Goal: Information Seeking & Learning: Learn about a topic

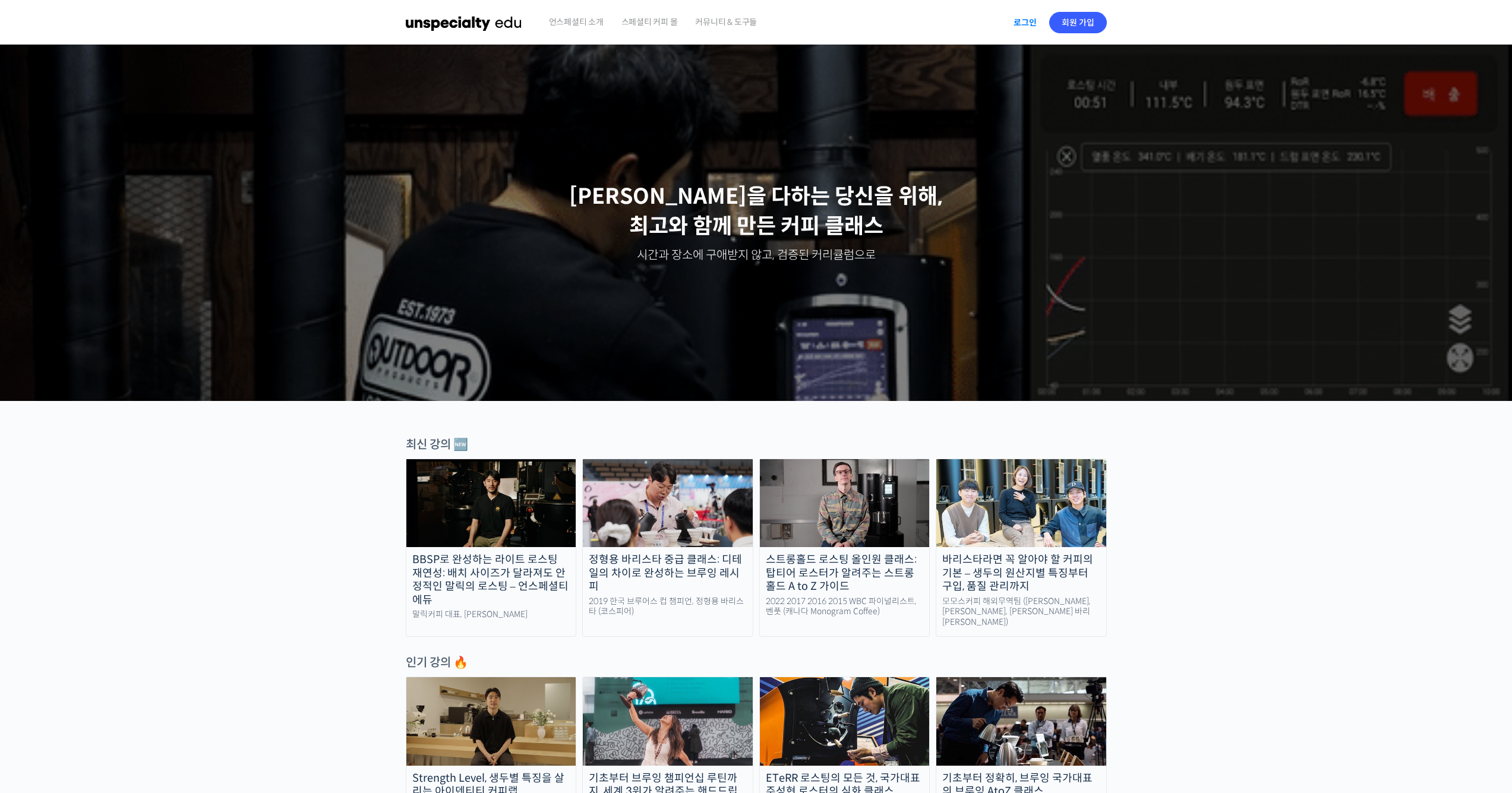
click at [1032, 21] on link "로그인" at bounding box center [1025, 22] width 37 height 27
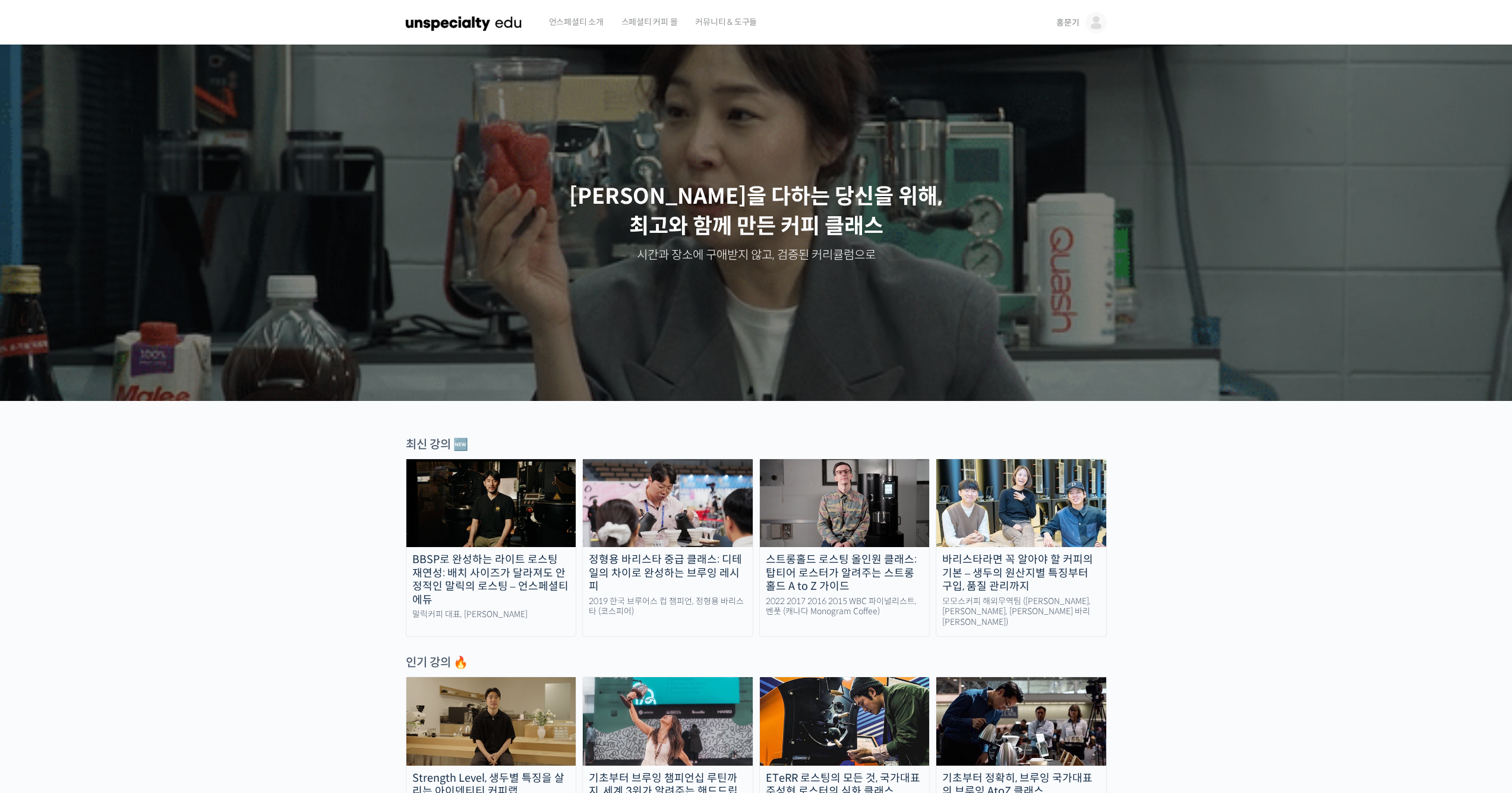
click at [1070, 18] on span "홍문기" at bounding box center [1067, 22] width 22 height 11
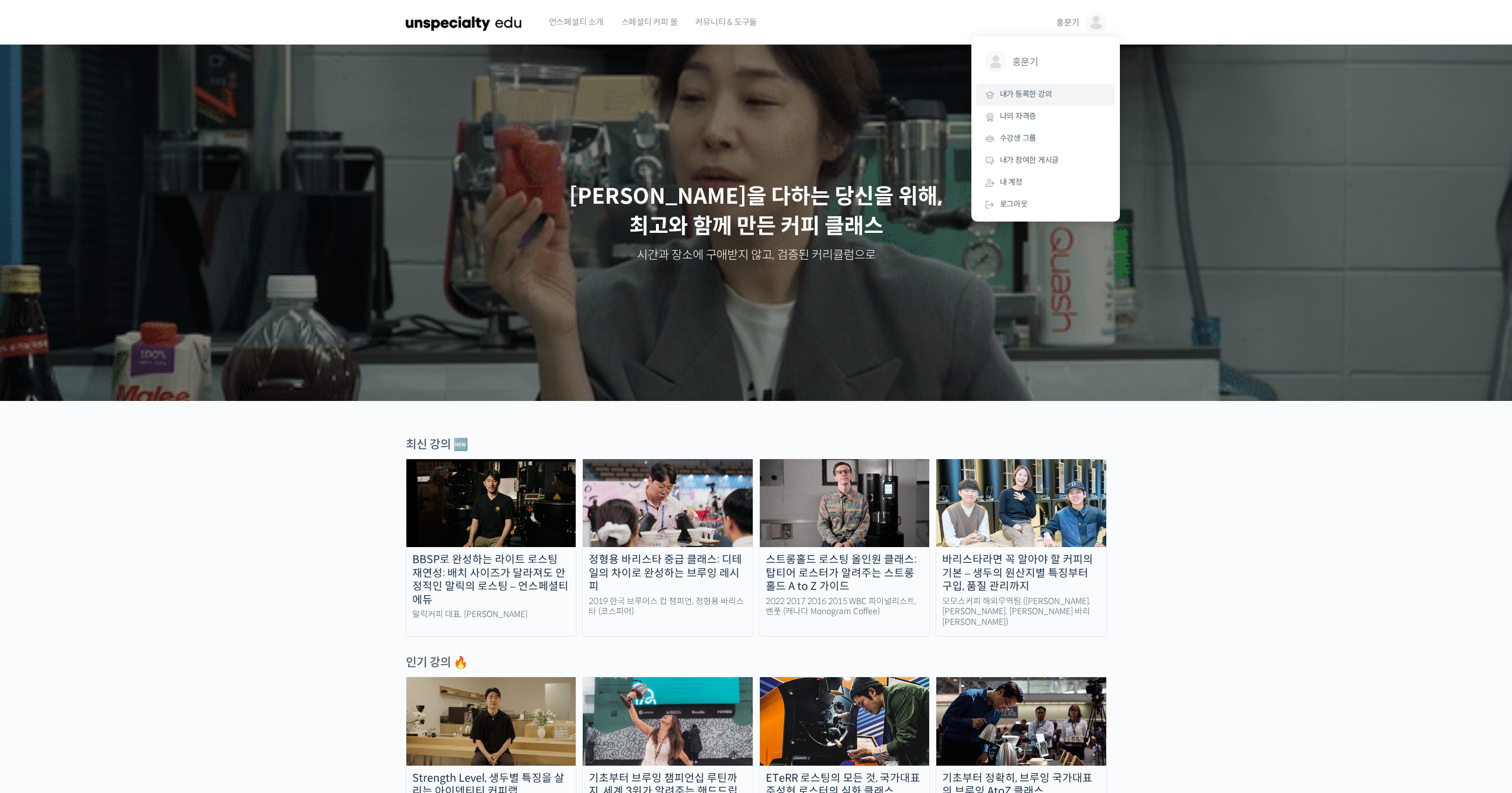
click at [1049, 90] on span "내가 등록한 강의" at bounding box center [1026, 94] width 53 height 10
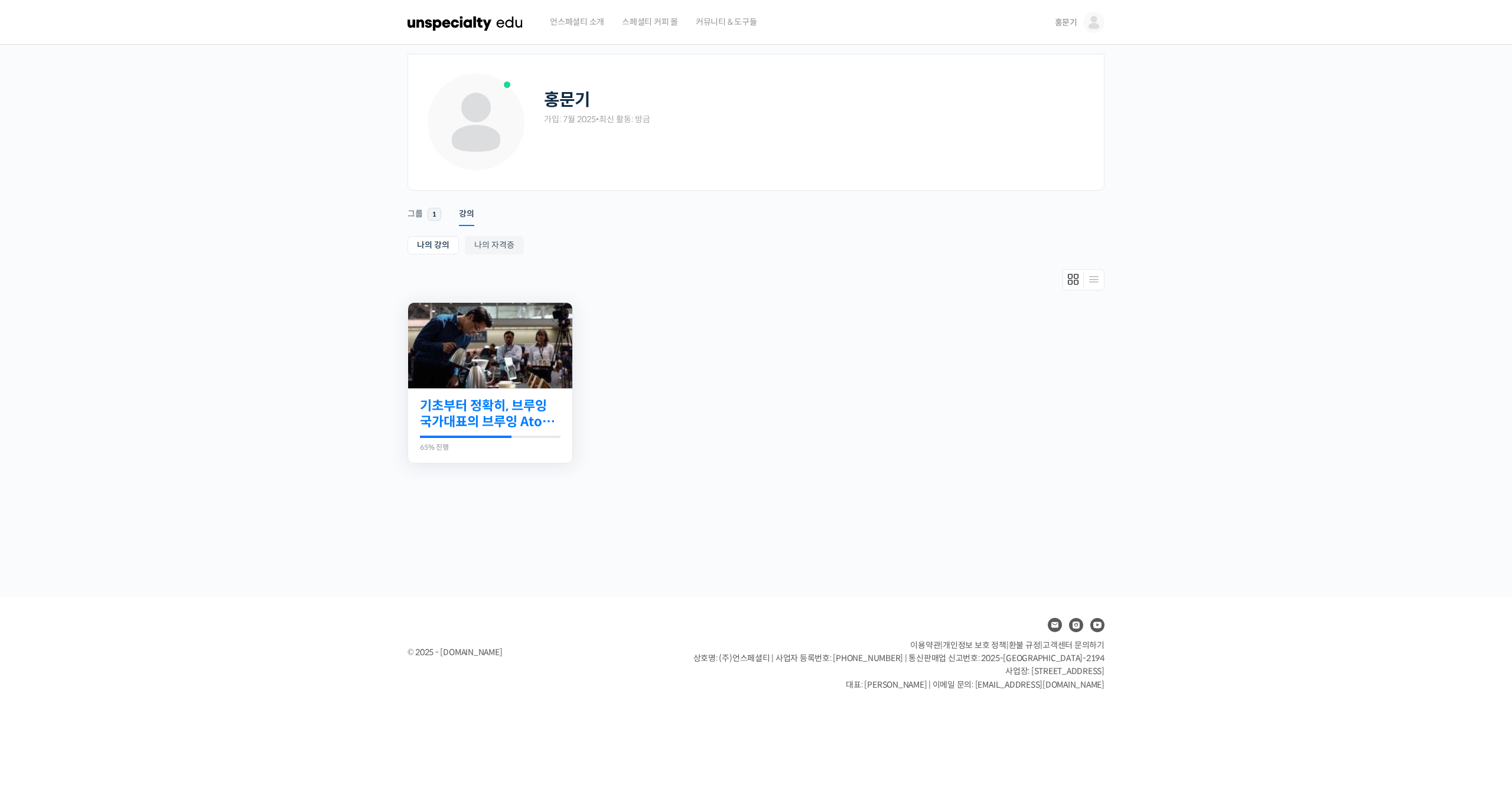
click at [480, 423] on link "기초부터 정확히, 브루잉 국가대표의 브루잉 AtoZ 클래스" at bounding box center [489, 415] width 140 height 33
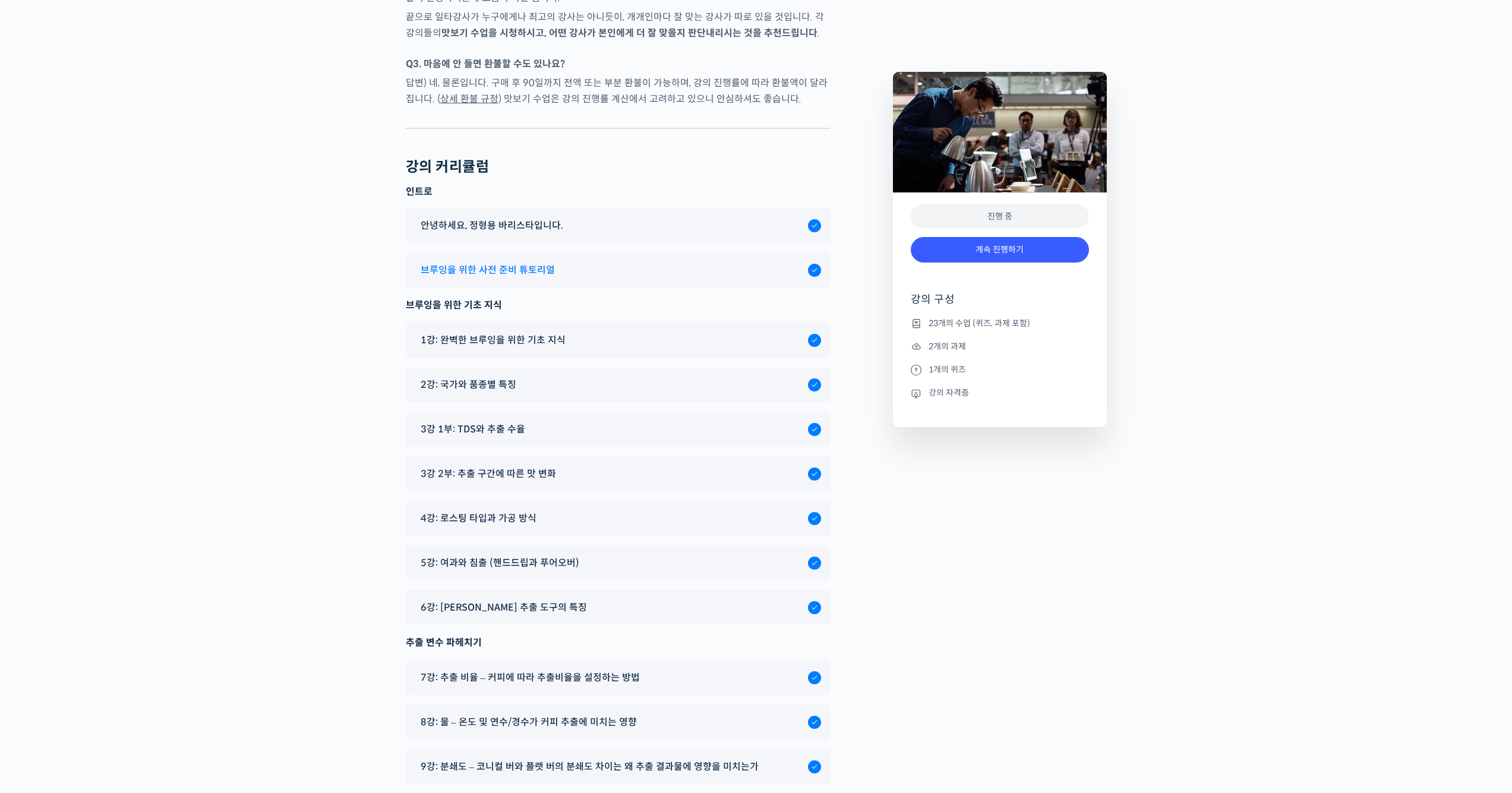
scroll to position [6016, 0]
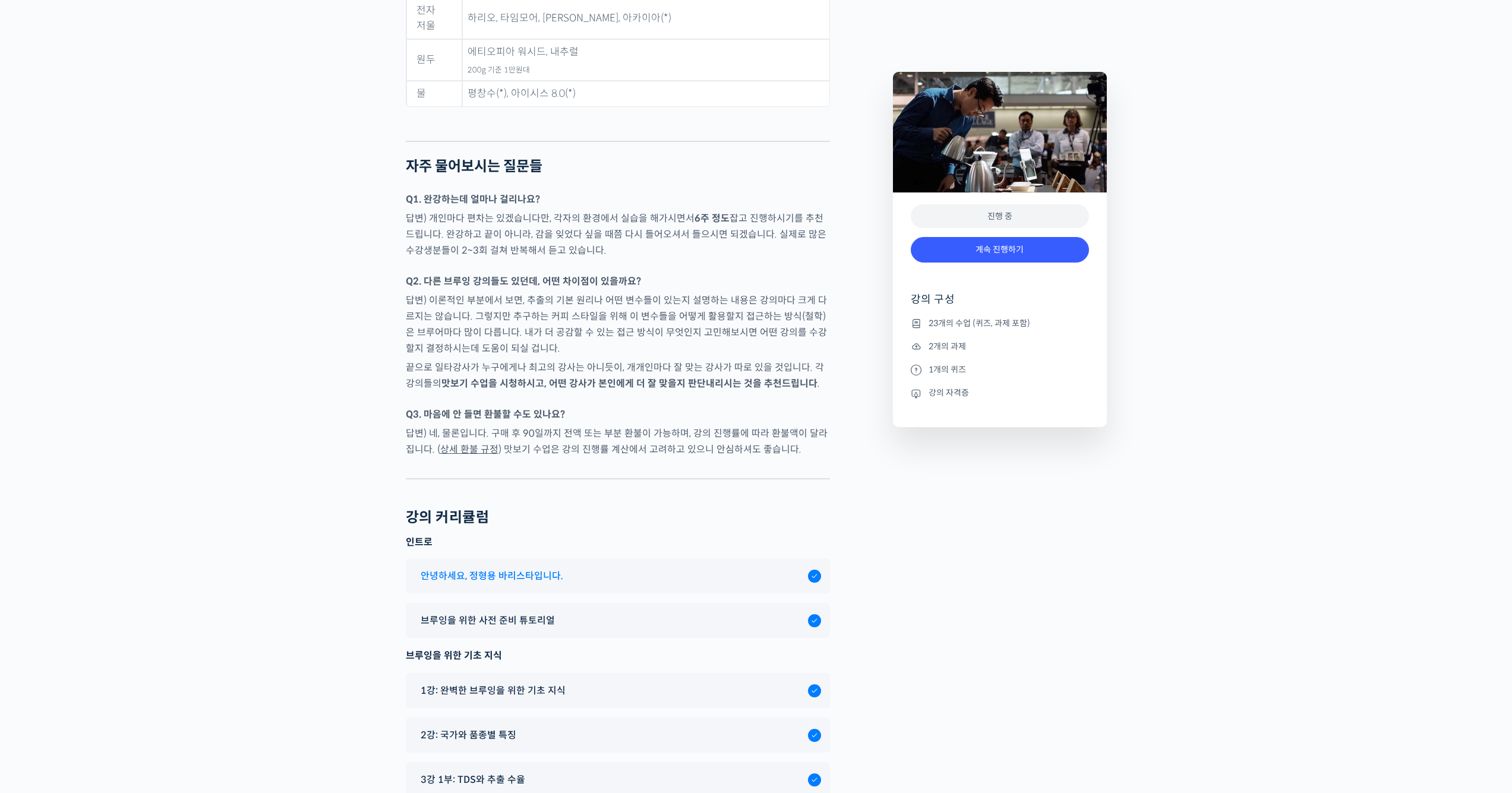
click at [532, 568] on span "안녕하세요, 정형용 바리스타입니다." at bounding box center [491, 576] width 143 height 16
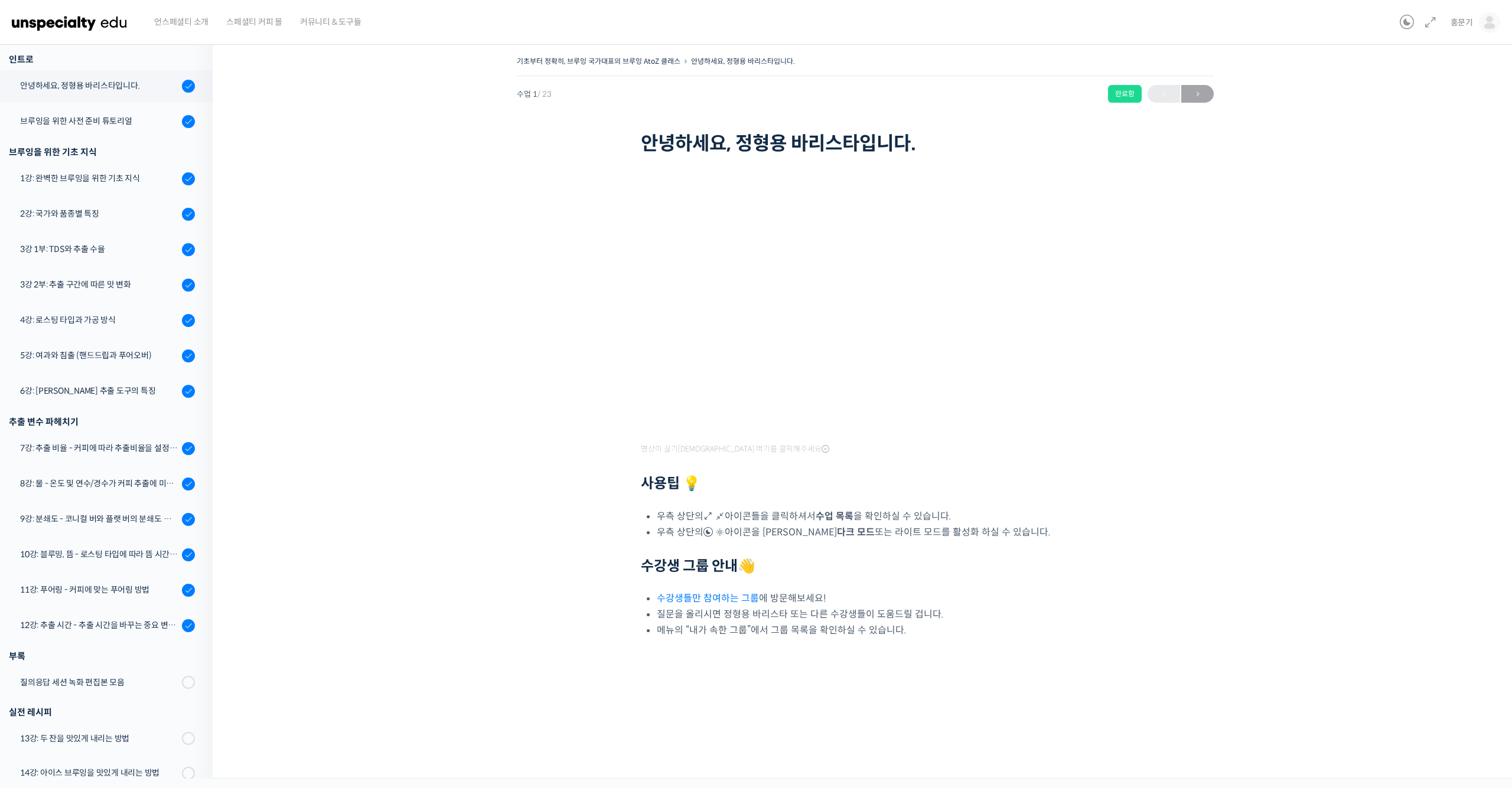
scroll to position [150, 0]
click at [1194, 97] on span "→" at bounding box center [1198, 94] width 33 height 15
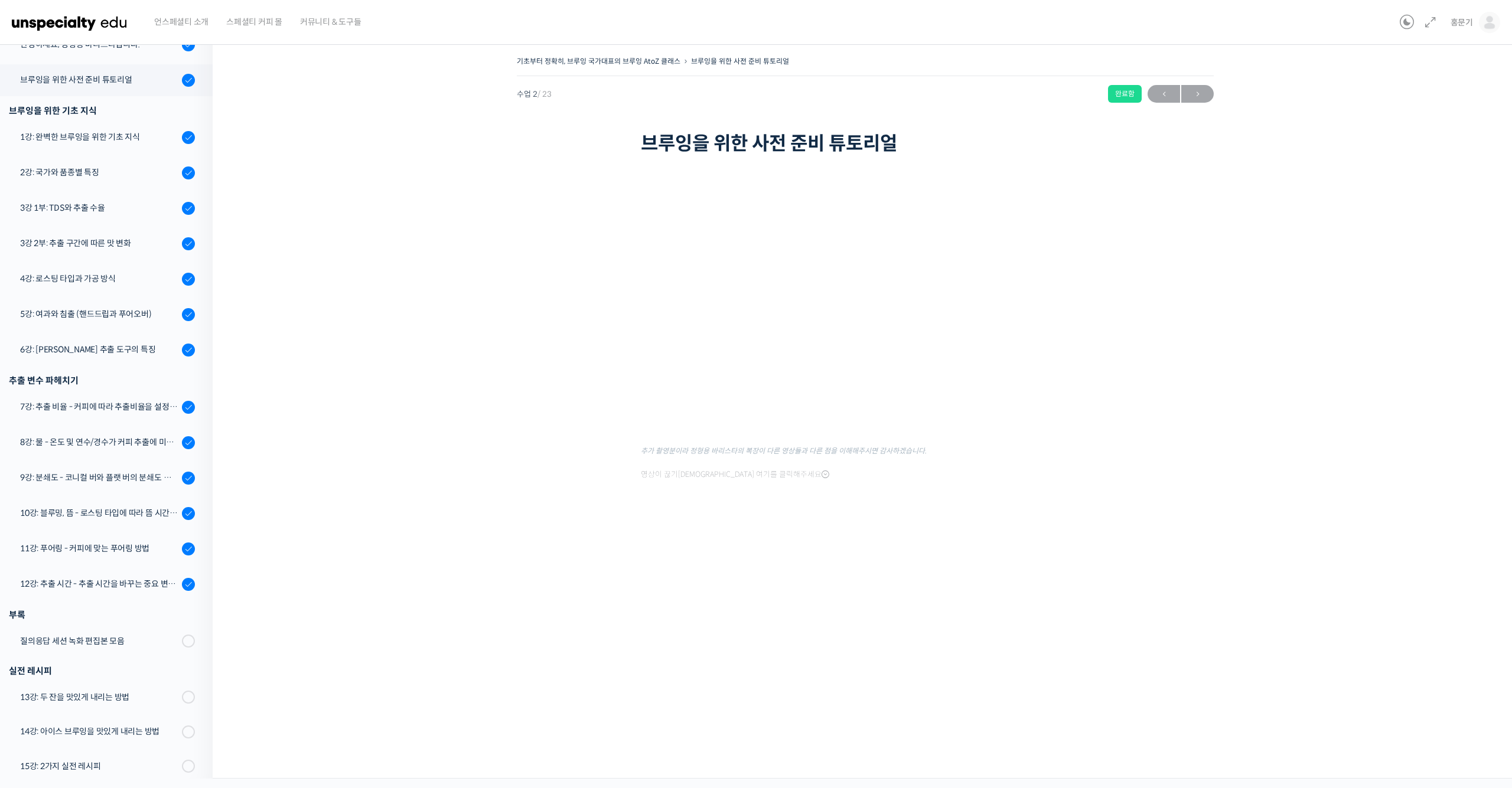
scroll to position [207, 0]
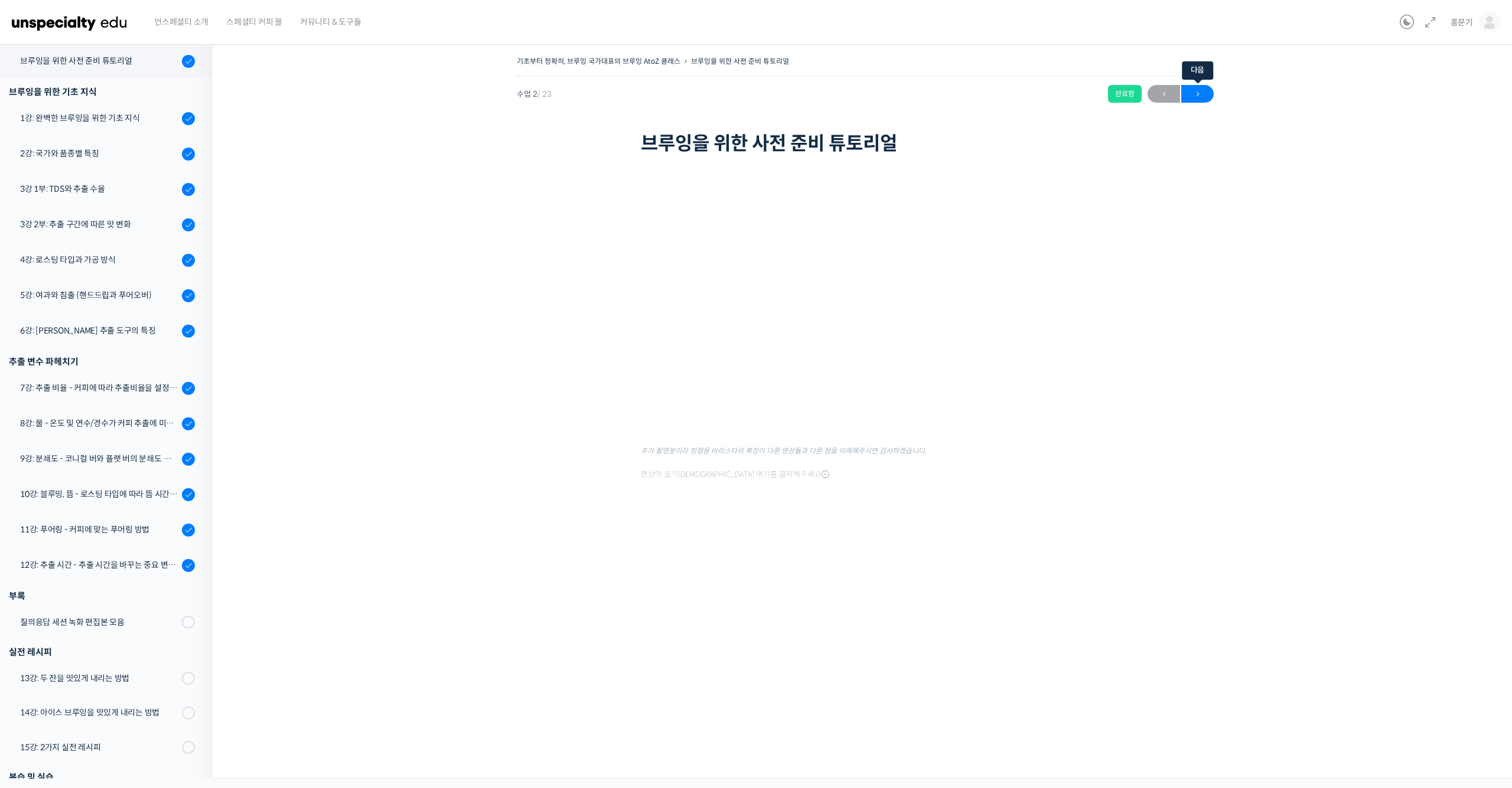
click at [1197, 95] on span "→" at bounding box center [1198, 94] width 33 height 15
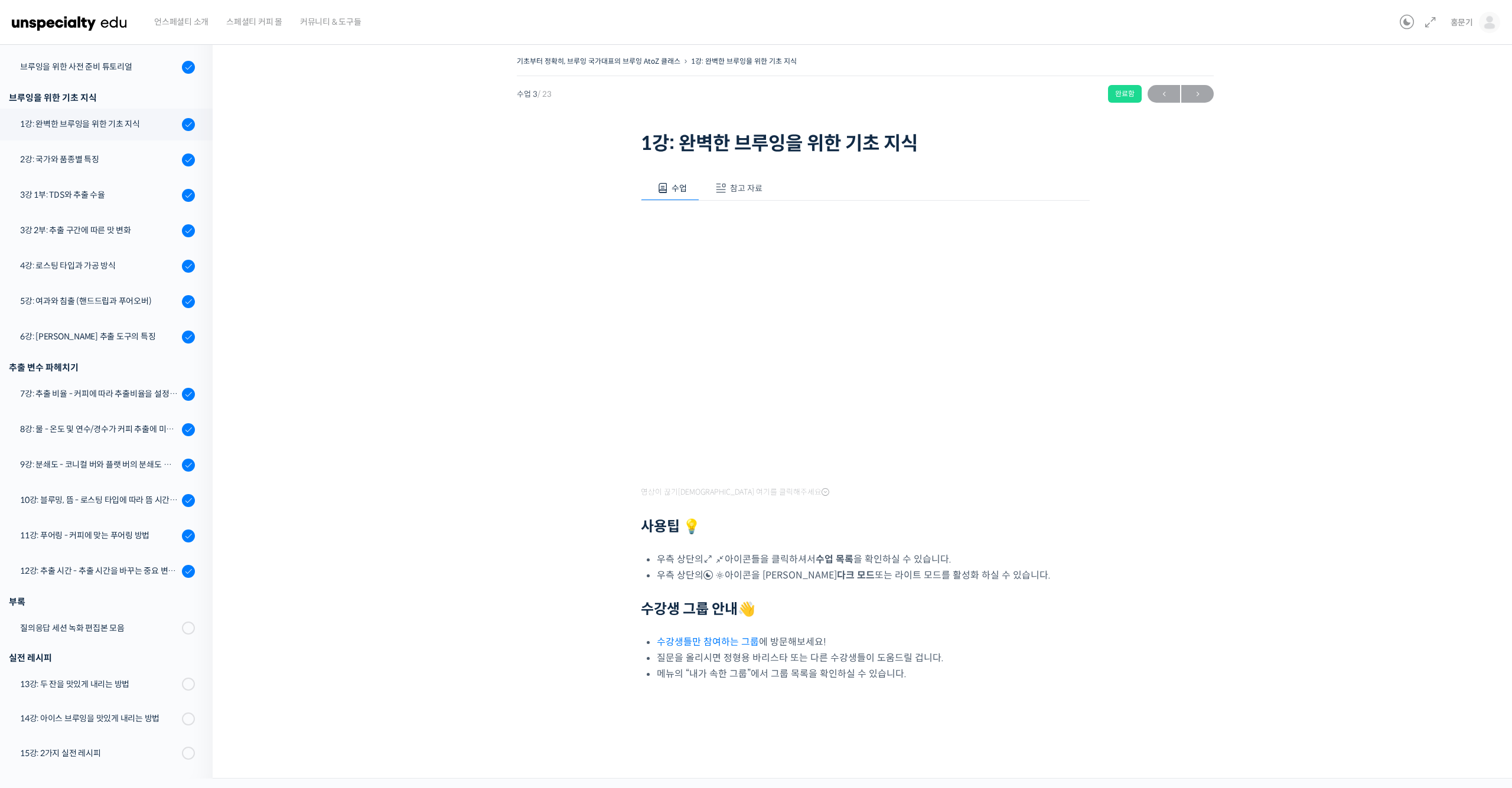
scroll to position [243, 0]
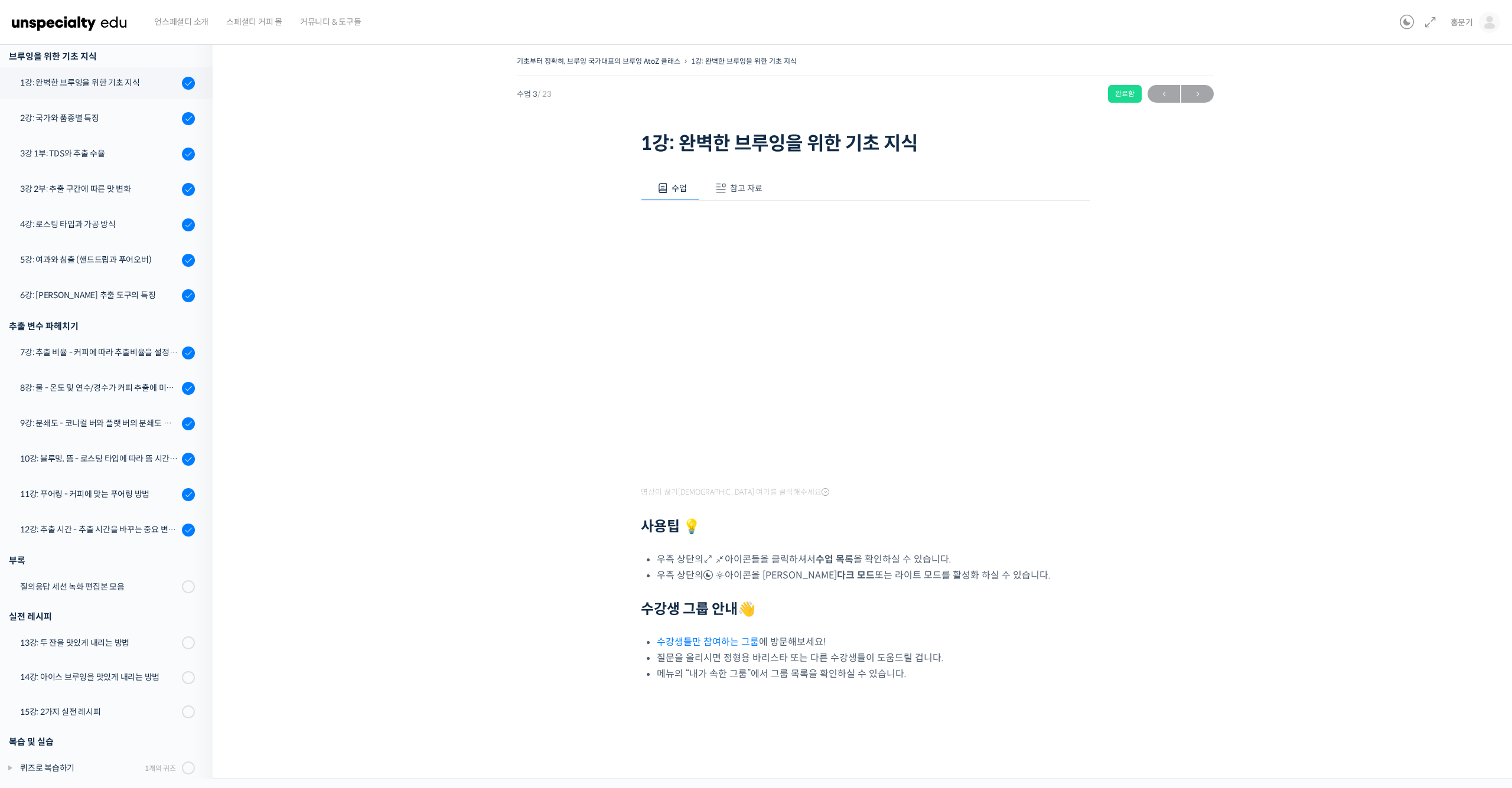
click at [758, 191] on span "참고 자료" at bounding box center [747, 188] width 33 height 11
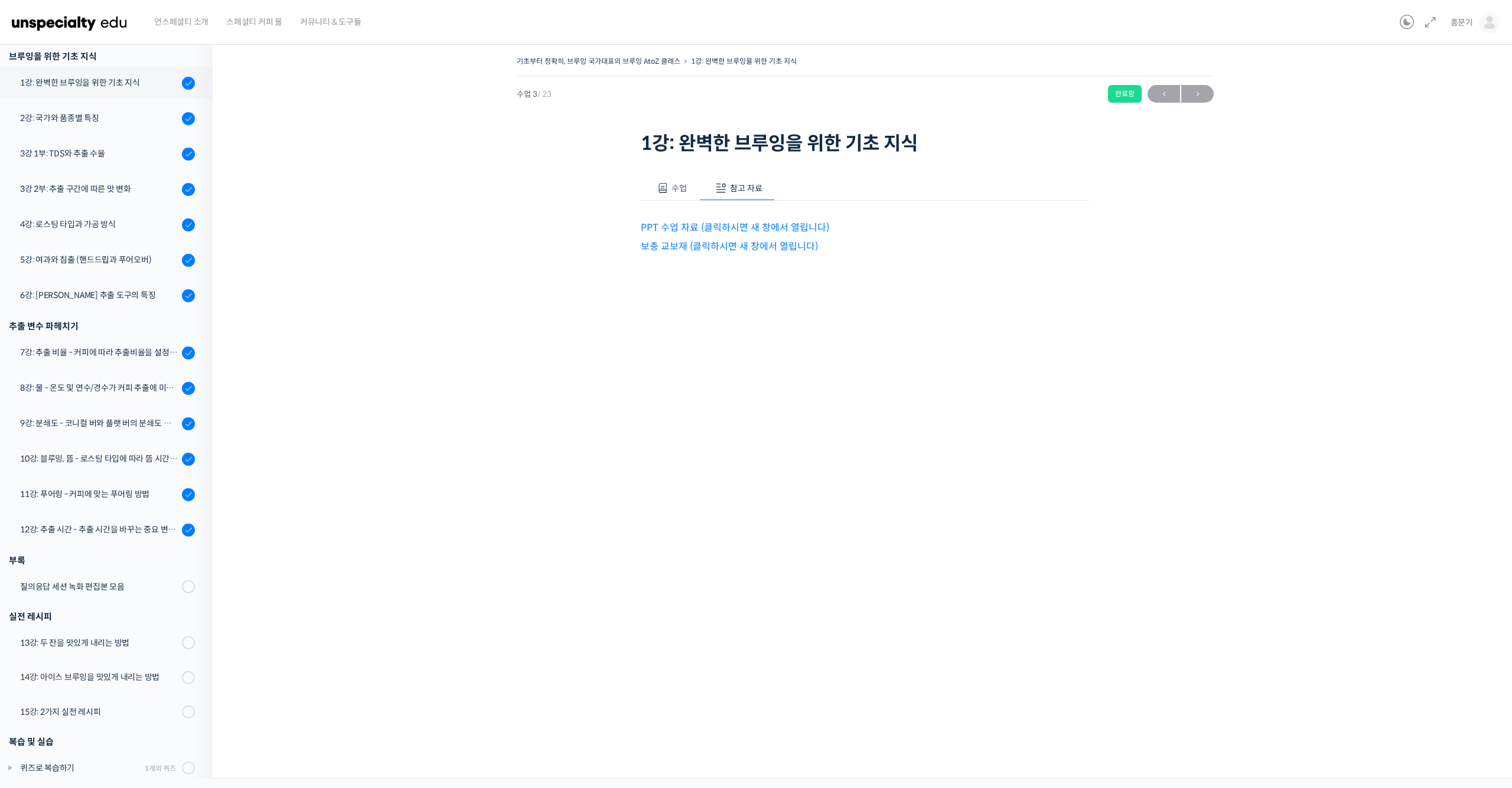
click at [724, 225] on link "PPT 수업 자료 (클릭하시면 새 창에서 열립니다)" at bounding box center [735, 227] width 189 height 13
click at [773, 245] on link "보충 교보재 (클릭하시면 새 창에서 열립니다)" at bounding box center [729, 247] width 177 height 13
click at [1201, 91] on span "→" at bounding box center [1198, 94] width 33 height 15
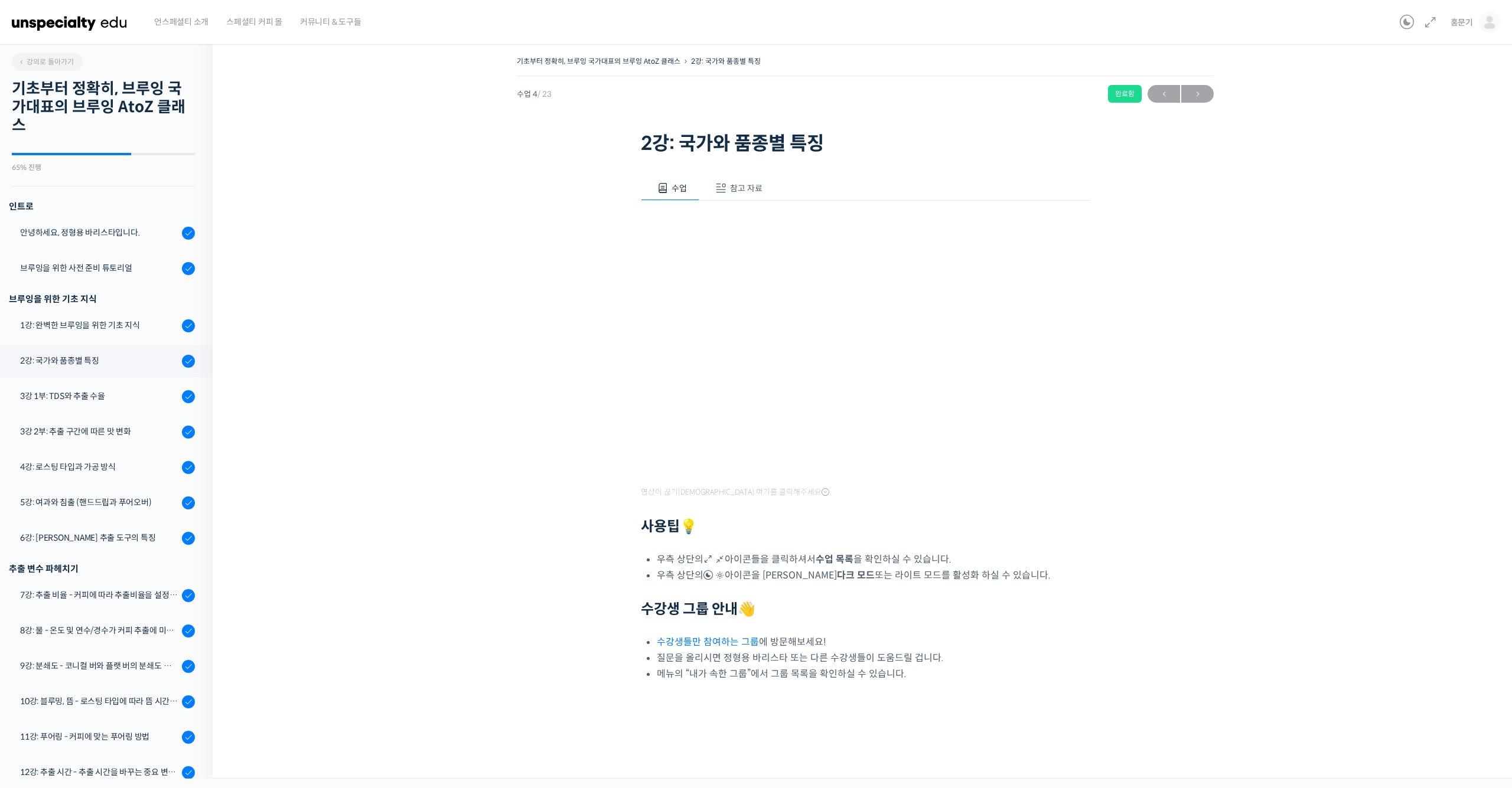
scroll to position [287, 0]
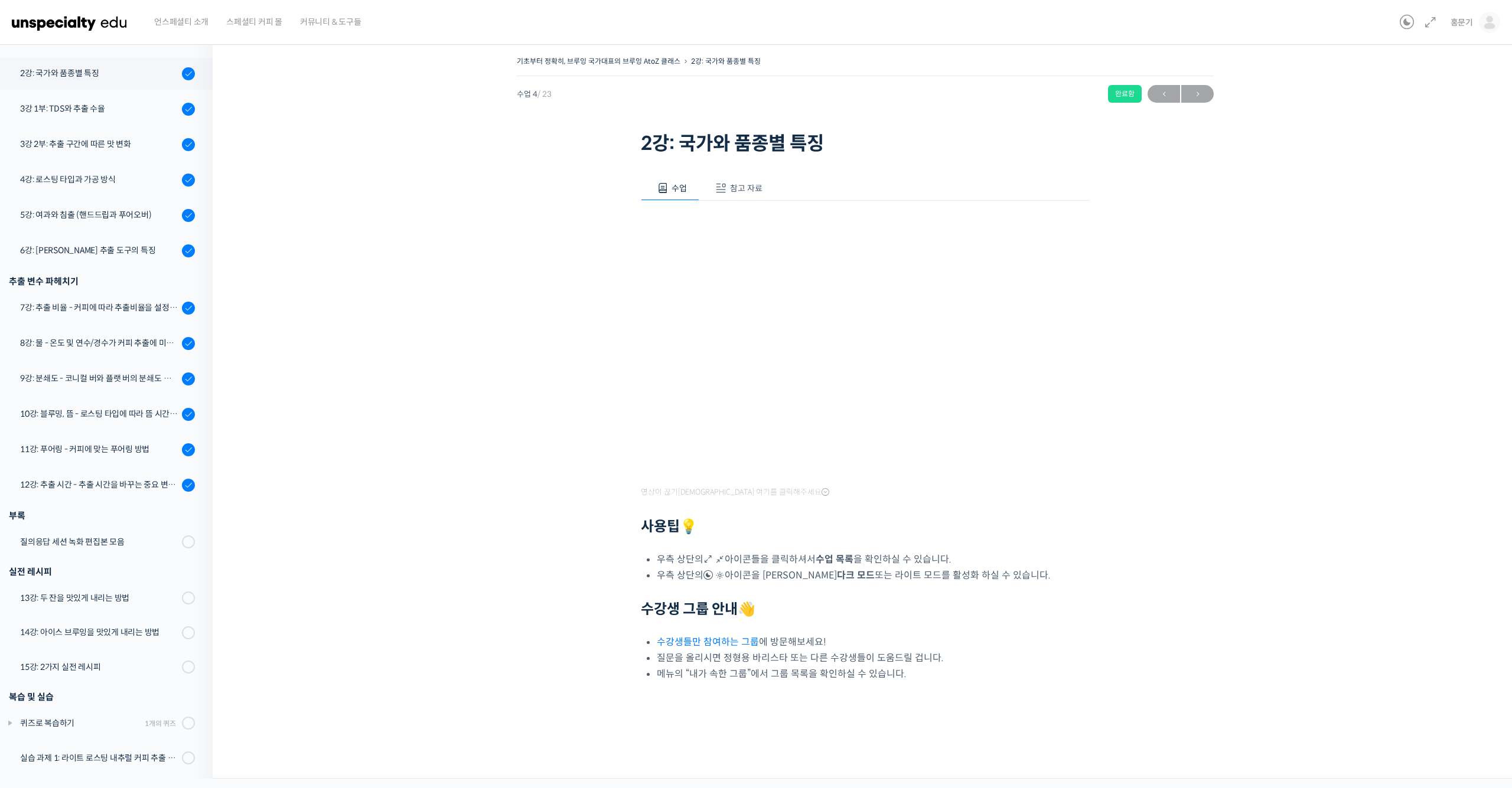
click at [756, 185] on span "참고 자료" at bounding box center [747, 188] width 33 height 11
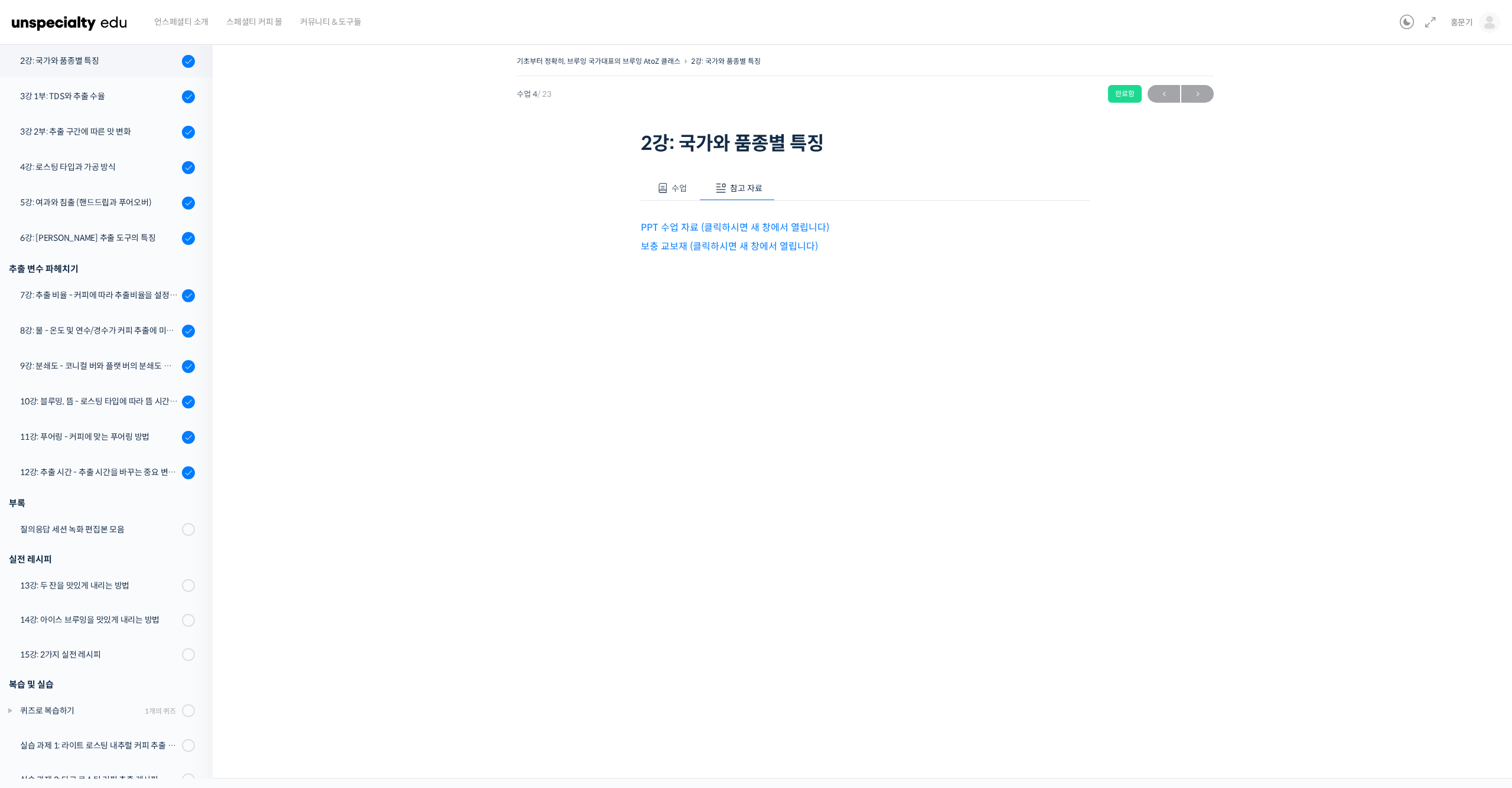
click at [770, 225] on link "PPT 수업 자료 (클릭하시면 새 창에서 열립니다)" at bounding box center [735, 227] width 189 height 13
click at [743, 248] on link "보충 교보재 (클릭하시면 새 창에서 열립니다)" at bounding box center [729, 247] width 177 height 13
click at [1192, 95] on span "→" at bounding box center [1198, 94] width 33 height 15
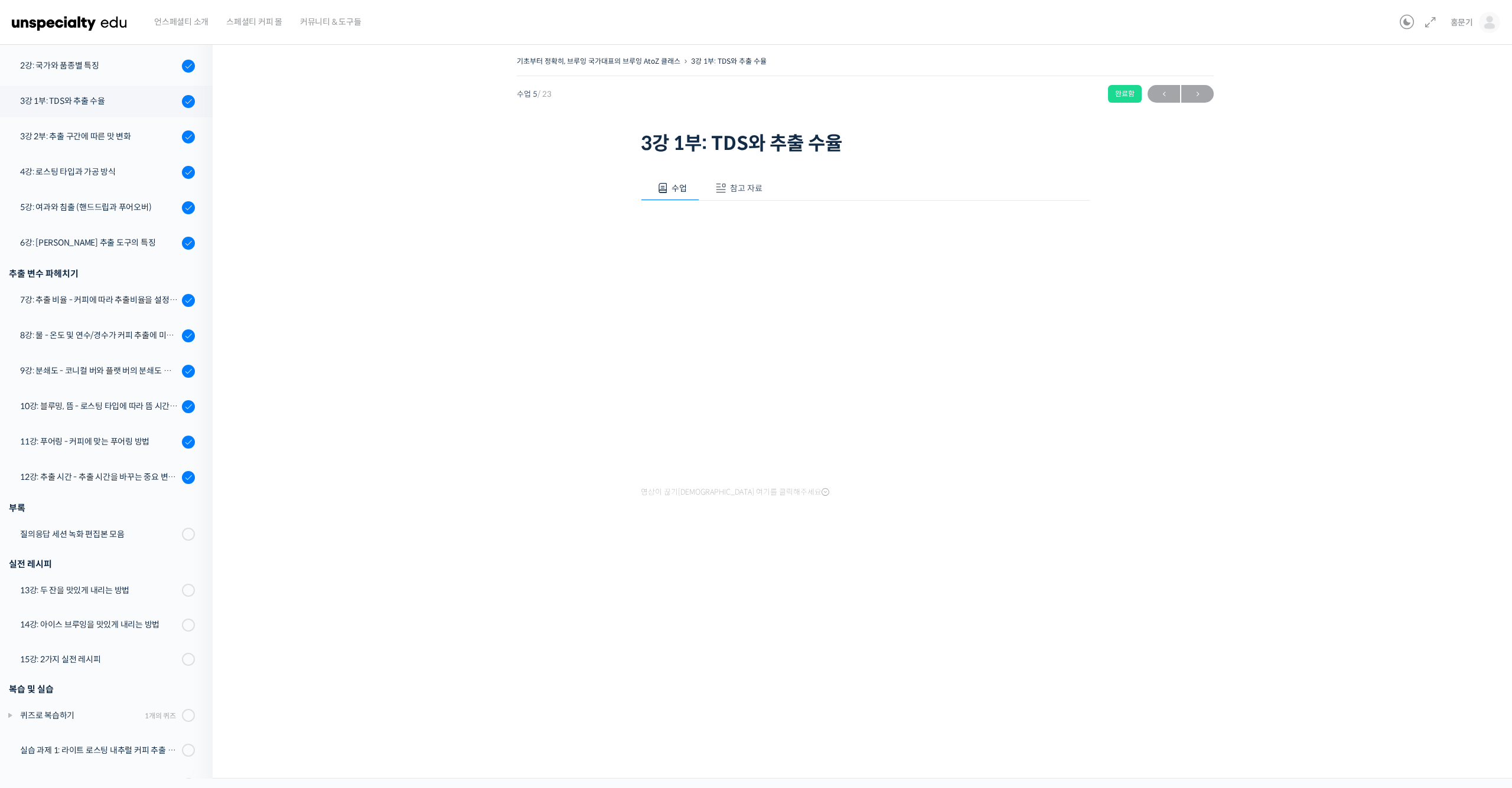
scroll to position [336, 0]
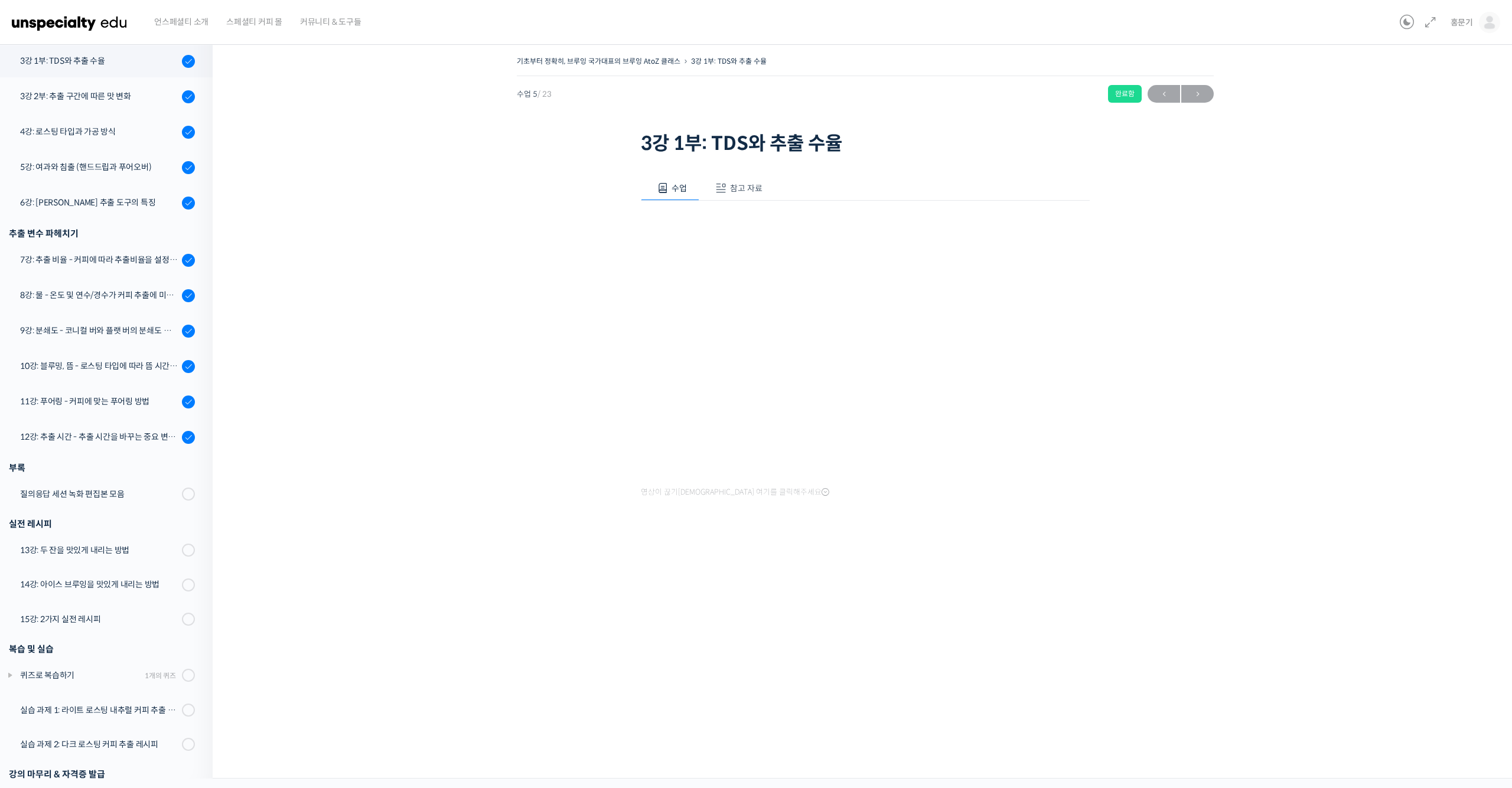
click at [753, 190] on span "참고 자료" at bounding box center [747, 188] width 33 height 11
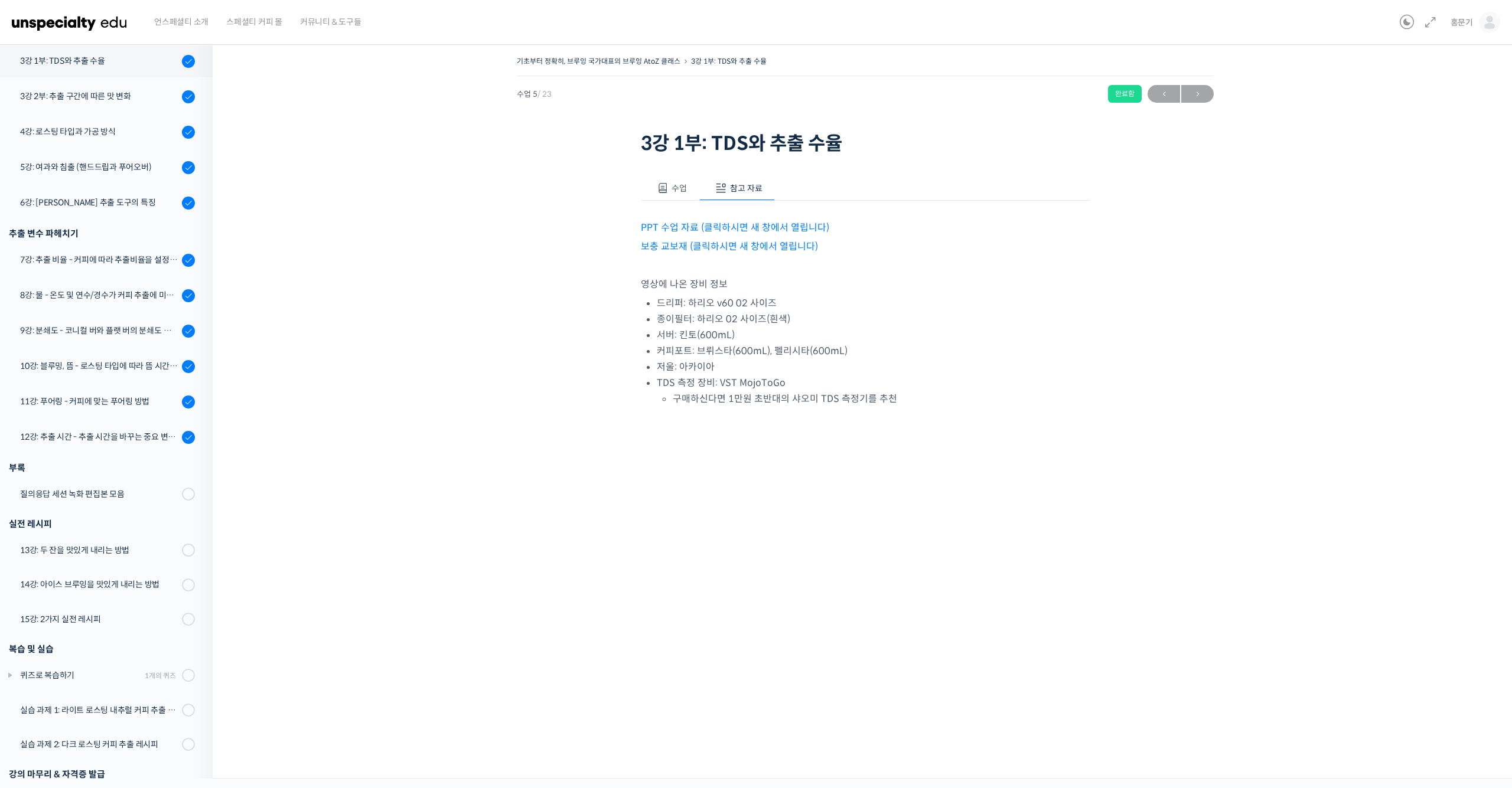
click at [738, 228] on link "PPT 수업 자료 (클릭하시면 새 창에서 열립니다)" at bounding box center [735, 227] width 189 height 13
click at [794, 245] on link "보충 교보재 (클릭하시면 새 창에서 열립니다)" at bounding box center [729, 247] width 177 height 13
click at [1201, 100] on span "→" at bounding box center [1198, 94] width 33 height 15
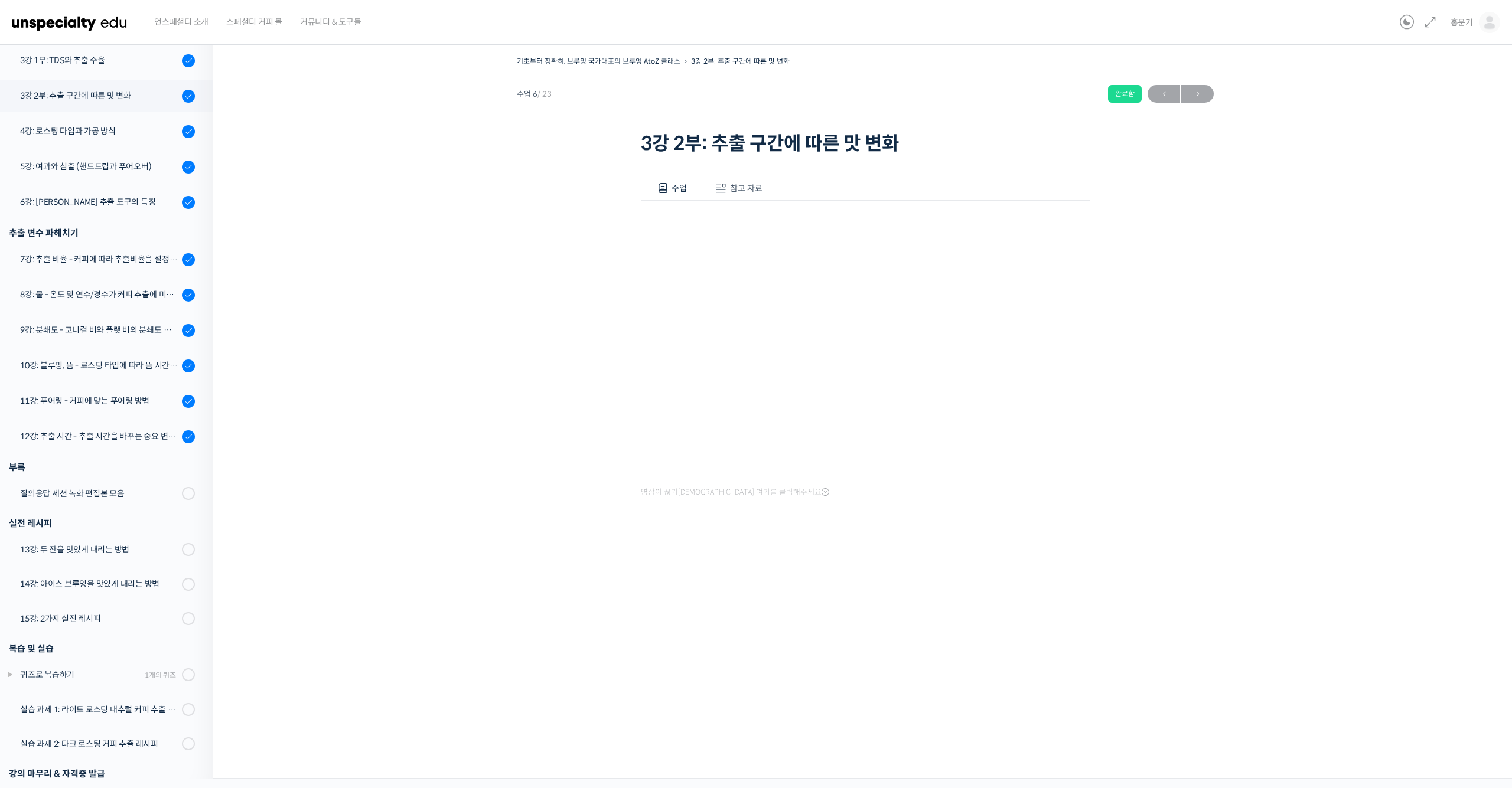
scroll to position [370, 0]
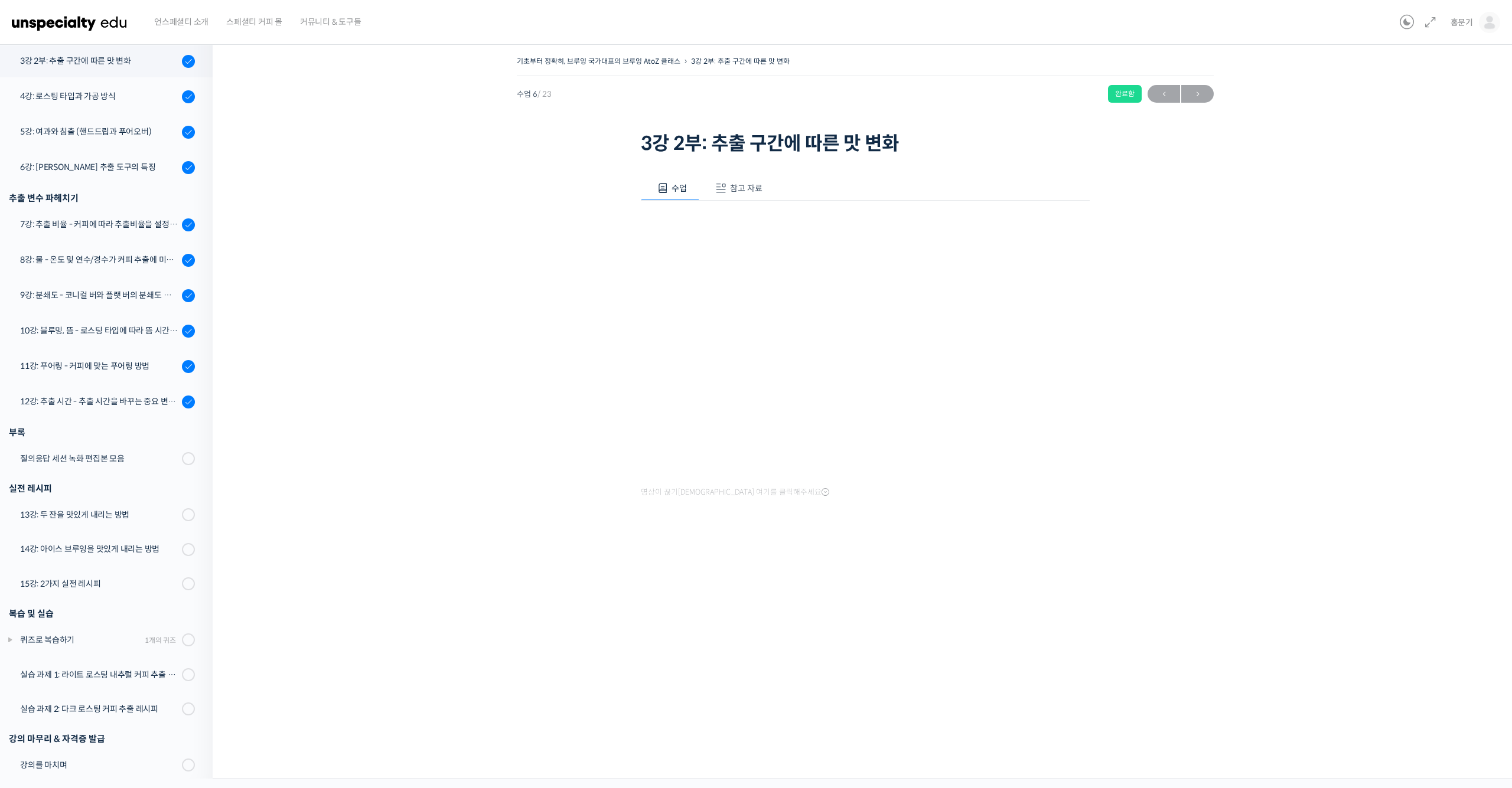
click at [755, 193] on button "참고 자료" at bounding box center [737, 189] width 75 height 25
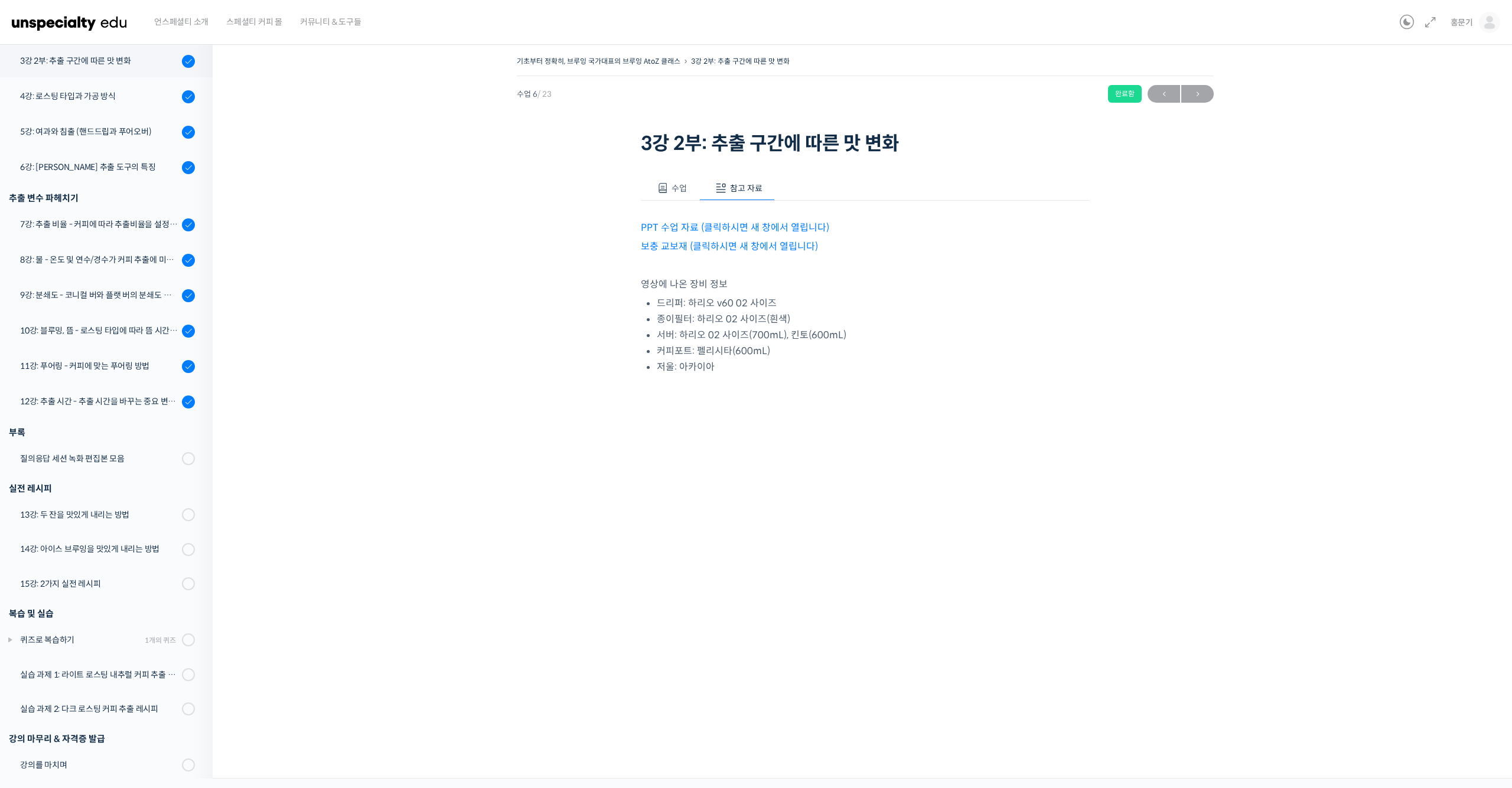
click at [756, 222] on link "PPT 수업 자료 (클릭하시면 새 창에서 열립니다)" at bounding box center [735, 227] width 189 height 13
click at [771, 247] on link "보충 교보재 (클릭하시면 새 창에서 열립니다)" at bounding box center [729, 247] width 177 height 13
click at [1198, 96] on span "→" at bounding box center [1198, 94] width 33 height 15
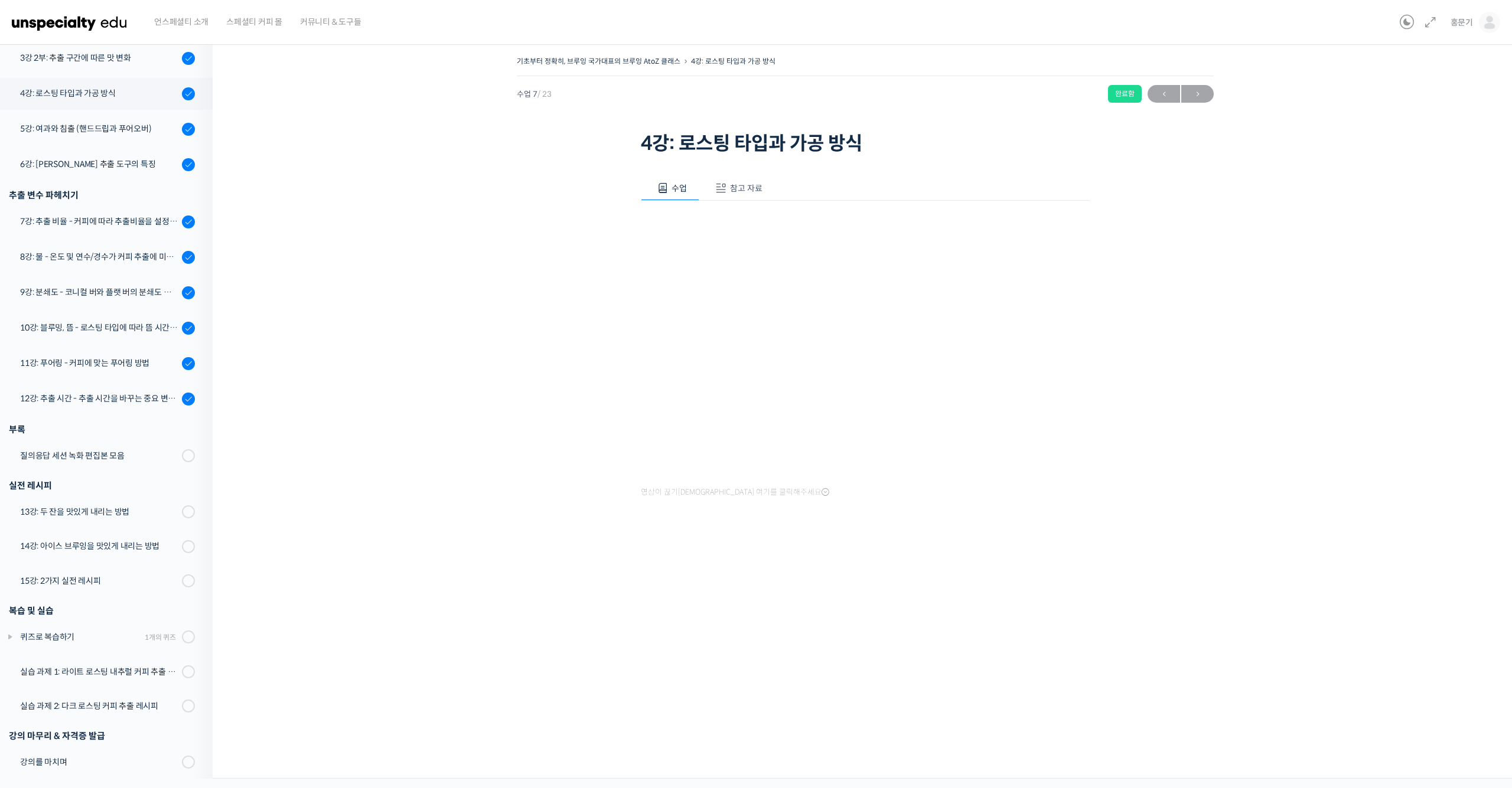
scroll to position [380, 0]
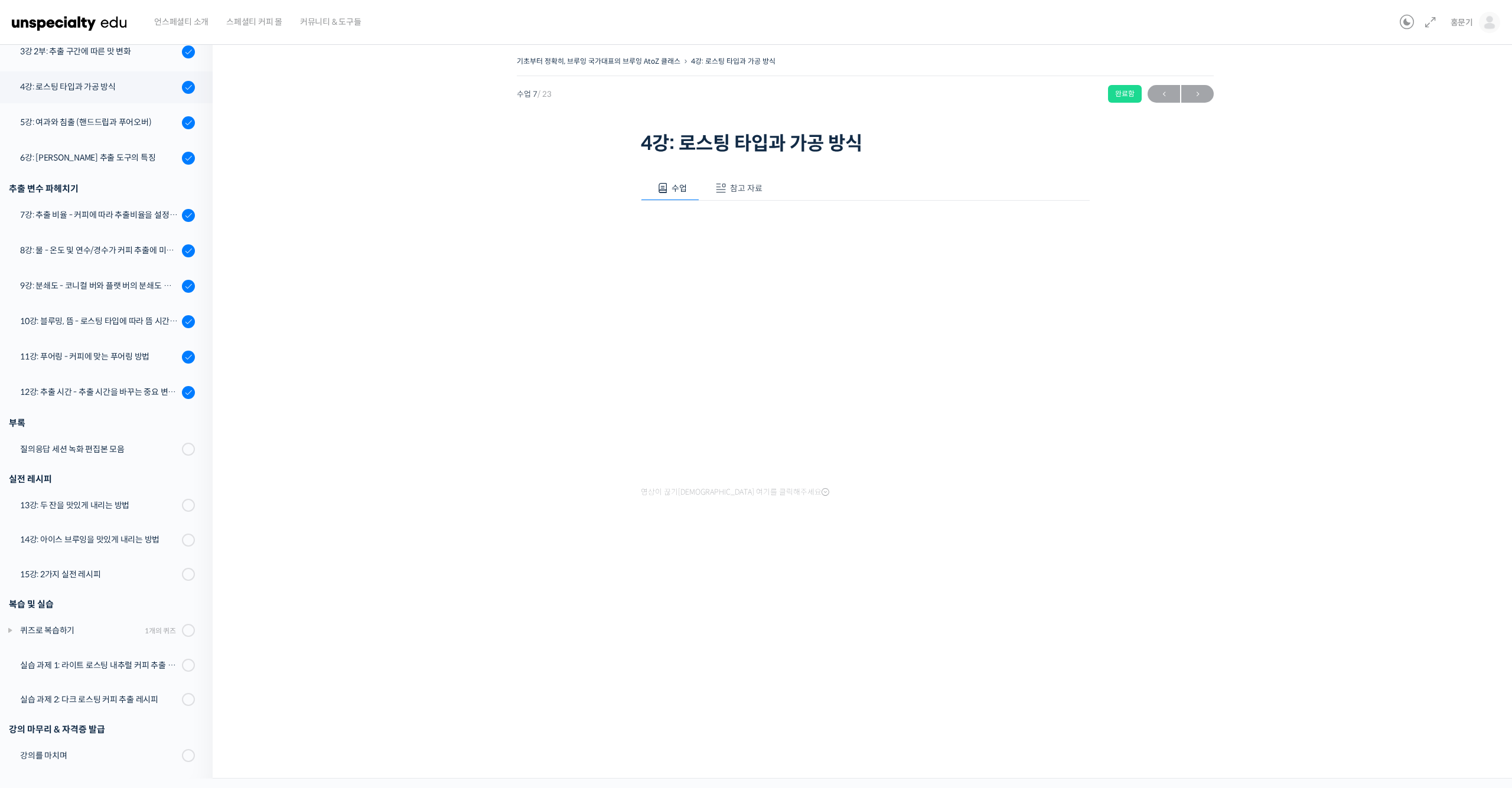
click at [760, 191] on span "참고 자료" at bounding box center [747, 188] width 33 height 11
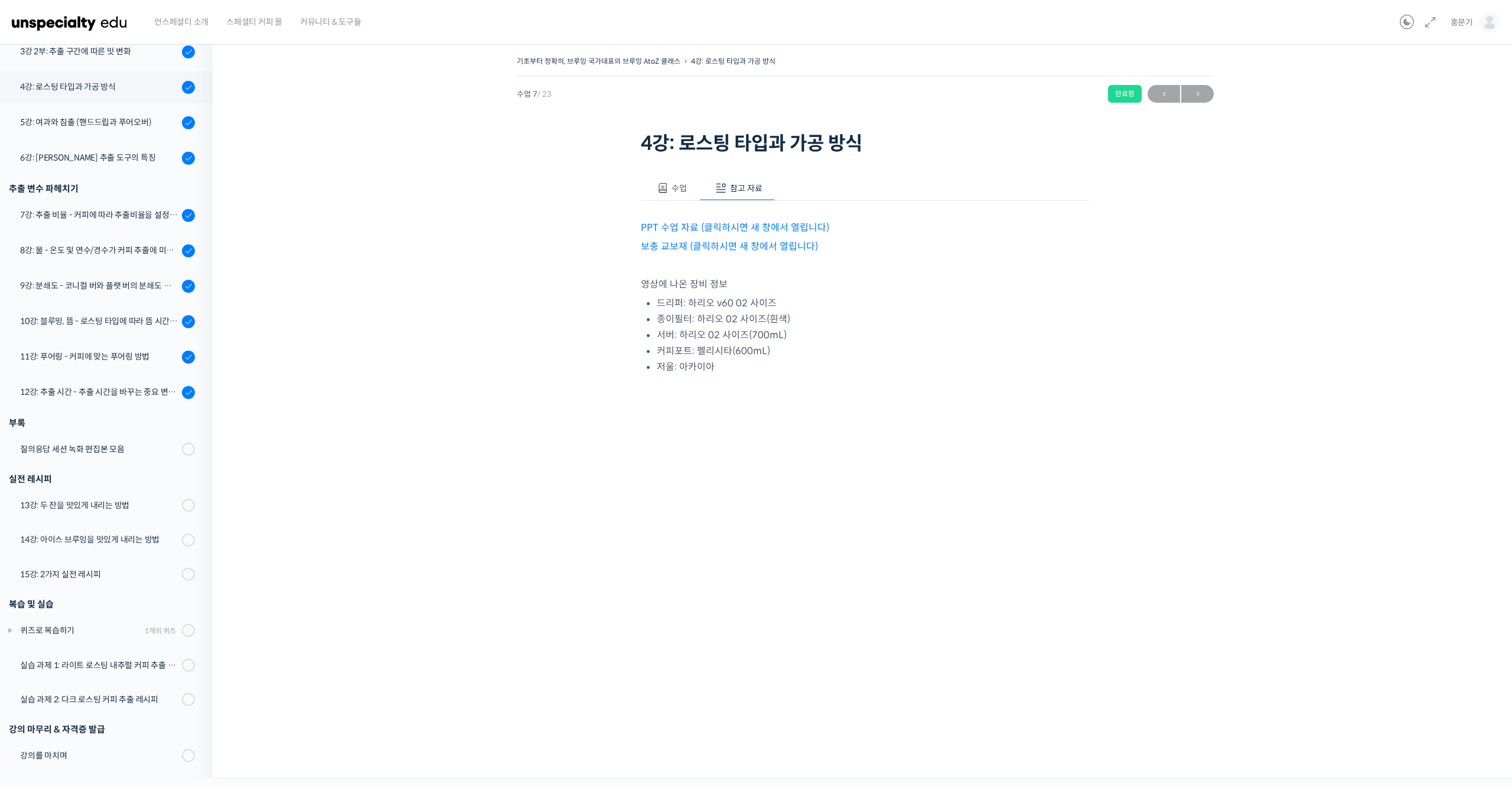
click at [776, 228] on link "PPT 수업 자료 (클릭하시면 새 창에서 열립니다)" at bounding box center [735, 227] width 189 height 13
click at [767, 243] on link "보충 교보재 (클릭하시면 새 창에서 열립니다)" at bounding box center [729, 247] width 177 height 13
click at [1198, 98] on span "→" at bounding box center [1198, 94] width 33 height 15
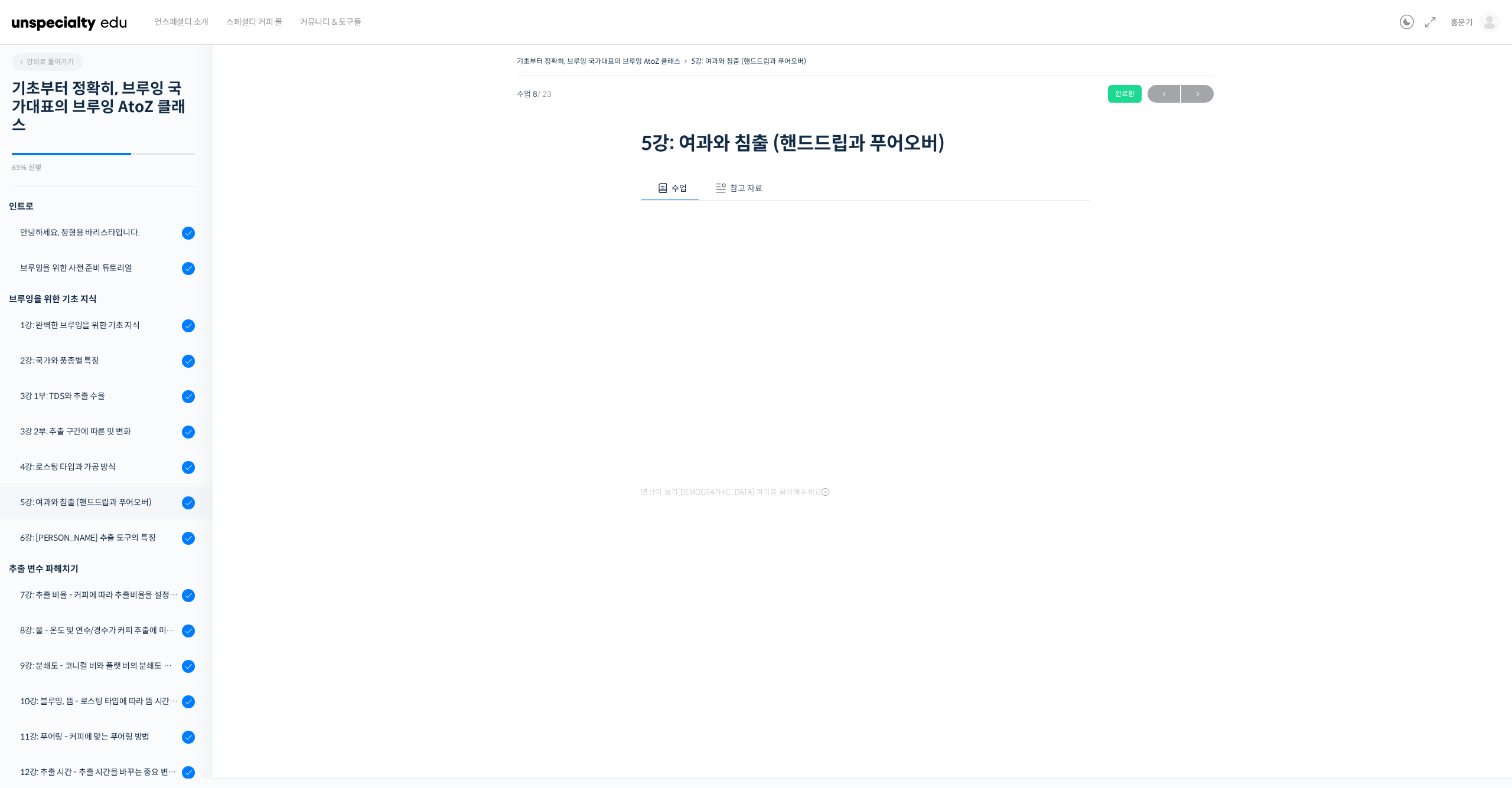
scroll to position [380, 0]
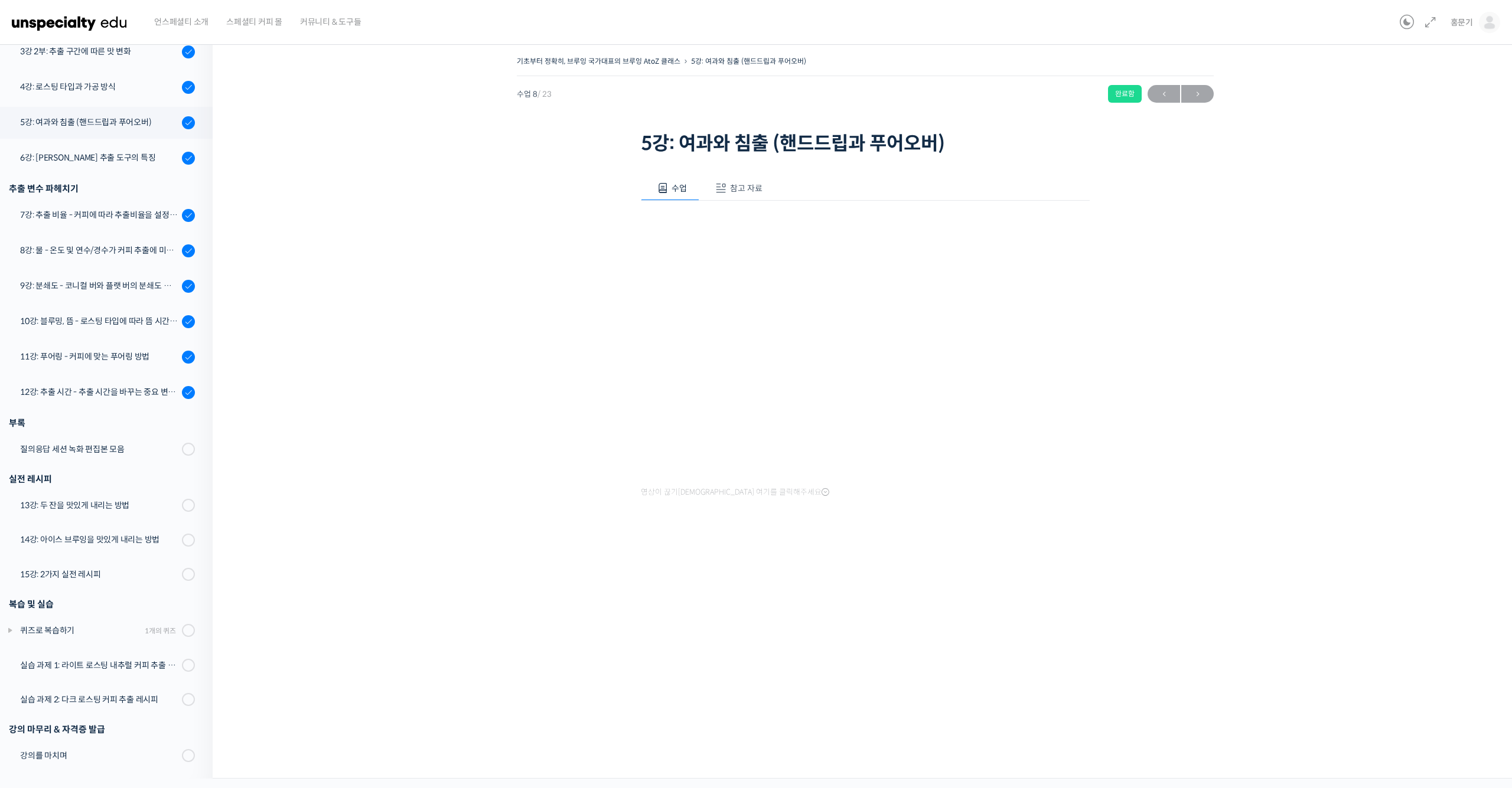
click at [739, 192] on span "참고 자료" at bounding box center [747, 188] width 33 height 11
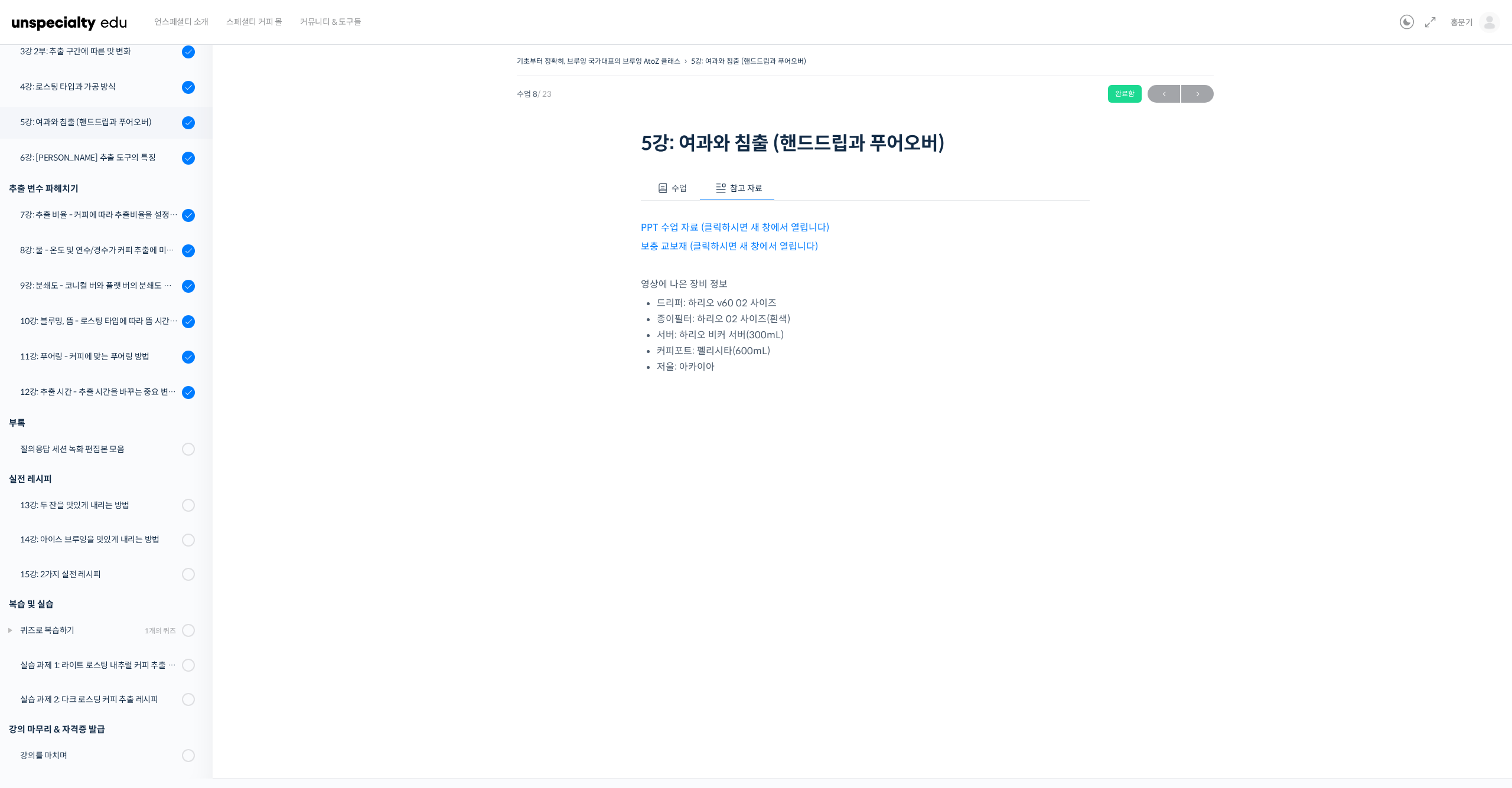
click at [752, 226] on link "PPT 수업 자료 (클릭하시면 새 창에서 열립니다)" at bounding box center [735, 227] width 189 height 13
click at [778, 244] on link "보충 교보재 (클릭하시면 새 창에서 열립니다)" at bounding box center [729, 247] width 177 height 13
click at [1201, 86] on span "→" at bounding box center [1198, 94] width 33 height 15
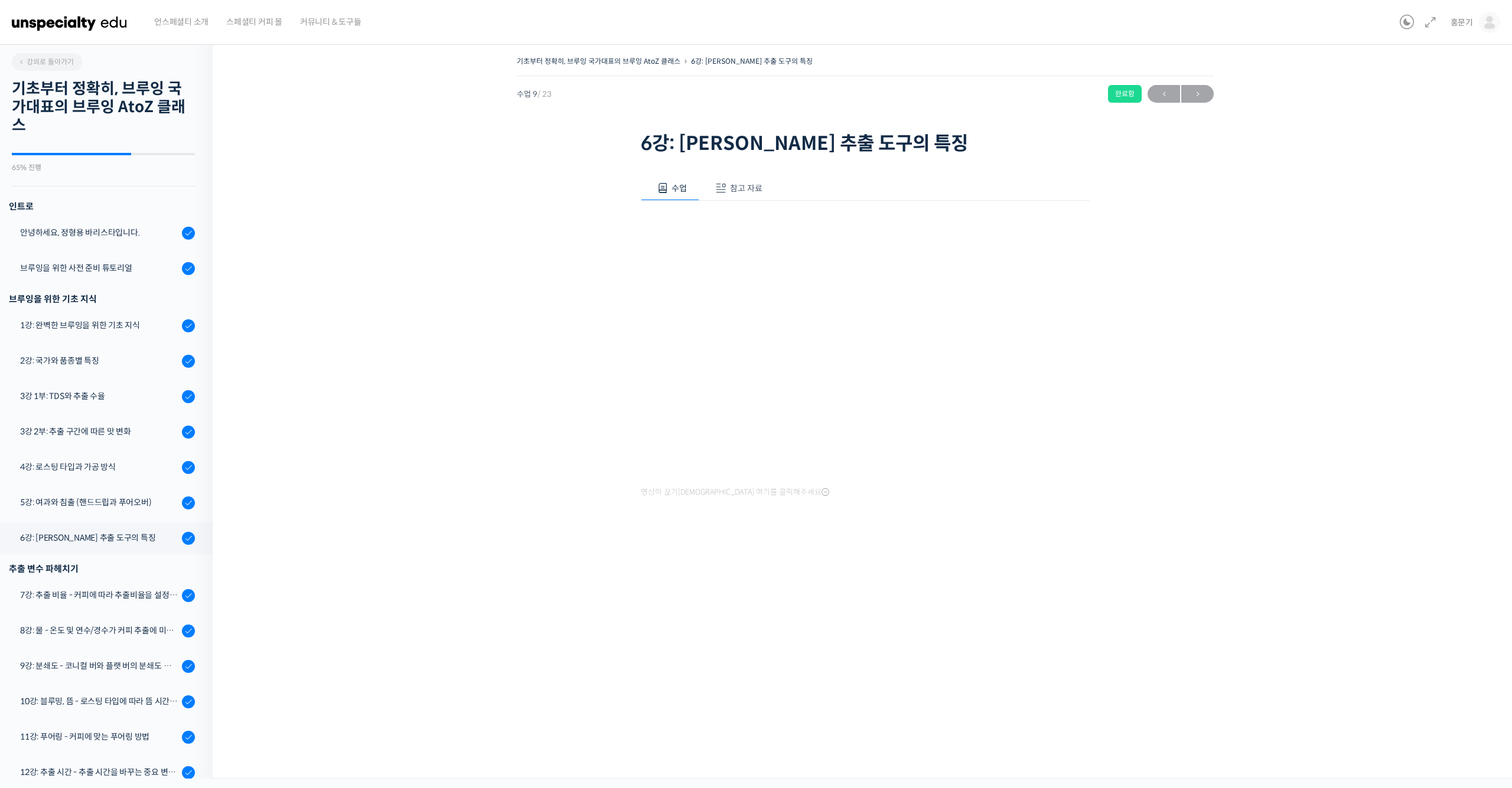
scroll to position [380, 0]
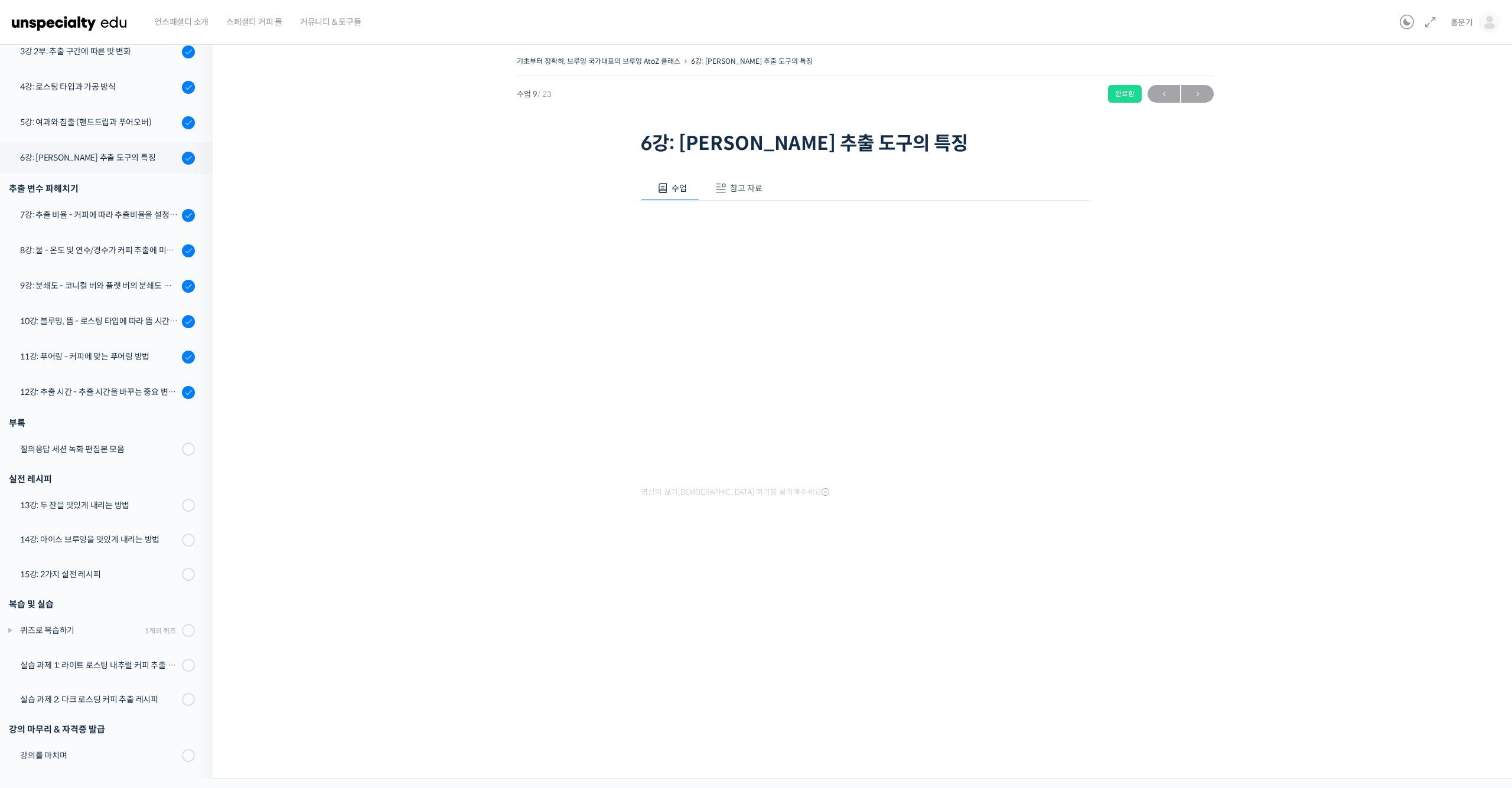
click at [753, 198] on button "참고 자료" at bounding box center [737, 189] width 75 height 25
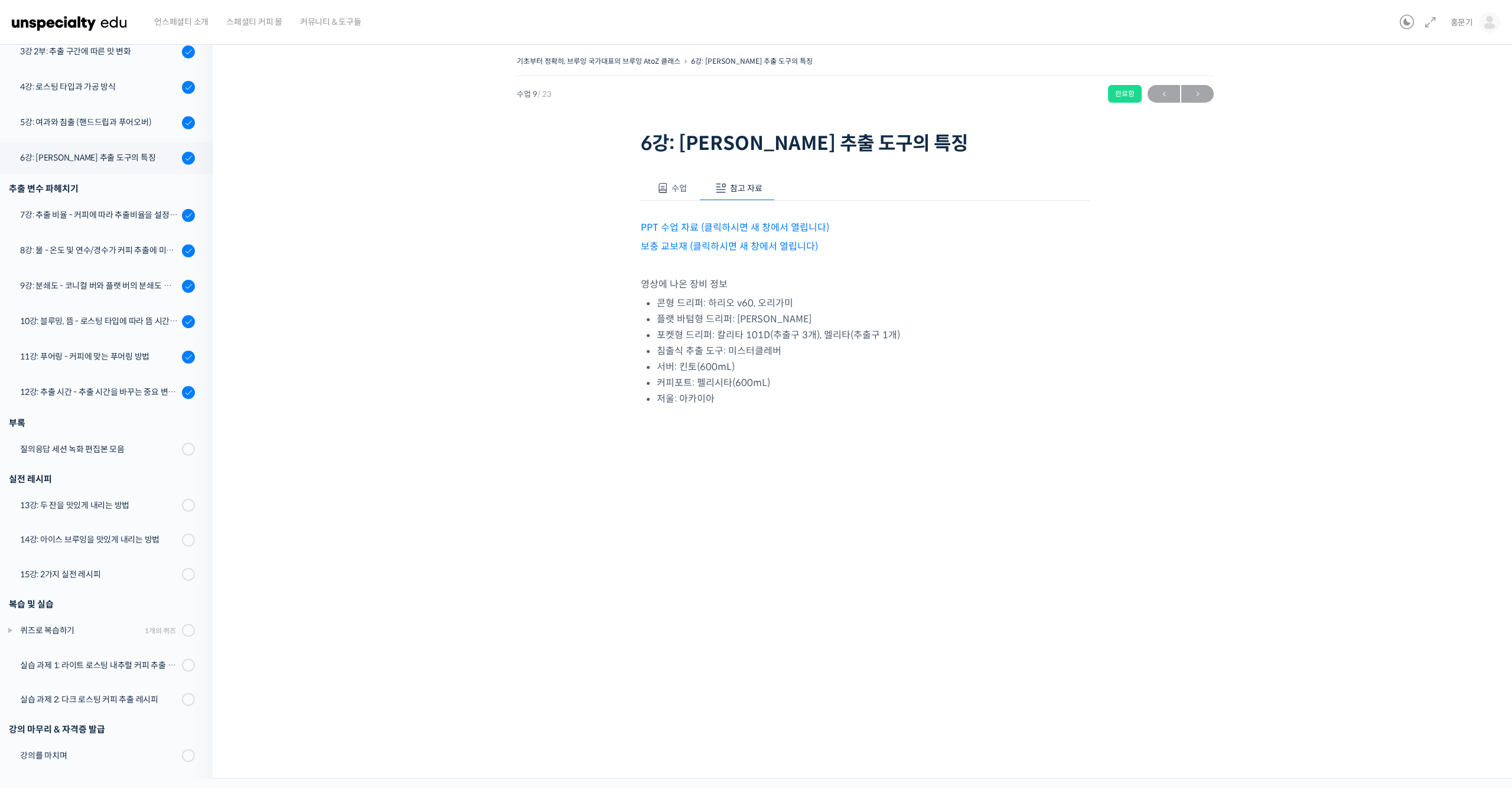
click at [748, 229] on link "PPT 수업 자료 (클릭하시면 새 창에서 열립니다)" at bounding box center [735, 227] width 189 height 13
click at [757, 250] on link "보충 교보재 (클릭하시면 새 창에서 열립니다)" at bounding box center [729, 247] width 177 height 13
click at [1198, 95] on span "→" at bounding box center [1198, 94] width 33 height 15
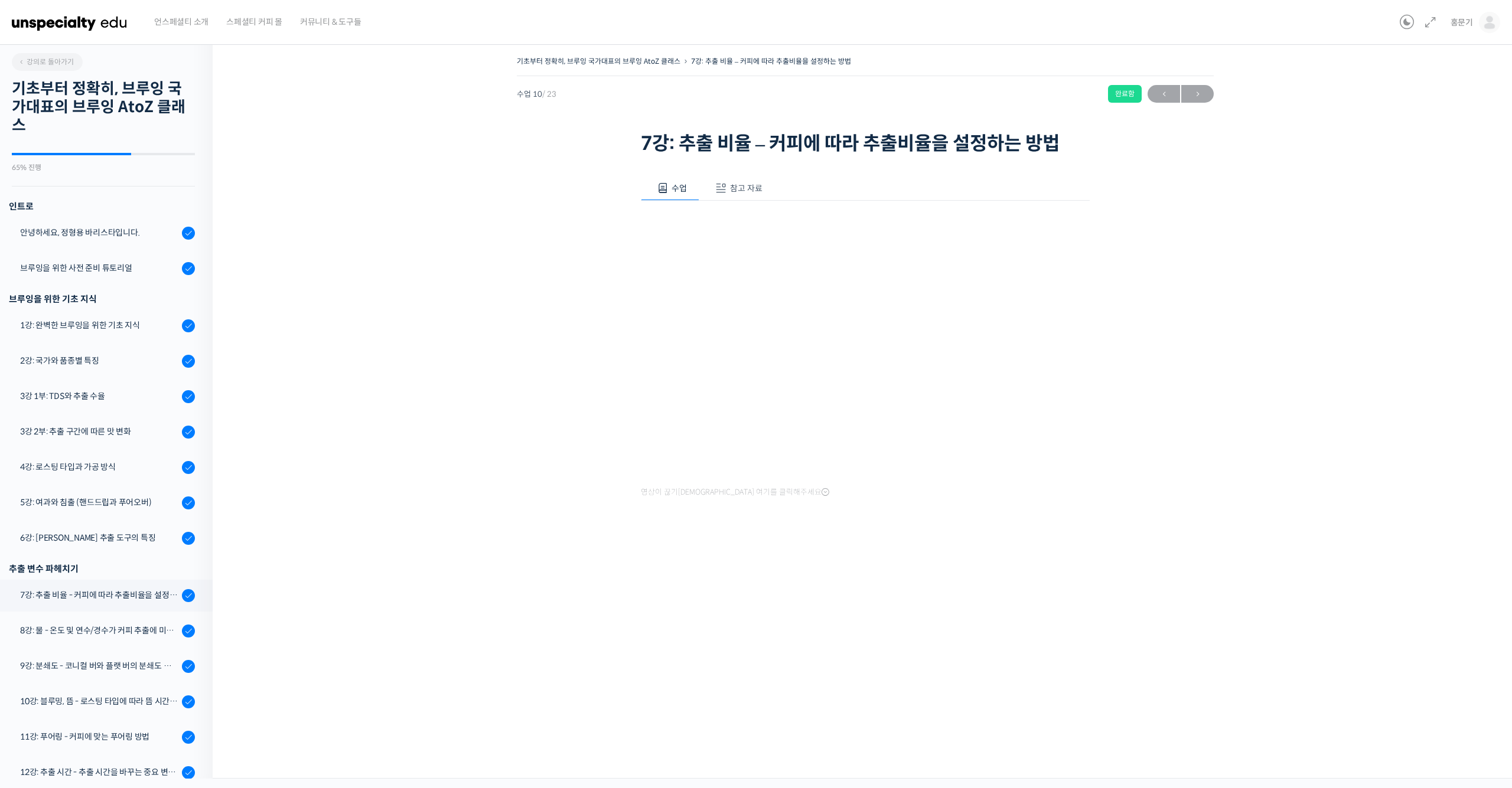
scroll to position [380, 0]
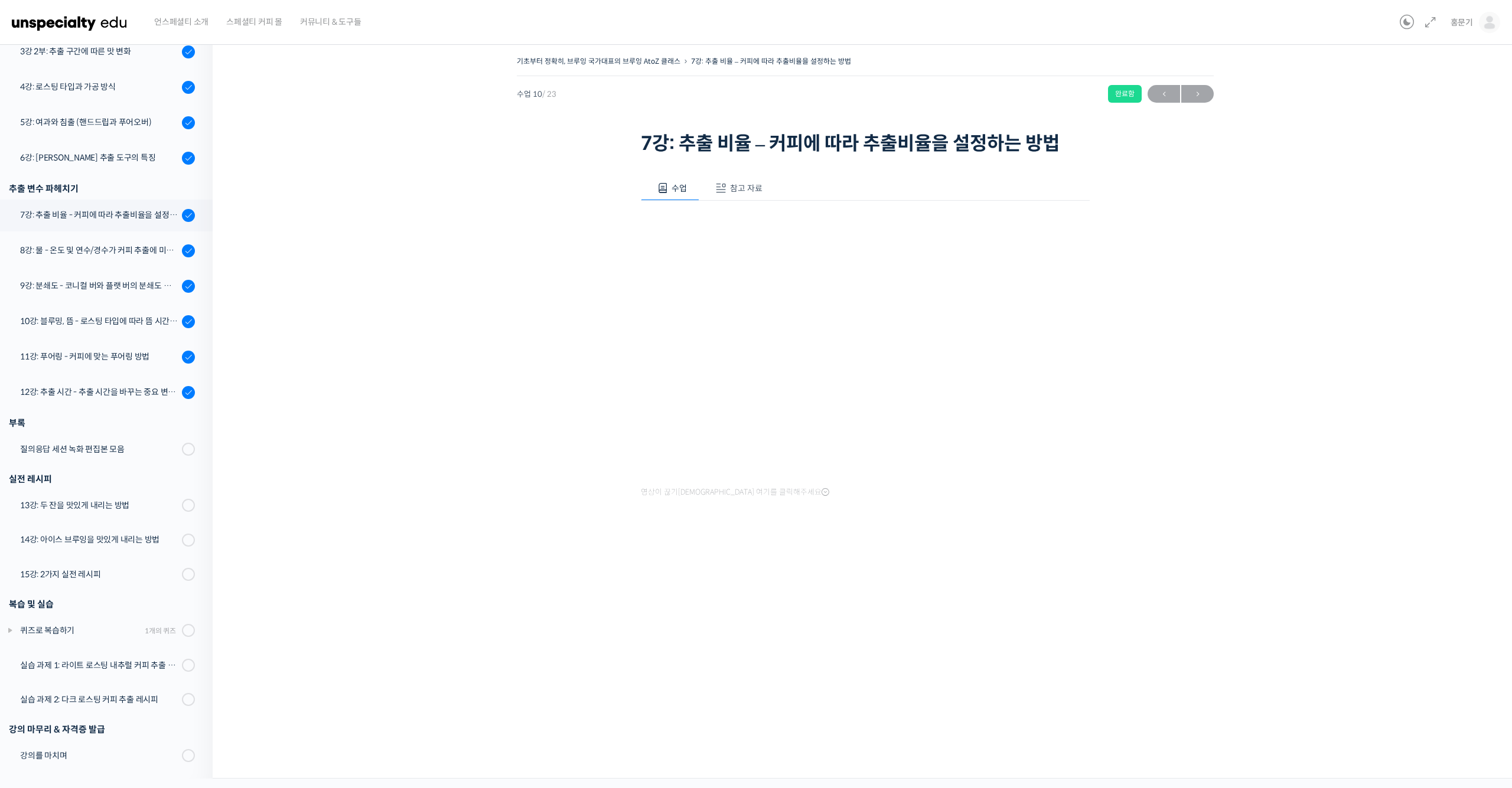
click at [730, 186] on span "참고 자료" at bounding box center [747, 188] width 33 height 11
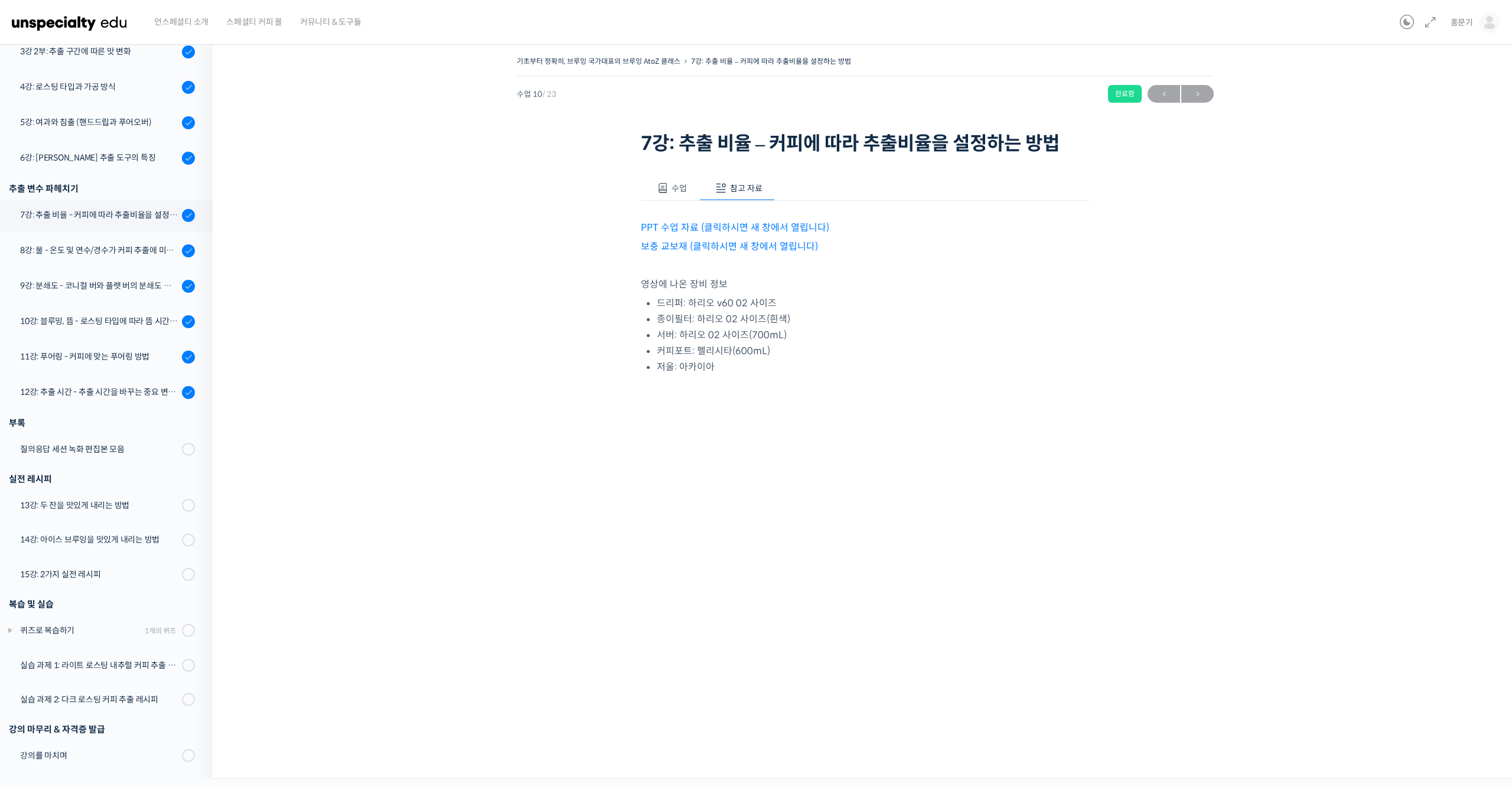
click at [773, 229] on link "PPT 수업 자료 (클릭하시면 새 창에서 열립니다)" at bounding box center [735, 227] width 189 height 13
click at [799, 248] on link "보충 교보재 (클릭하시면 새 창에서 열립니다)" at bounding box center [729, 247] width 177 height 13
click at [1201, 102] on span "→" at bounding box center [1198, 94] width 33 height 15
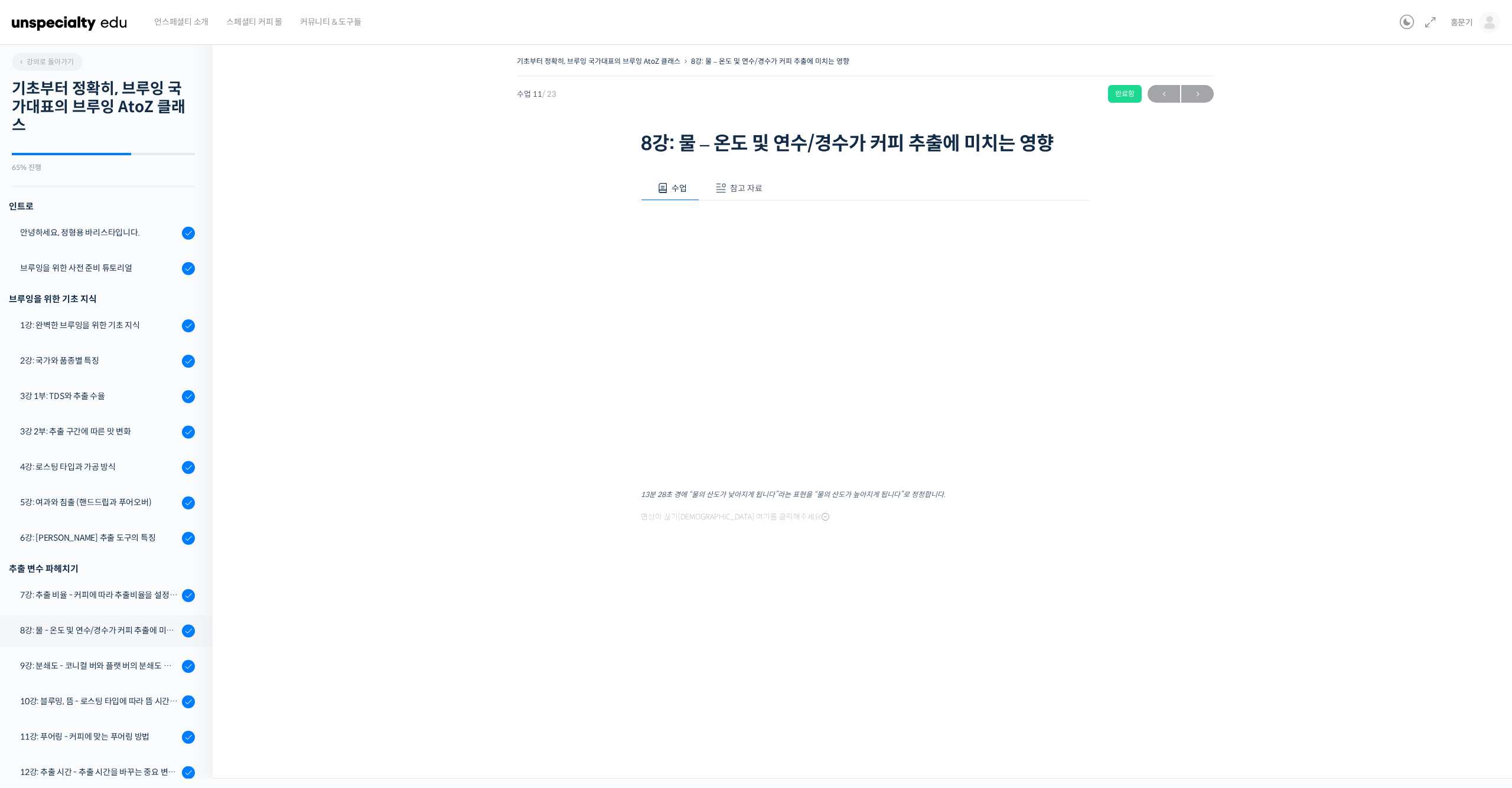
scroll to position [380, 0]
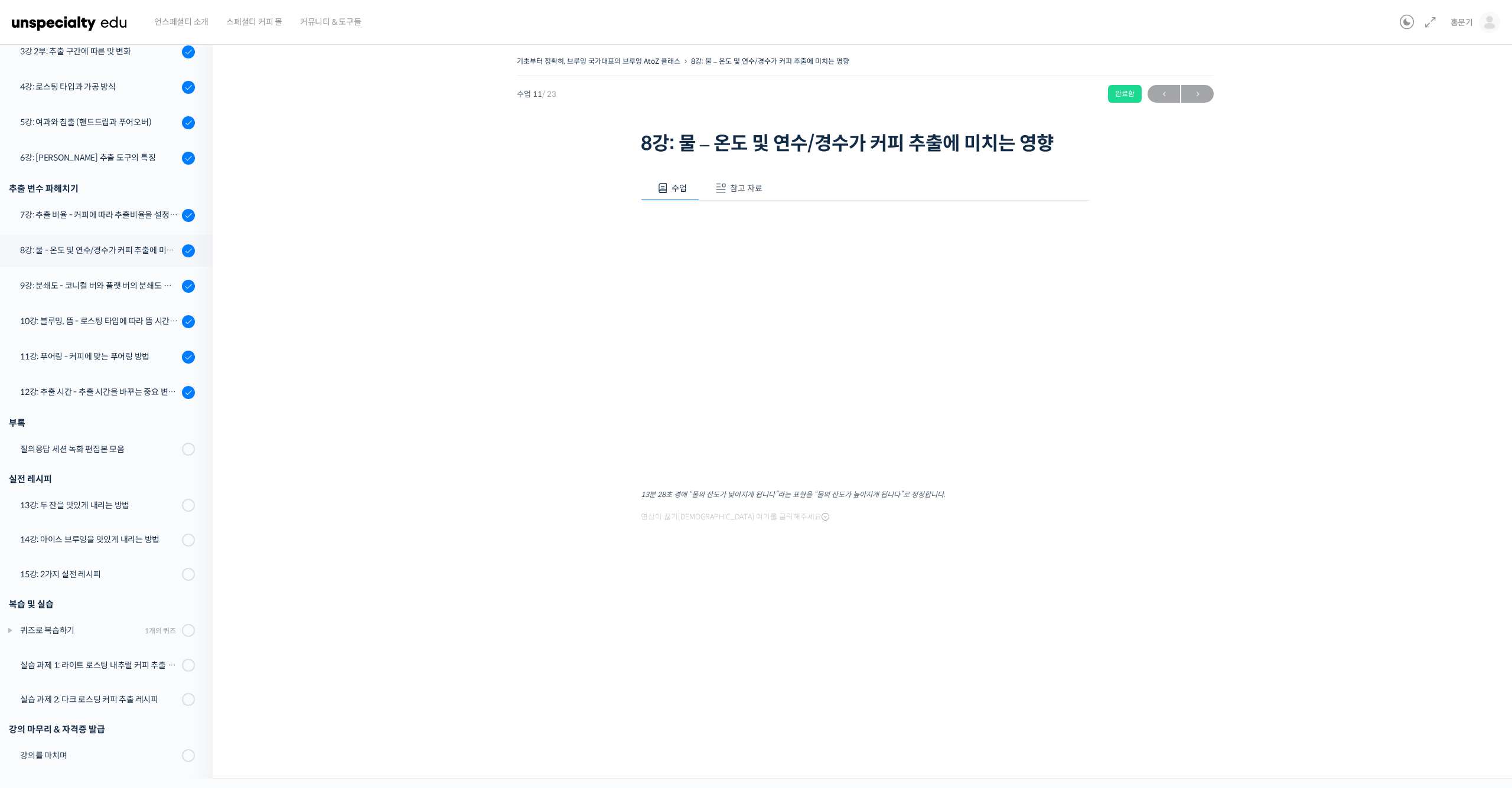
click at [731, 193] on span "참고 자료" at bounding box center [747, 188] width 33 height 11
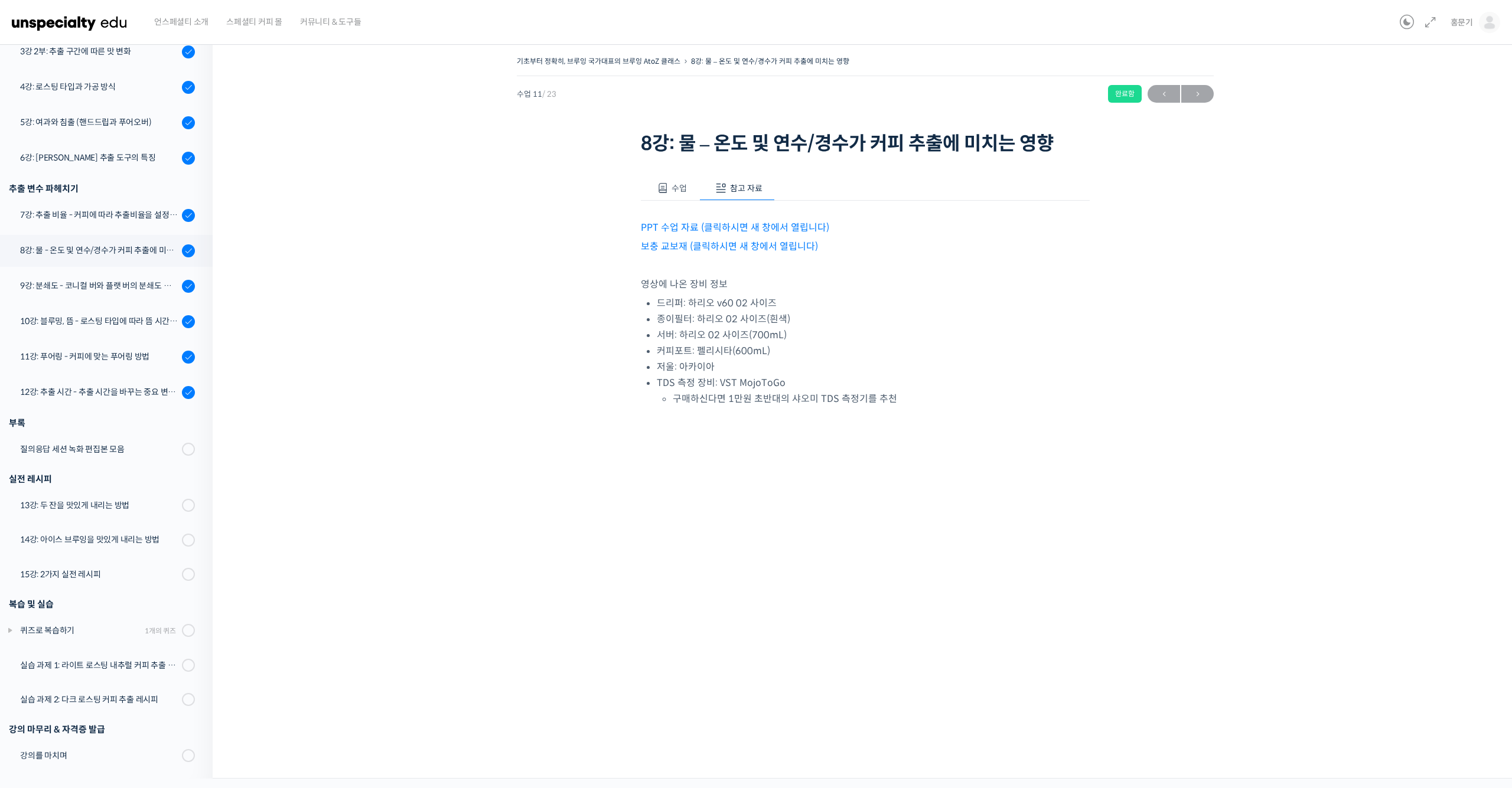
click at [754, 231] on link "PPT 수업 자료 (클릭하시면 새 창에서 열립니다)" at bounding box center [735, 227] width 189 height 13
click at [804, 244] on link "보충 교보재 (클릭하시면 새 창에서 열립니다)" at bounding box center [729, 247] width 177 height 13
click at [1194, 99] on span "→" at bounding box center [1198, 94] width 33 height 15
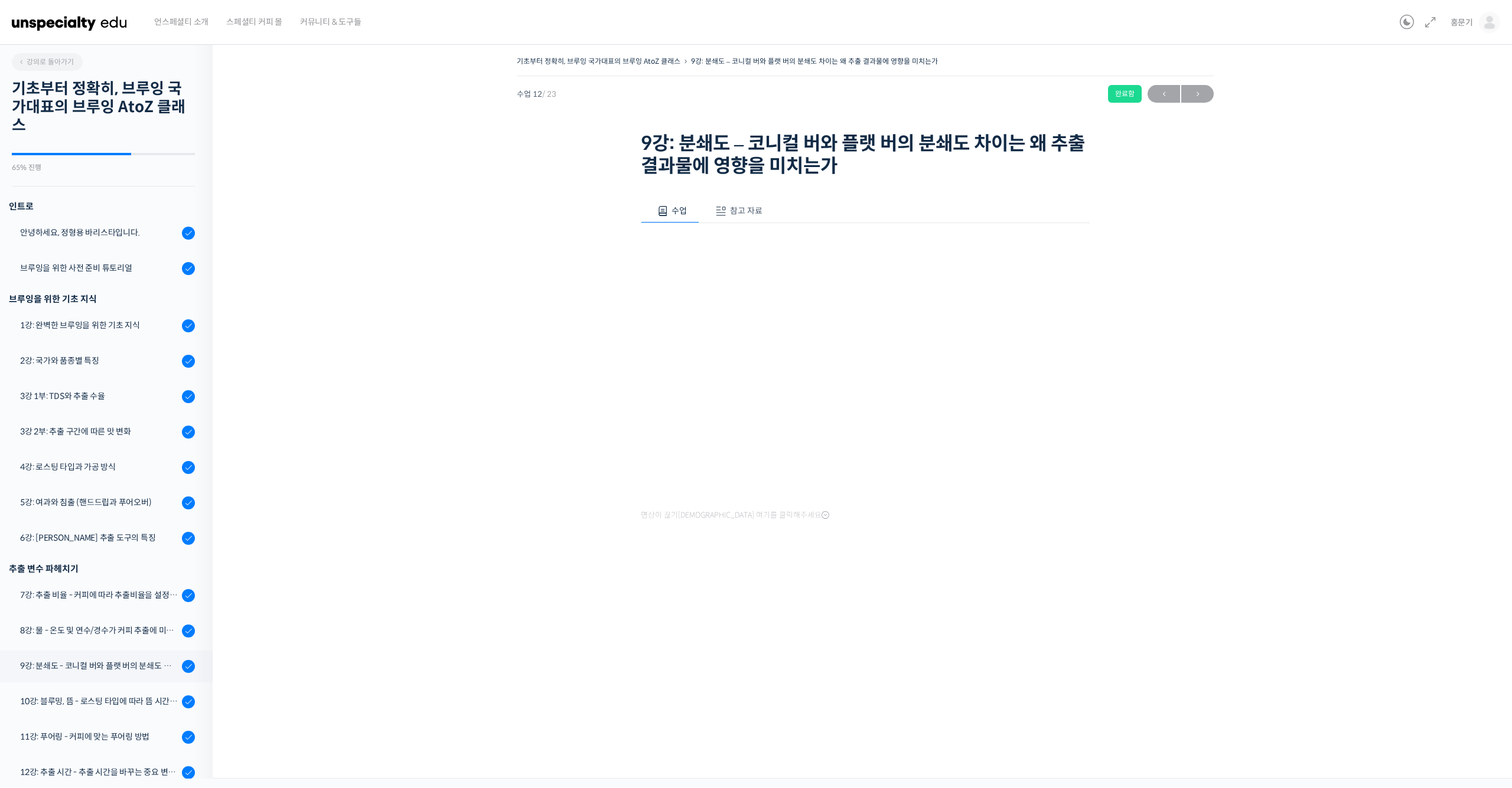
scroll to position [380, 0]
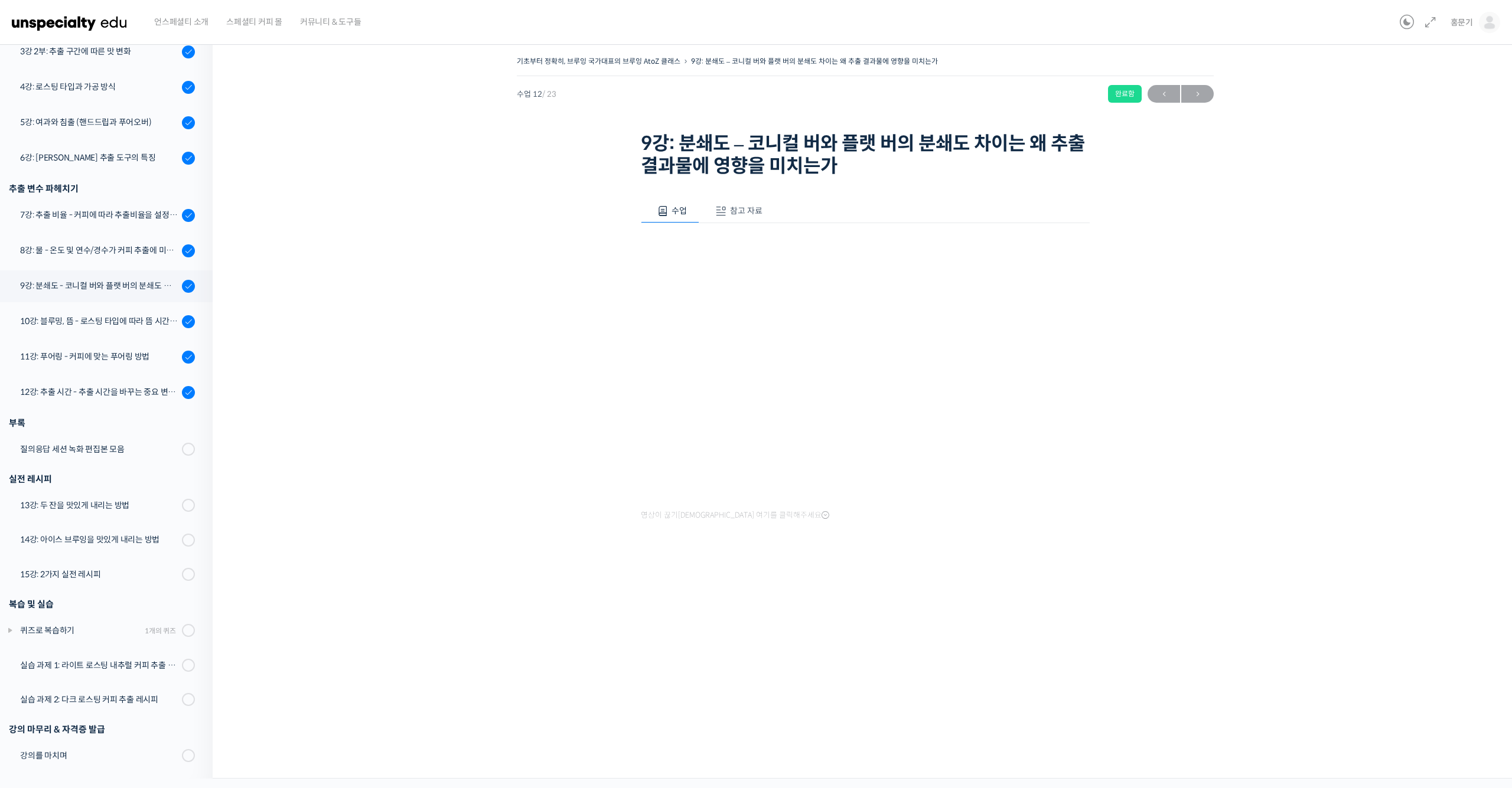
click at [756, 210] on span "참고 자료" at bounding box center [747, 210] width 33 height 11
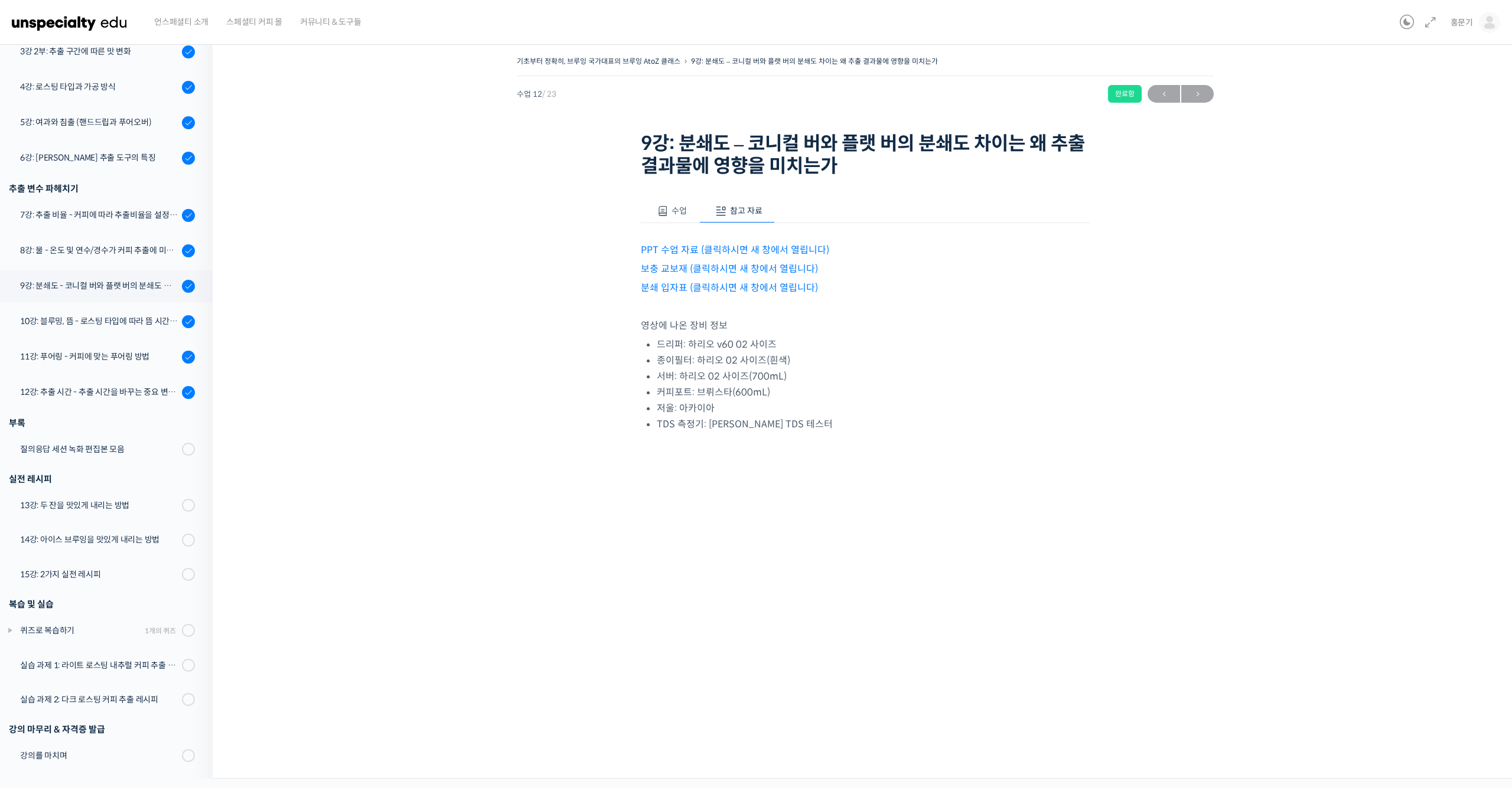
click at [758, 248] on link "PPT 수업 자료 (클릭하시면 새 창에서 열립니다)" at bounding box center [735, 249] width 189 height 13
click at [747, 269] on link "보충 교보재 (클릭하시면 새 창에서 열립니다)" at bounding box center [729, 269] width 177 height 13
click at [762, 284] on link "분쇄 입자표 (클릭하시면 새 창에서 열립니다)" at bounding box center [729, 287] width 177 height 13
click at [1204, 93] on span "→" at bounding box center [1198, 94] width 33 height 15
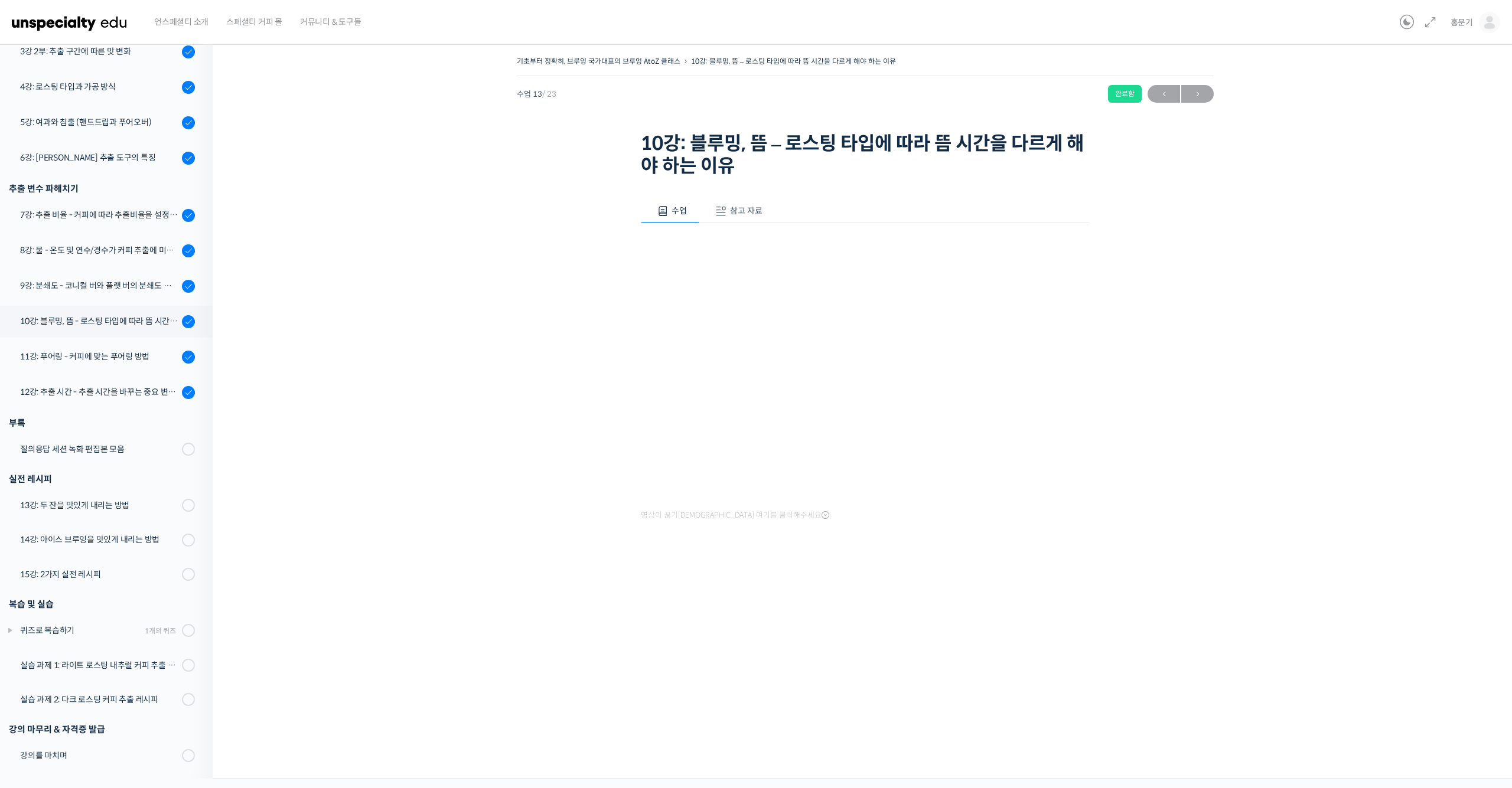
click at [739, 210] on span "참고 자료" at bounding box center [747, 210] width 33 height 11
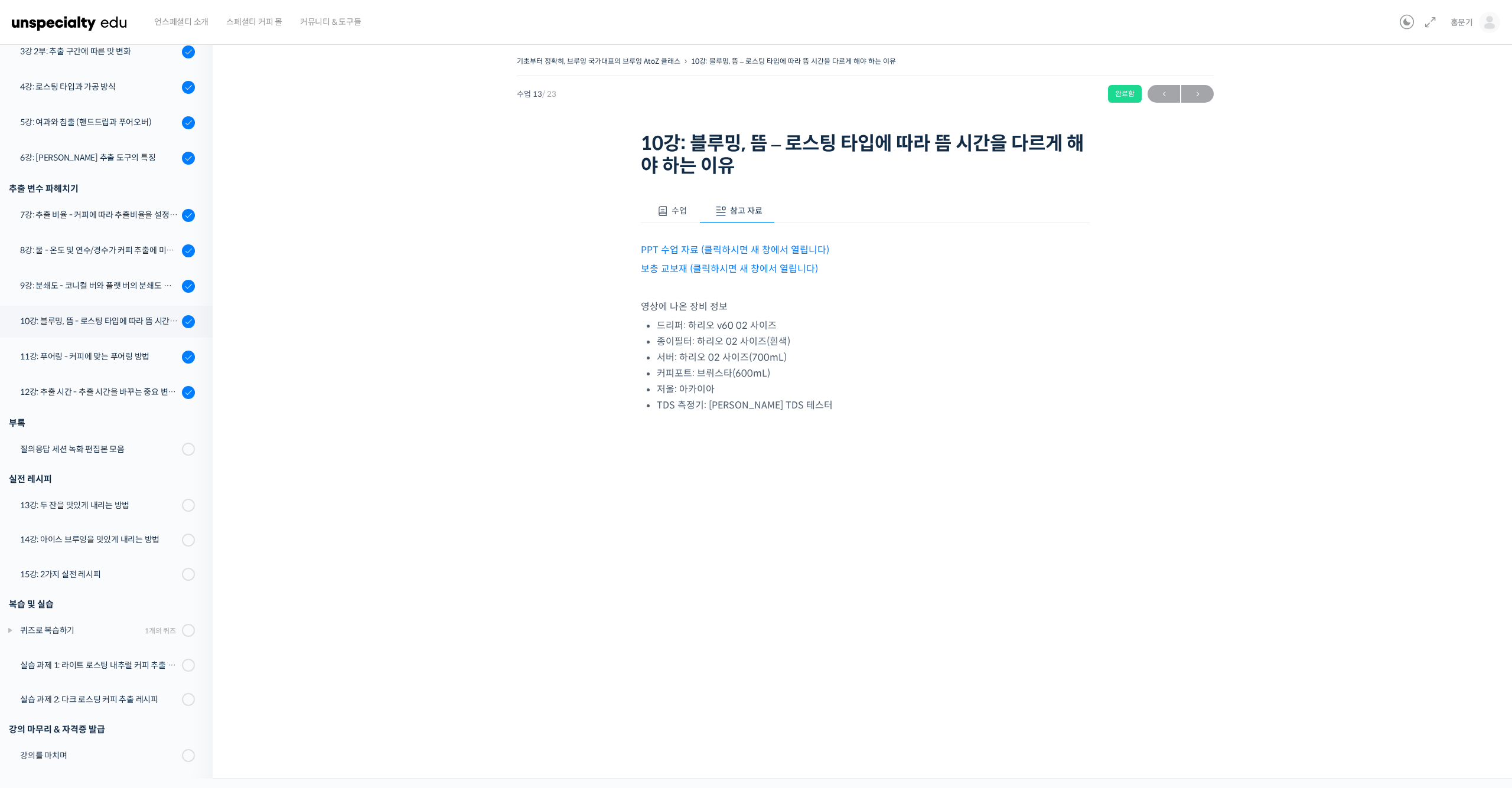
click at [747, 253] on link "PPT 수업 자료 (클릭하시면 새 창에서 열립니다)" at bounding box center [735, 249] width 189 height 13
click at [795, 271] on link "보충 교보재 (클릭하시면 새 창에서 열립니다)" at bounding box center [729, 269] width 177 height 13
click at [1200, 97] on span "→" at bounding box center [1198, 94] width 33 height 15
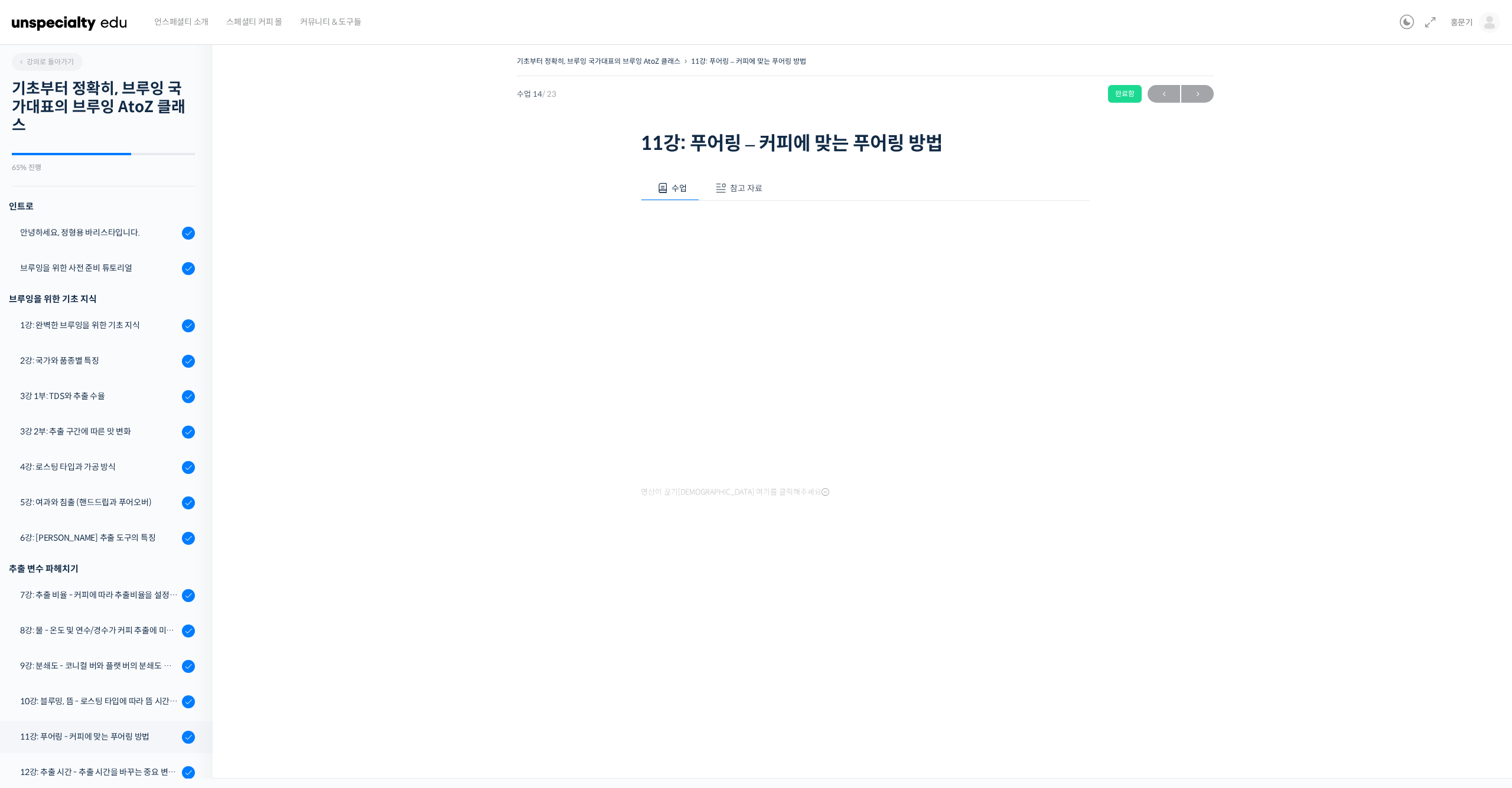
scroll to position [380, 0]
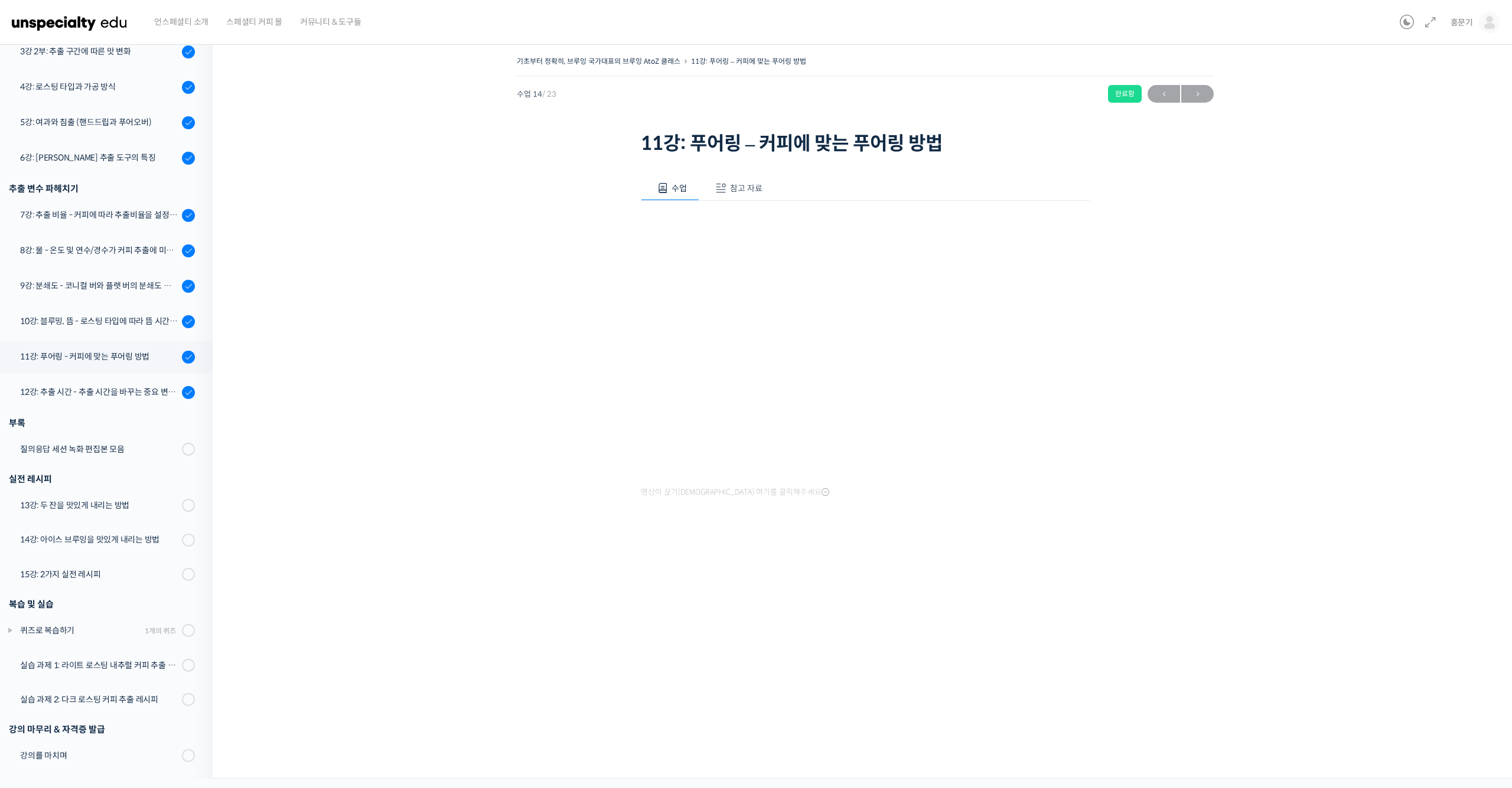
click at [736, 190] on span "참고 자료" at bounding box center [747, 188] width 33 height 11
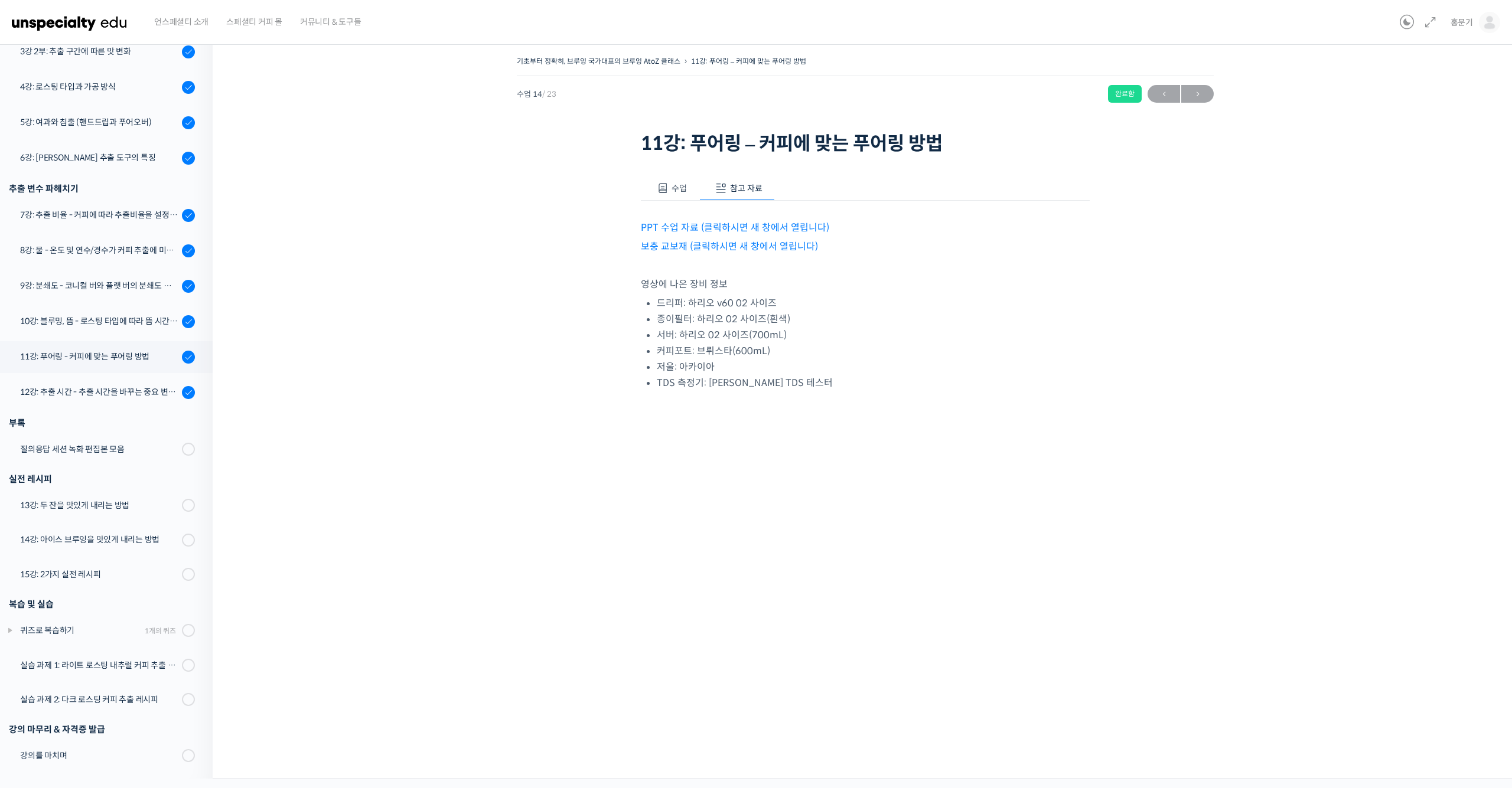
click at [744, 227] on link "PPT 수업 자료 (클릭하시면 새 창에서 열립니다)" at bounding box center [735, 227] width 189 height 13
click at [778, 246] on link "보충 교보재 (클릭하시면 새 창에서 열립니다)" at bounding box center [729, 247] width 177 height 13
click at [1204, 92] on span "→" at bounding box center [1198, 94] width 33 height 15
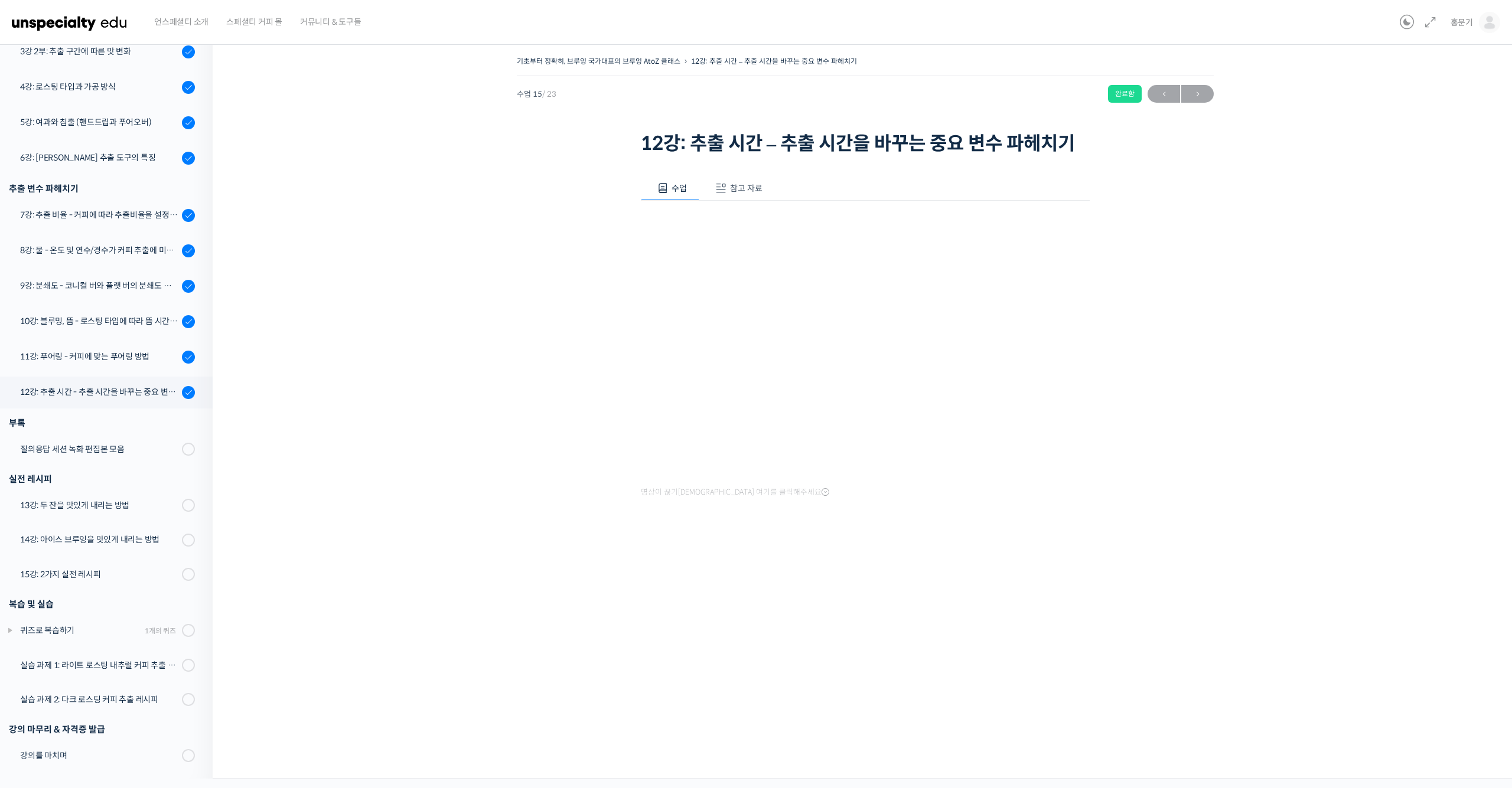
click at [743, 184] on span "참고 자료" at bounding box center [747, 188] width 33 height 11
click at [752, 229] on link "PPT 수업 자료 (클릭하시면 새 창에서 열립니다)" at bounding box center [735, 227] width 189 height 13
click at [743, 249] on link "보충 교보재 (클릭하시면 새 창에서 열립니다)" at bounding box center [729, 247] width 177 height 13
click at [1200, 99] on span "→" at bounding box center [1198, 94] width 33 height 15
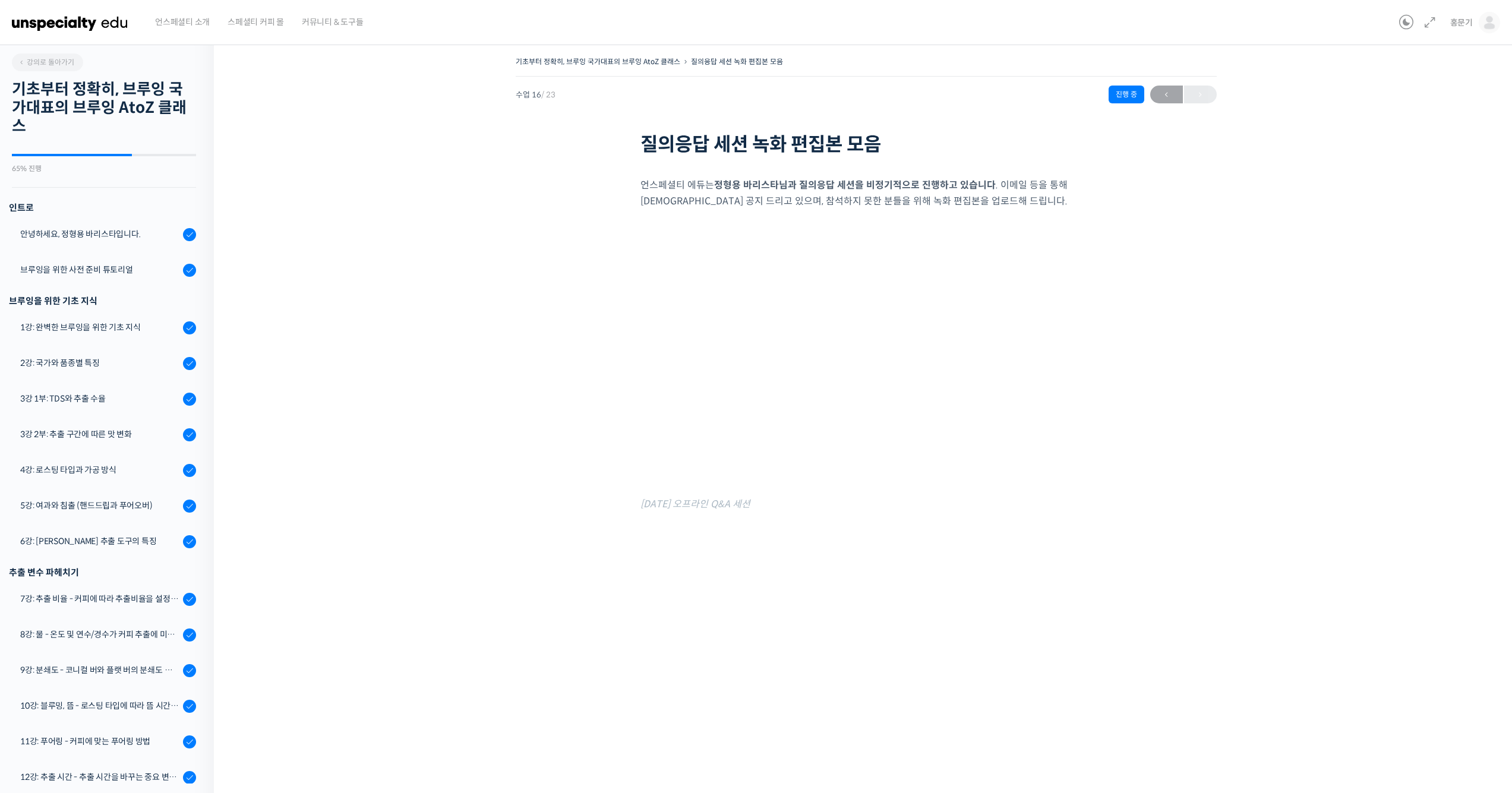
scroll to position [382, 0]
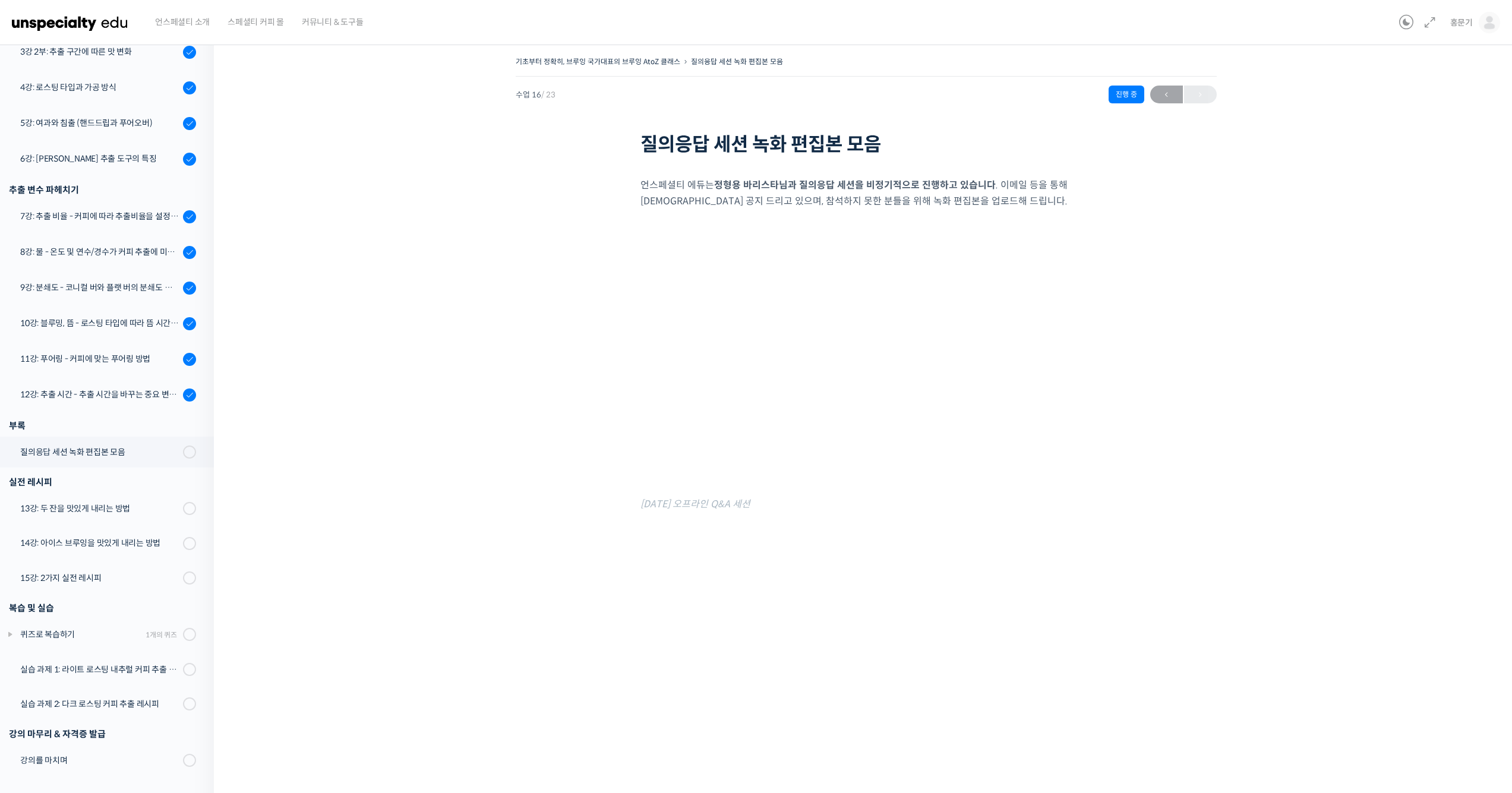
click at [1206, 95] on div "← 이전" at bounding box center [1183, 94] width 66 height 18
click at [110, 518] on link "13강: 두 잔을 맛있게 내리는 방법" at bounding box center [104, 509] width 220 height 31
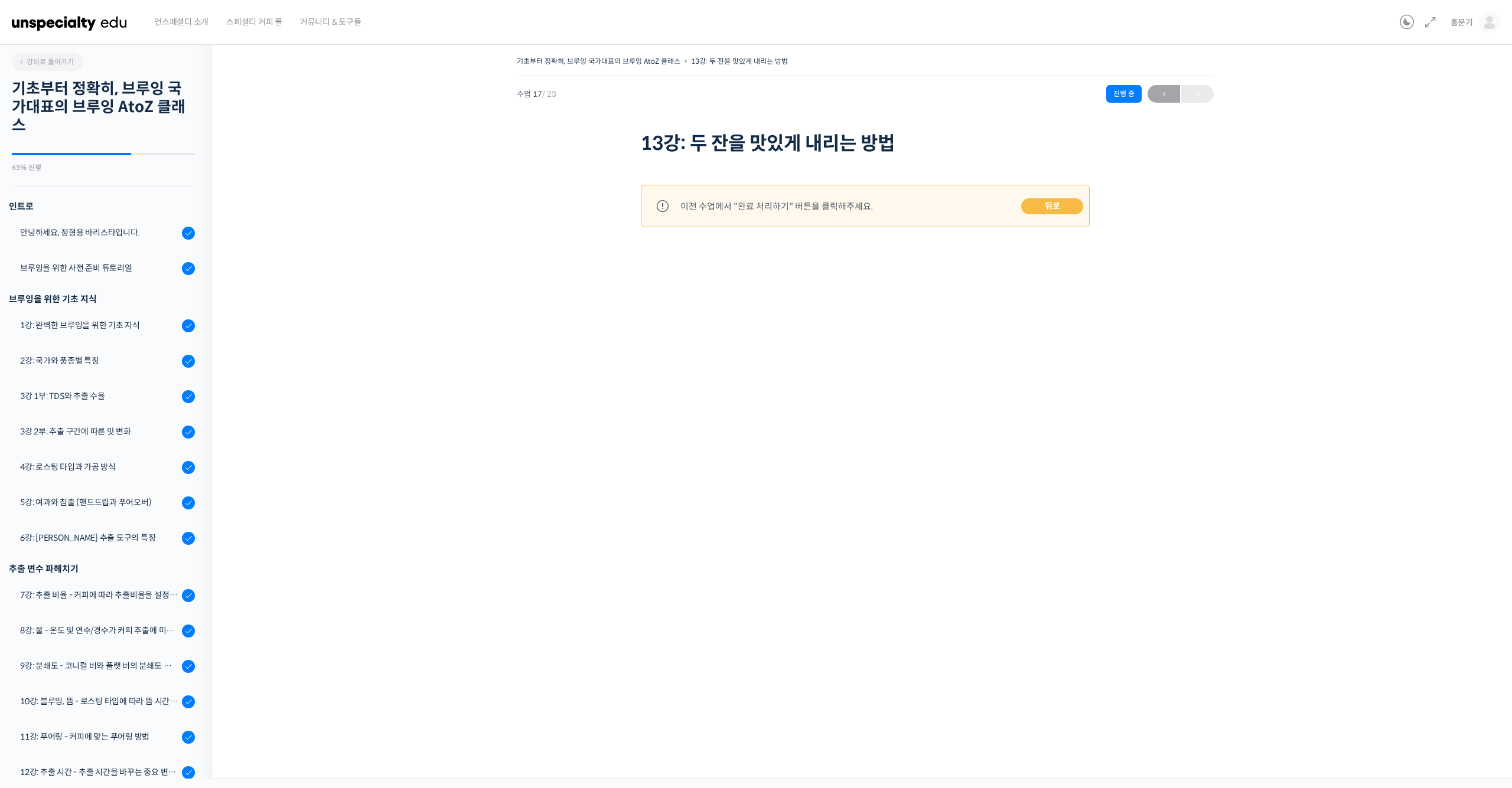
scroll to position [380, 0]
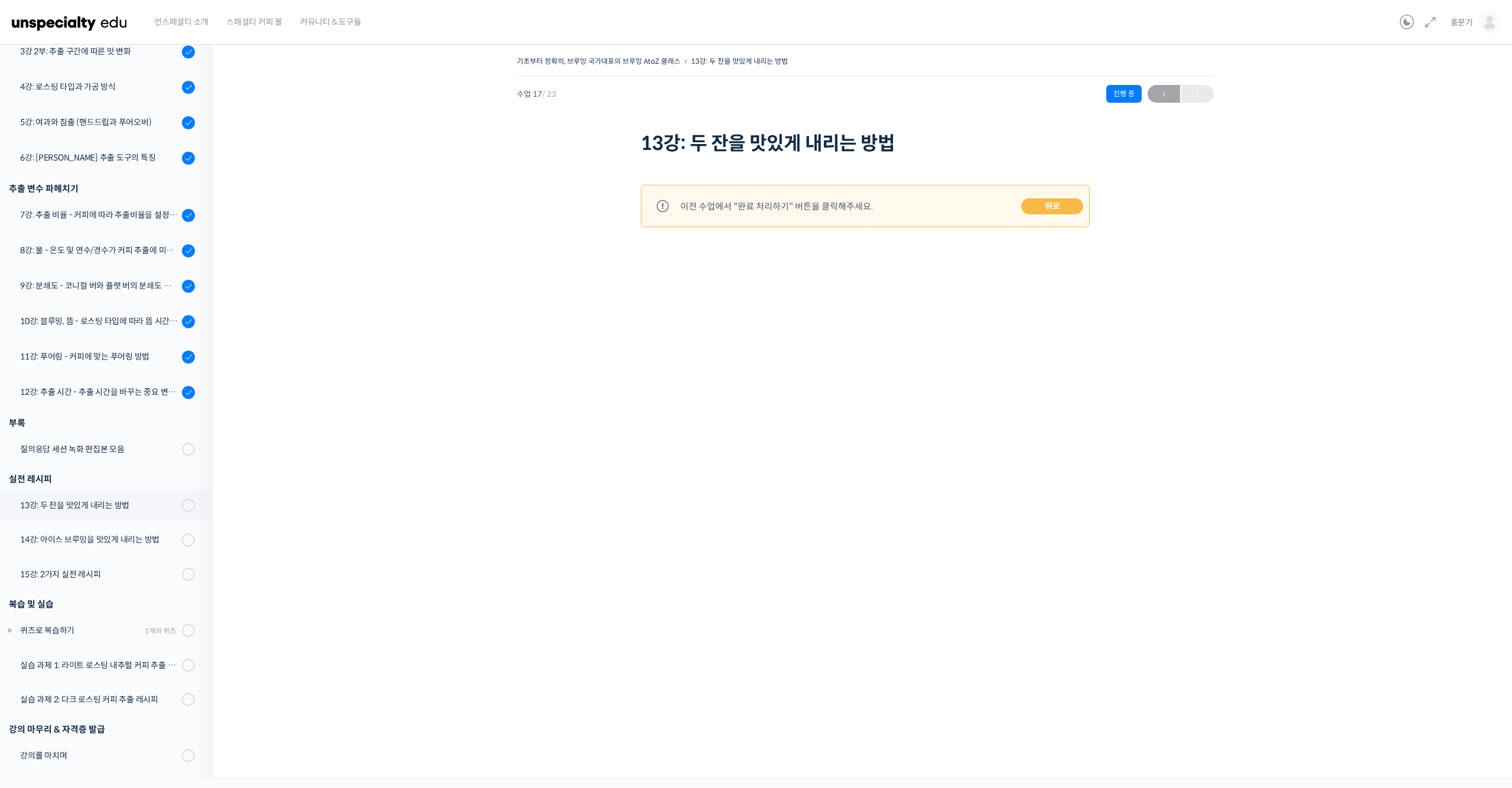
click at [1044, 209] on link "뒤로" at bounding box center [1052, 206] width 62 height 16
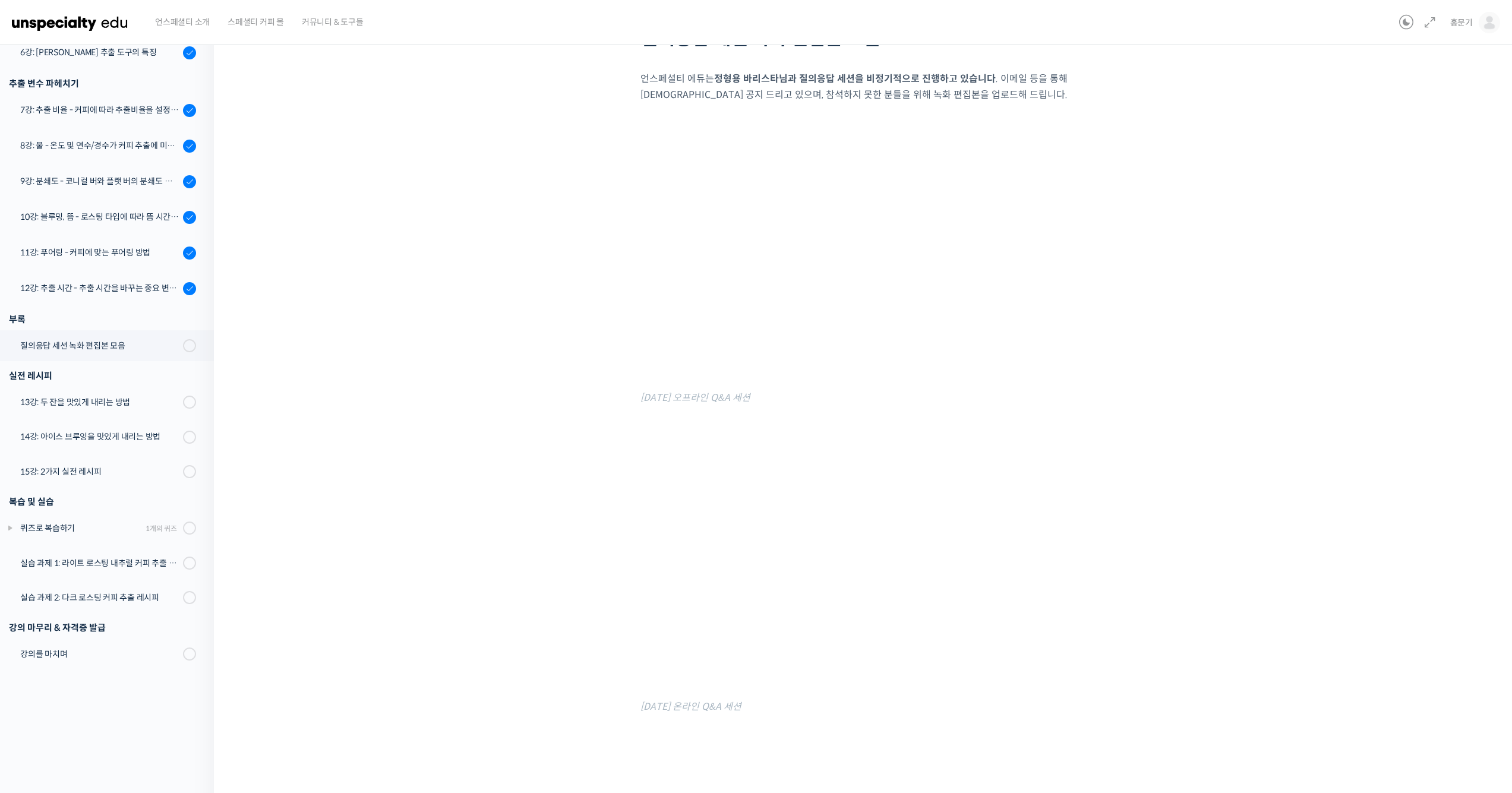
scroll to position [459, 0]
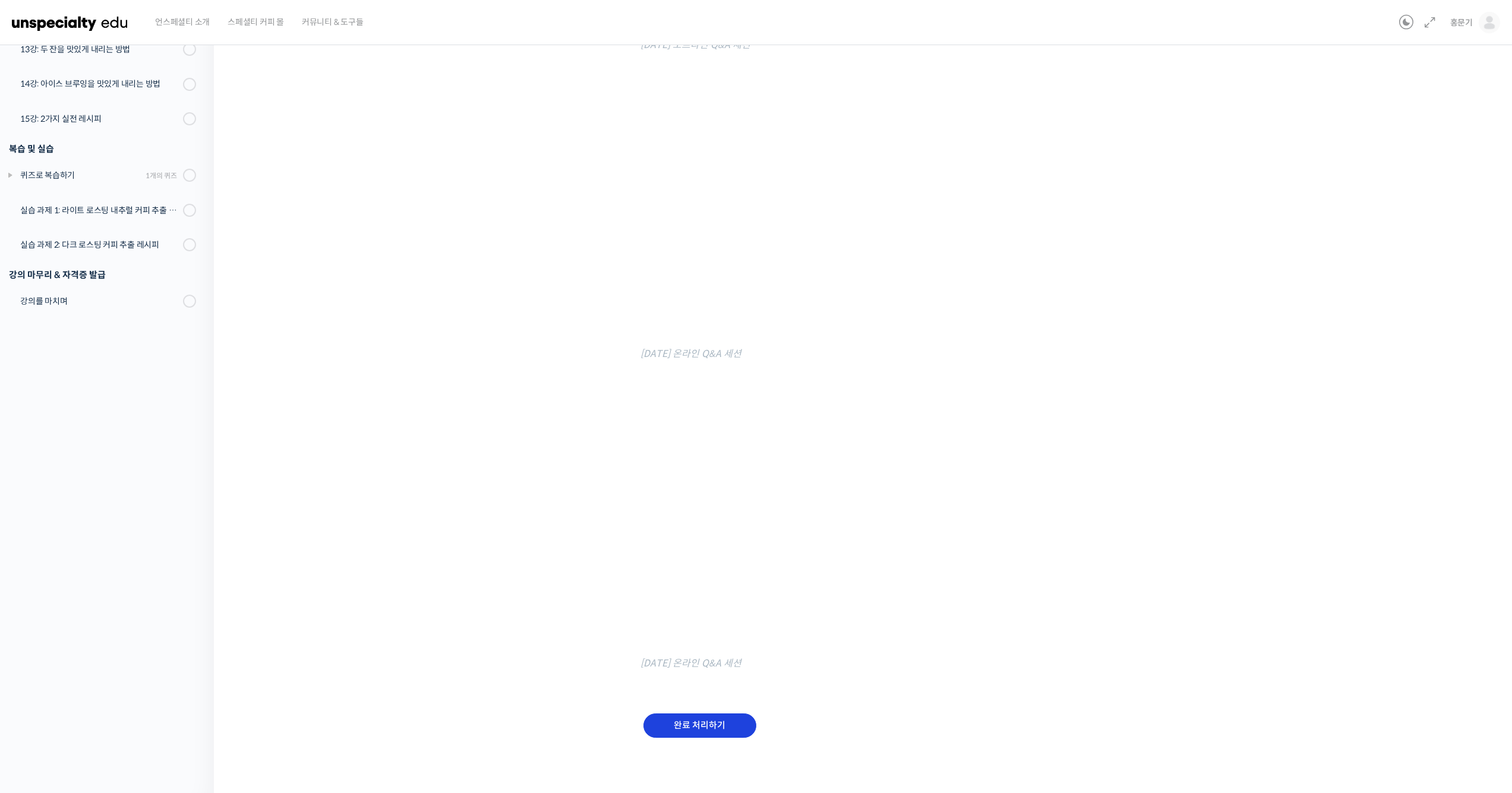
click at [729, 719] on input "완료 처리하기" at bounding box center [700, 725] width 113 height 24
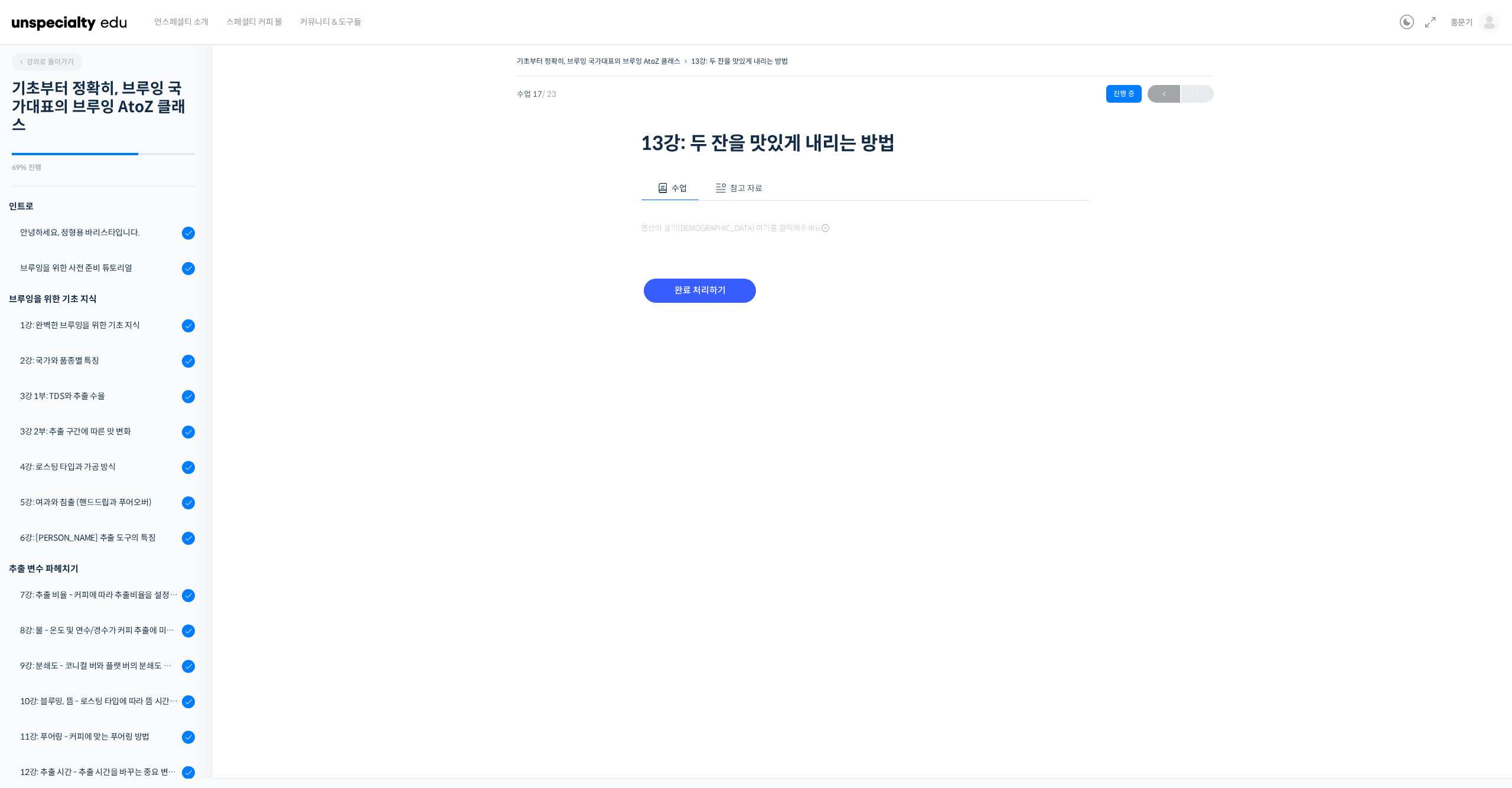
scroll to position [381, 0]
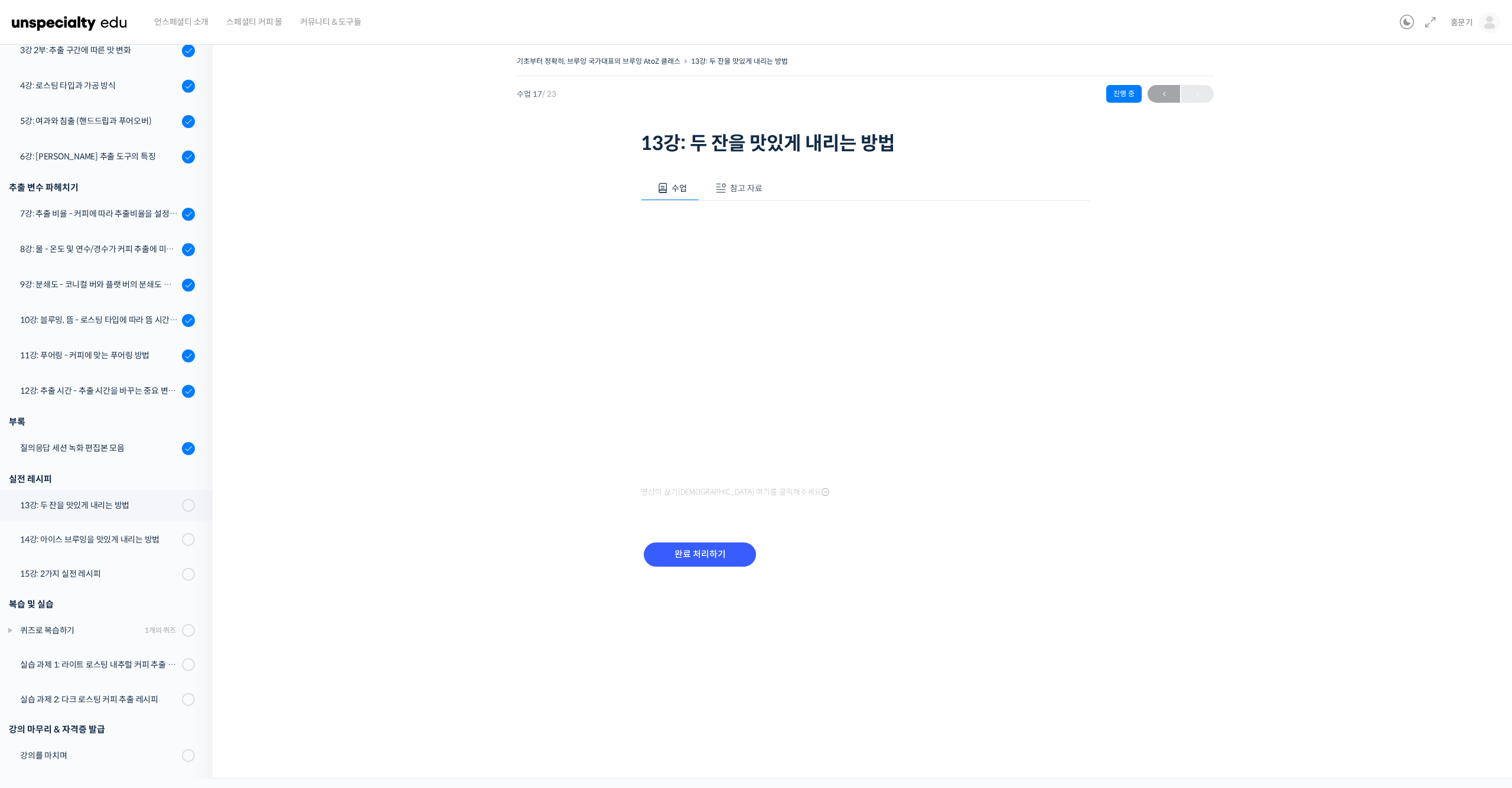
click at [727, 190] on button "참고 자료" at bounding box center [737, 189] width 75 height 25
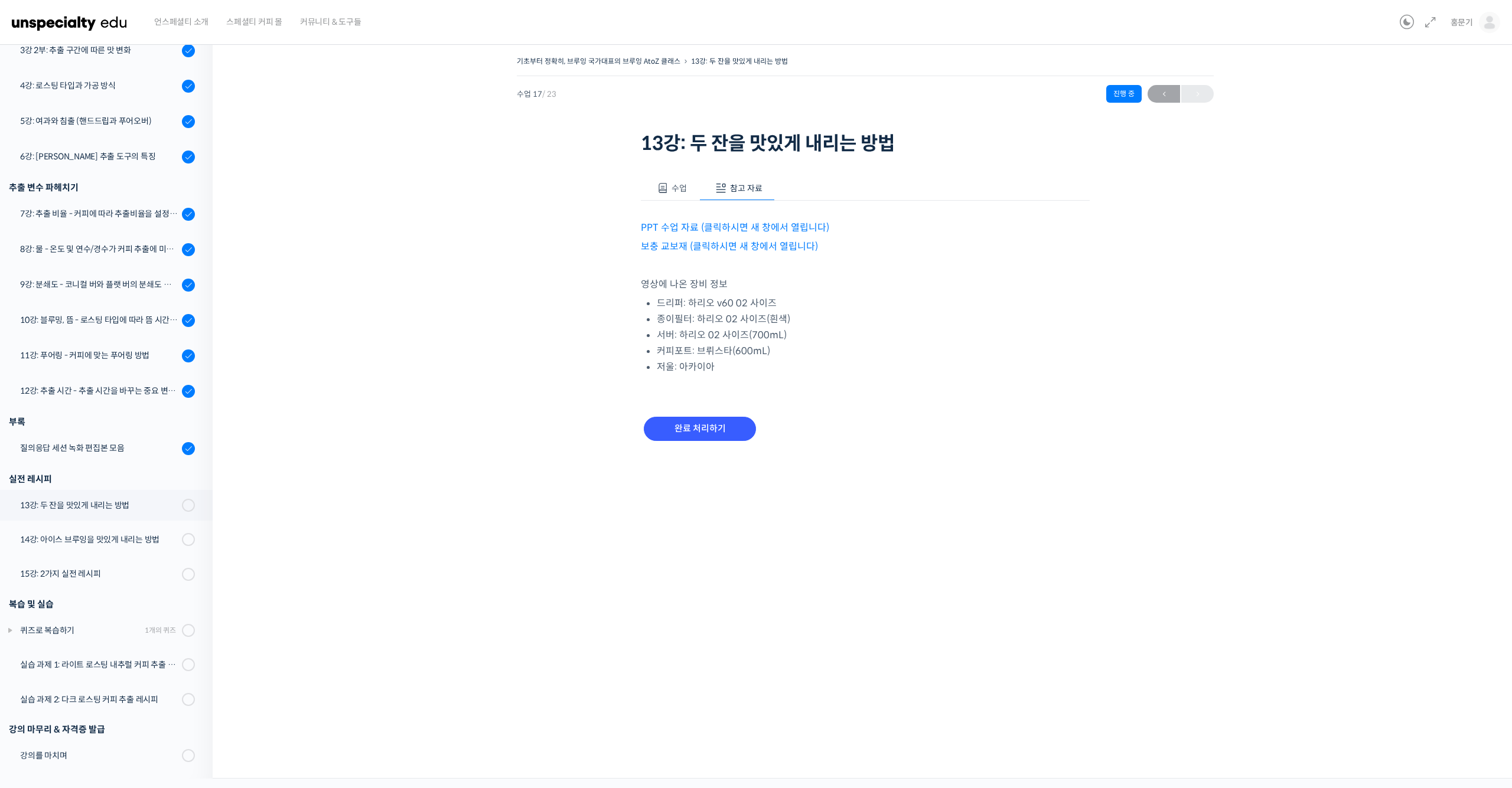
click at [739, 228] on link "PPT 수업 자료 (클릭하시면 새 창에서 열립니다)" at bounding box center [735, 227] width 189 height 13
click at [765, 244] on link "보충 교보재 (클릭하시면 새 창에서 열립니다)" at bounding box center [729, 247] width 177 height 13
click at [704, 418] on input "완료 처리하기" at bounding box center [700, 428] width 112 height 24
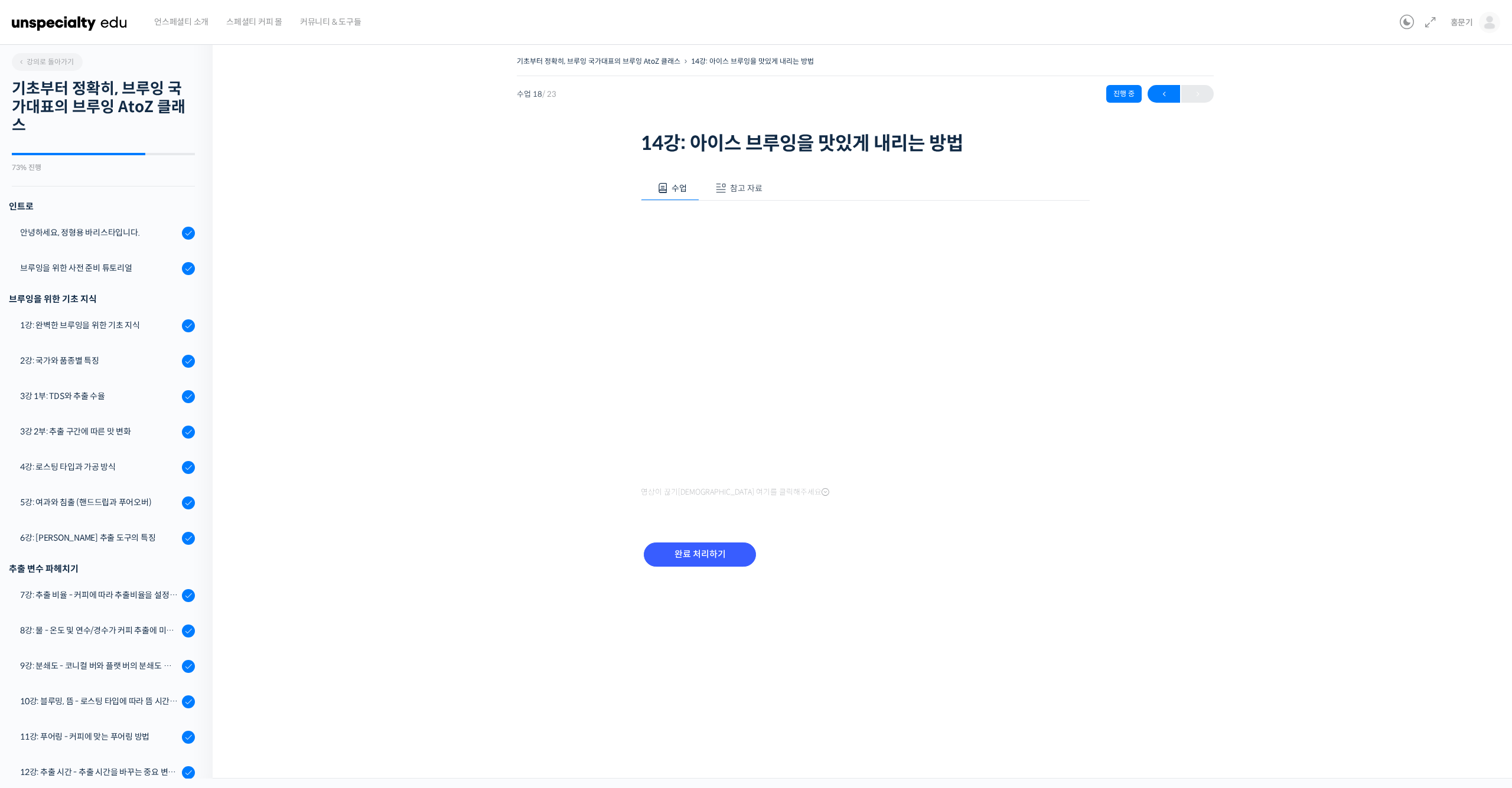
scroll to position [383, 0]
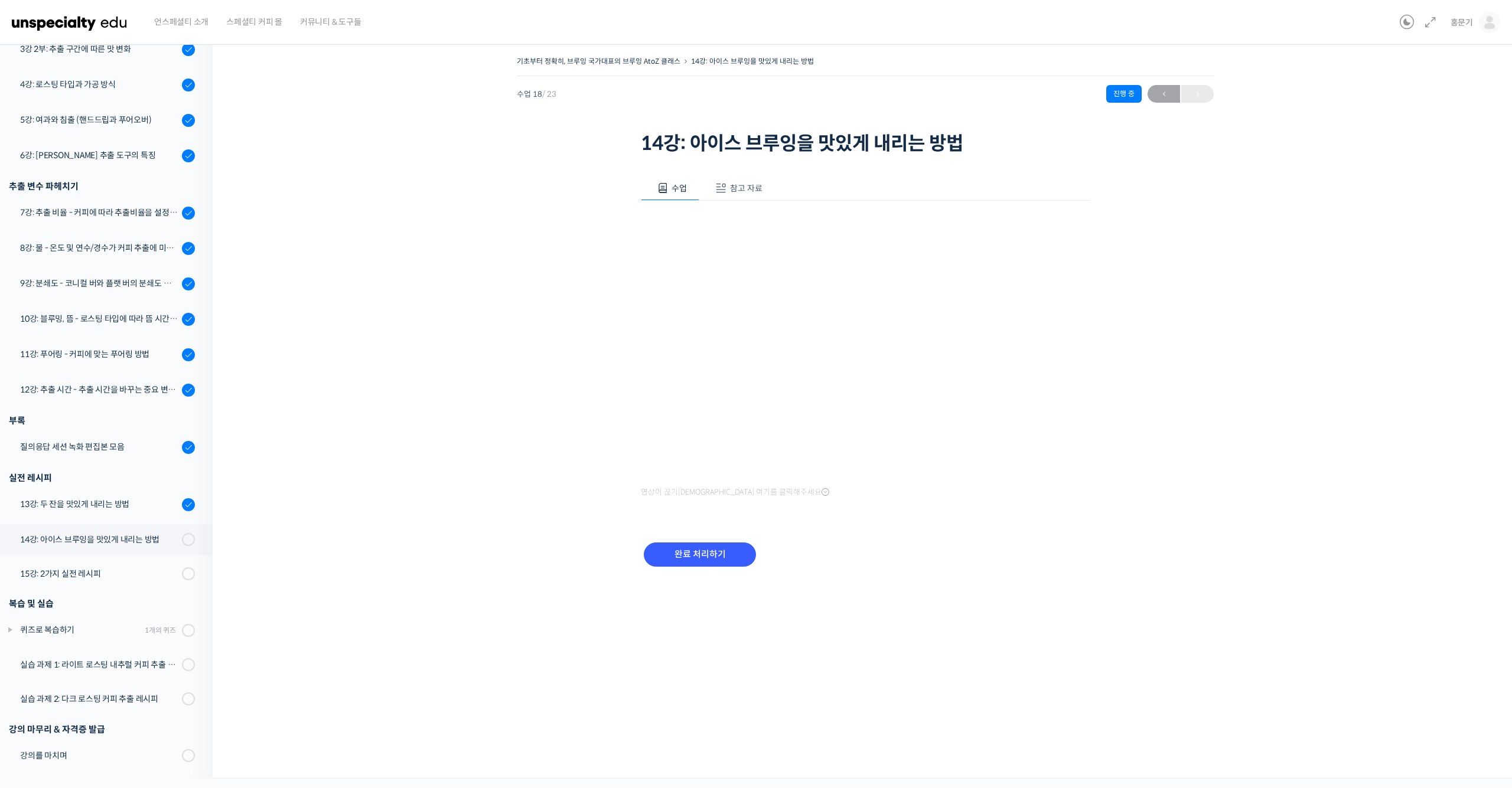
click at [727, 188] on button "참고 자료" at bounding box center [737, 189] width 75 height 25
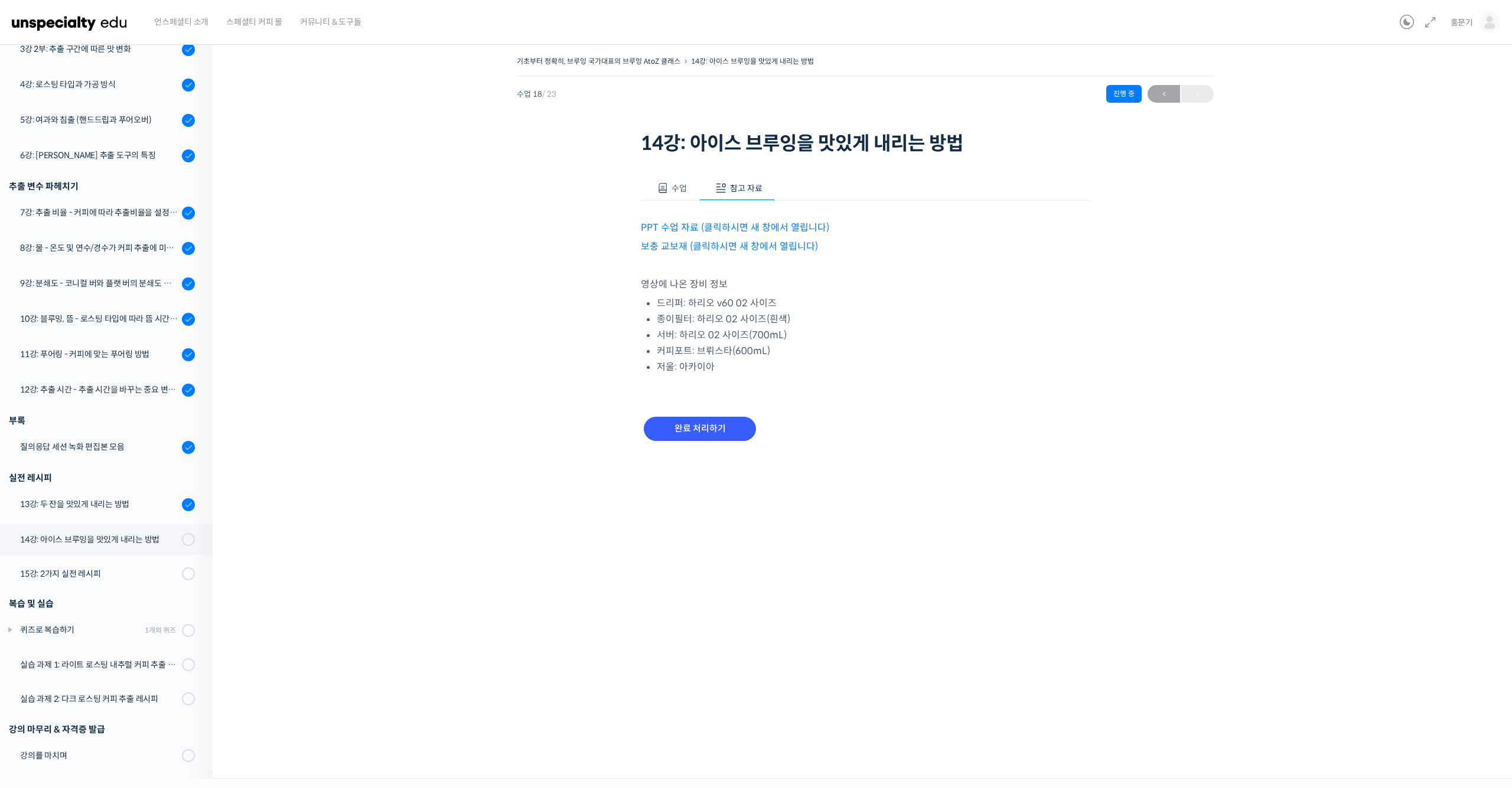
click at [771, 226] on link "PPT 수업 자료 (클릭하시면 새 창에서 열립니다)" at bounding box center [735, 227] width 189 height 13
click at [798, 242] on link "보충 교보재 (클릭하시면 새 창에서 열립니다)" at bounding box center [729, 247] width 177 height 13
click at [694, 418] on input "완료 처리하기" at bounding box center [700, 428] width 112 height 24
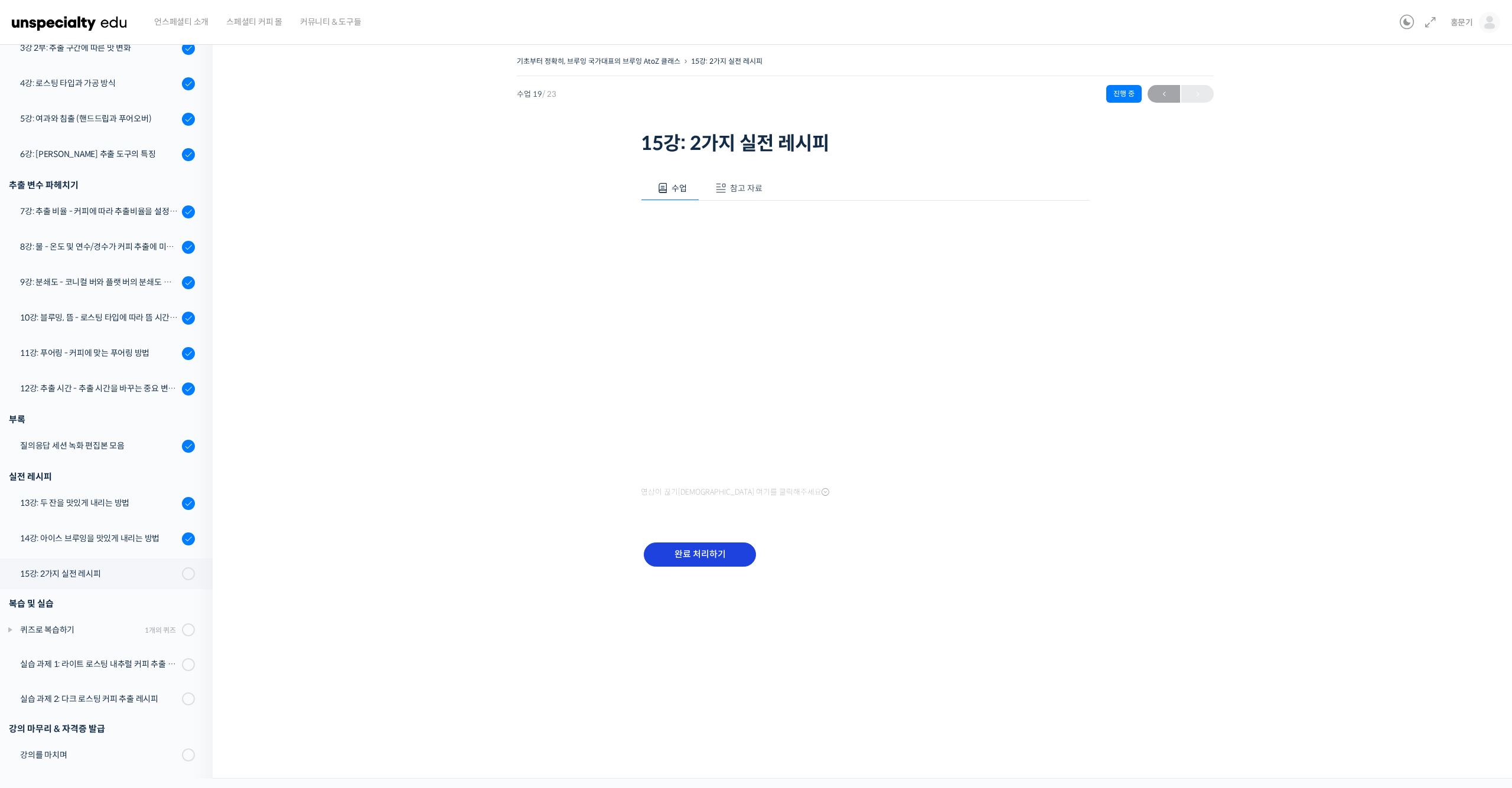
click at [706, 559] on input "완료 처리하기" at bounding box center [700, 554] width 112 height 24
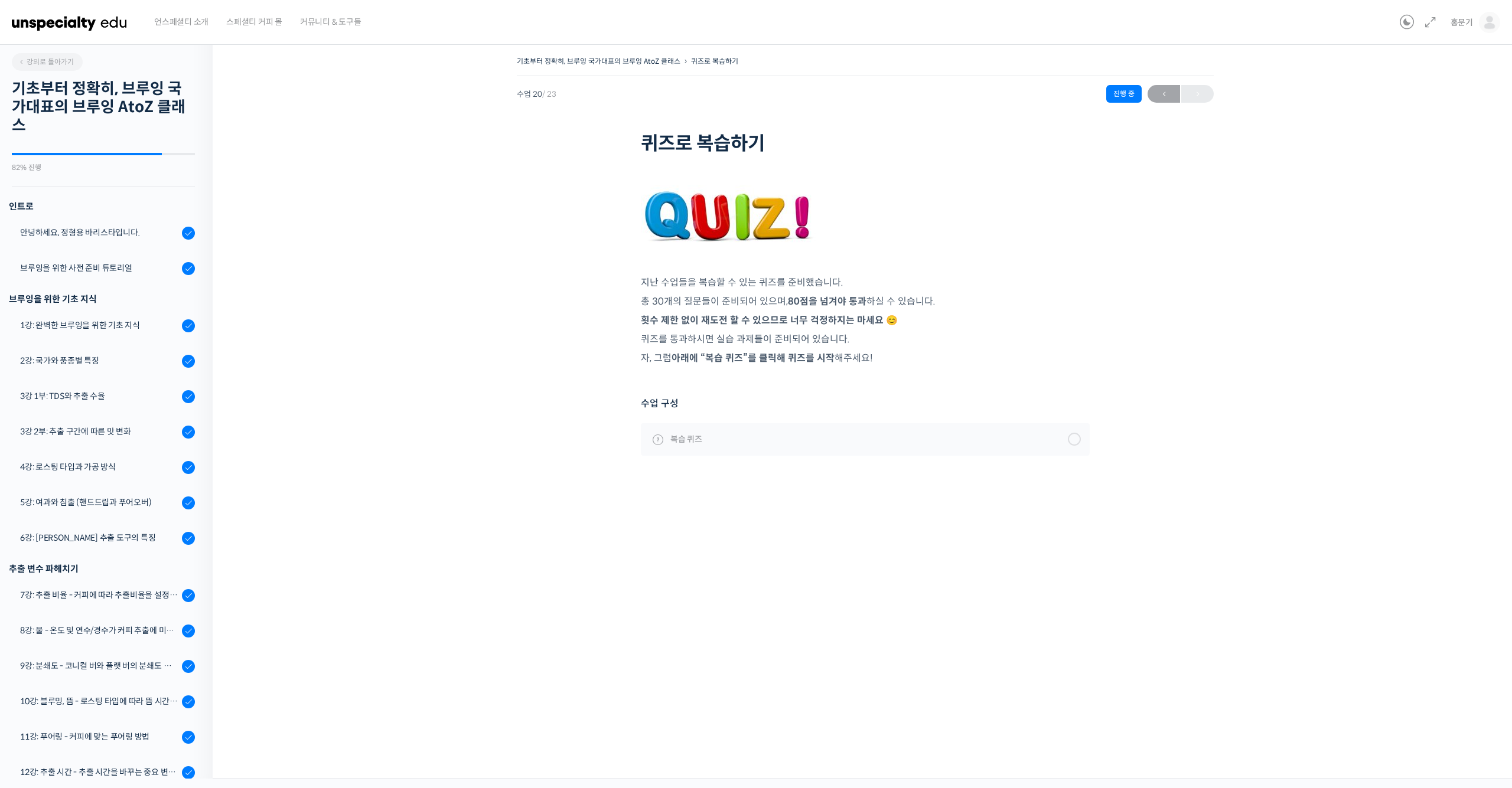
scroll to position [415, 0]
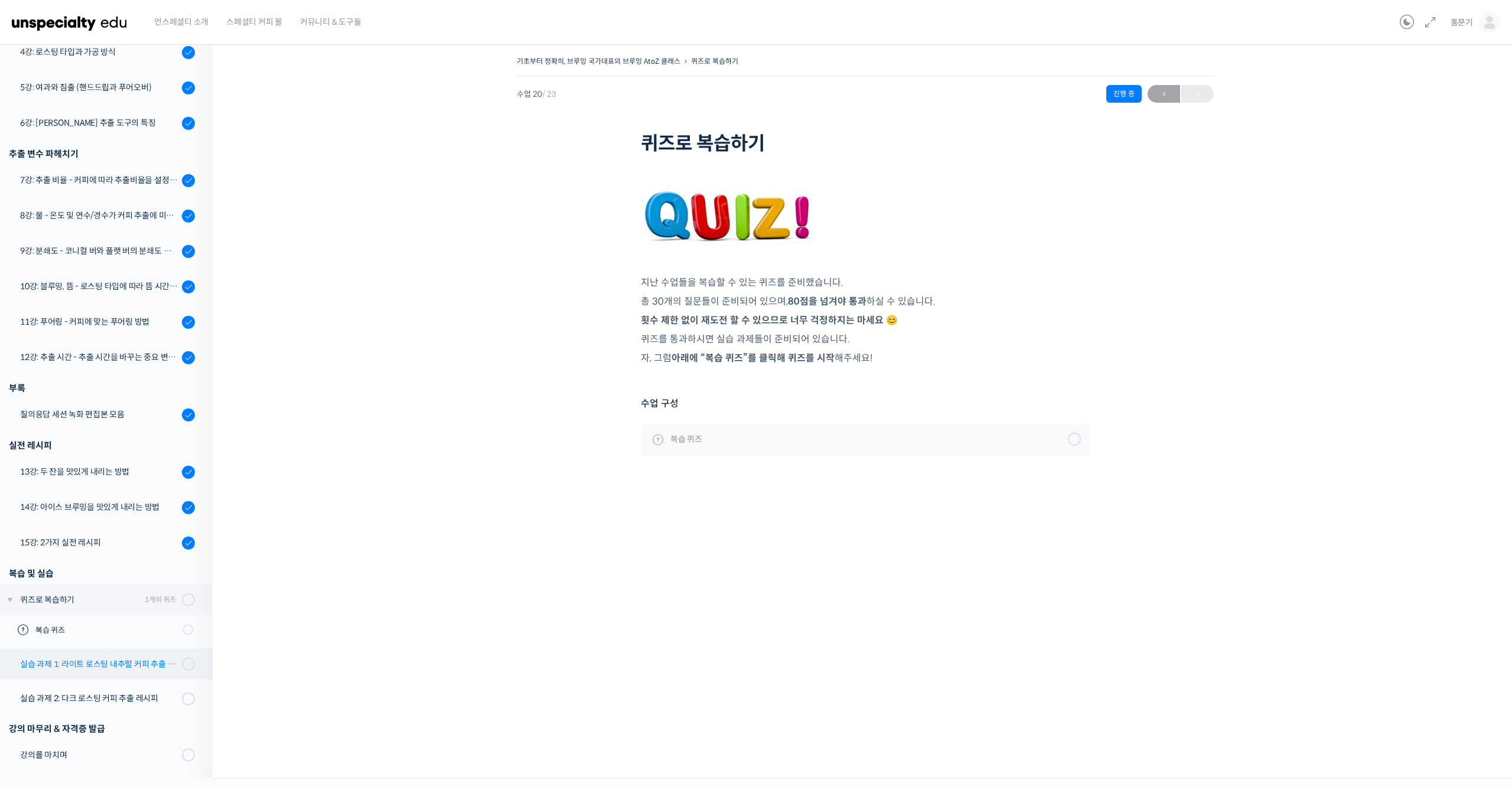
click at [130, 661] on div "실습 과제 1: 라이트 로스팅 내추럴 커피 추출 레시피" at bounding box center [100, 663] width 159 height 13
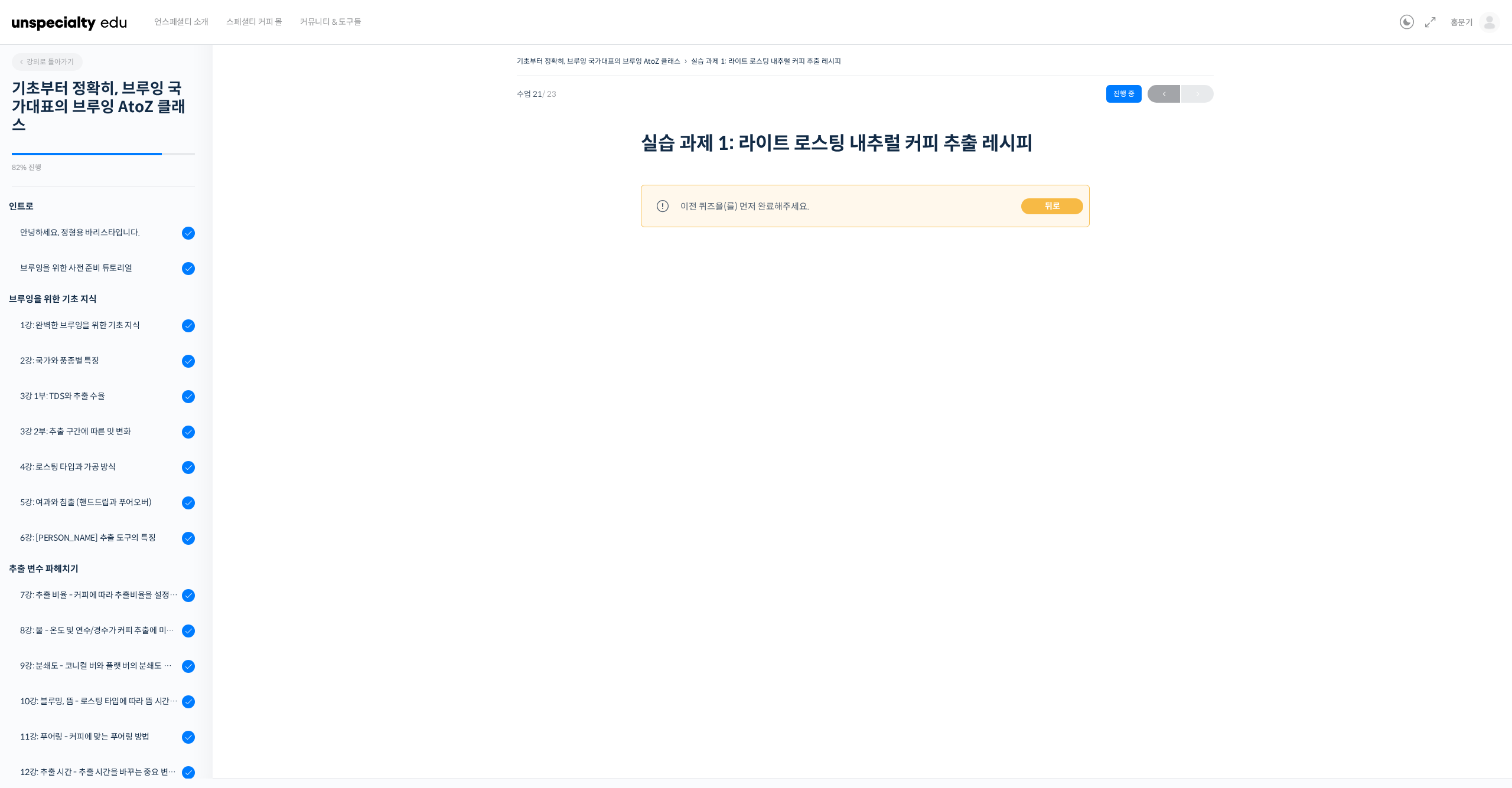
scroll to position [385, 0]
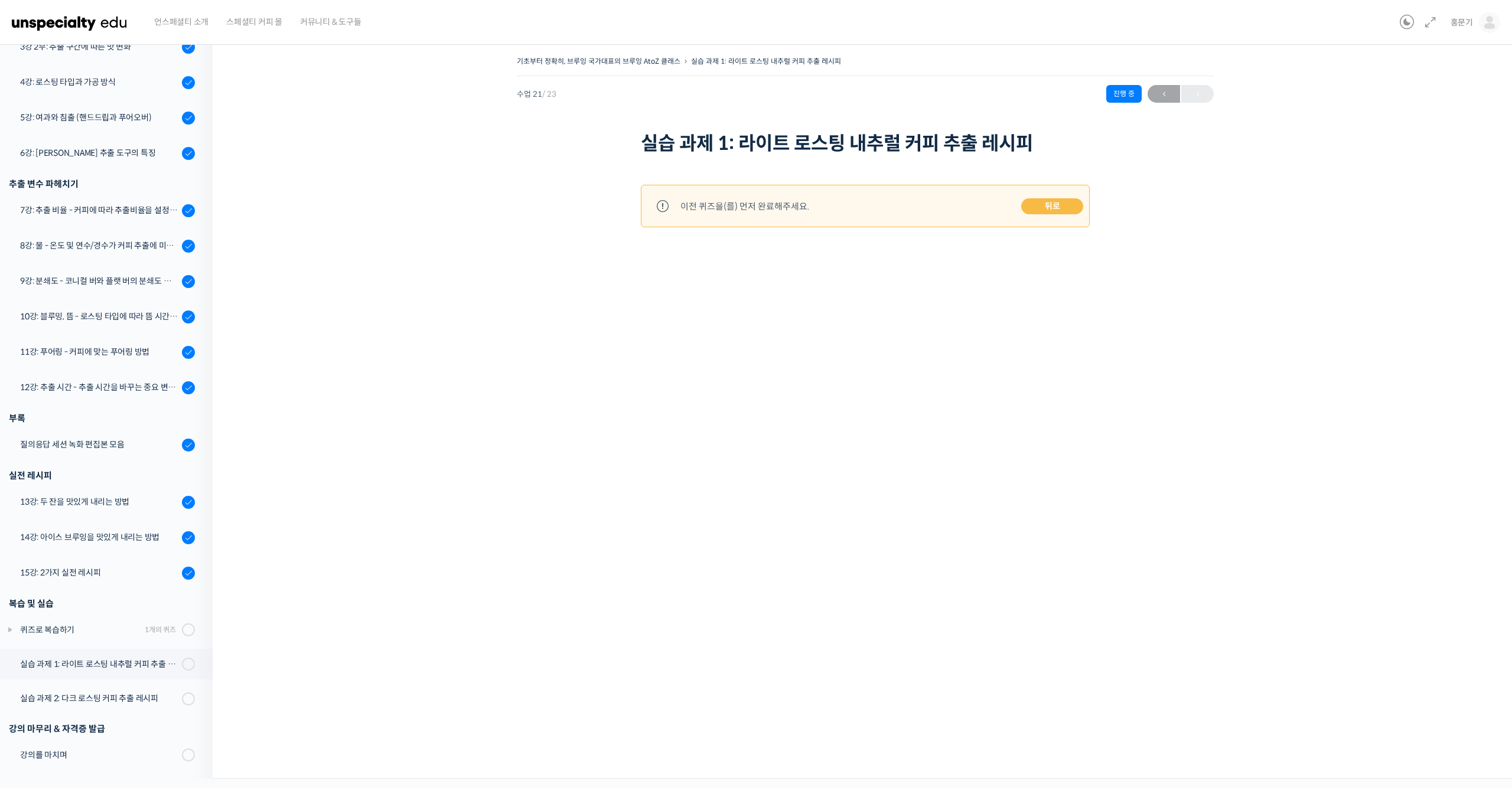
drag, startPoint x: 1068, startPoint y: 191, endPoint x: 1058, endPoint y: 200, distance: 13.5
click at [1068, 191] on div "이전 퀴즈을(를) 먼저 완료해주세요. 뒤로" at bounding box center [866, 206] width 449 height 43
click at [1058, 200] on link "뒤로" at bounding box center [1052, 206] width 62 height 16
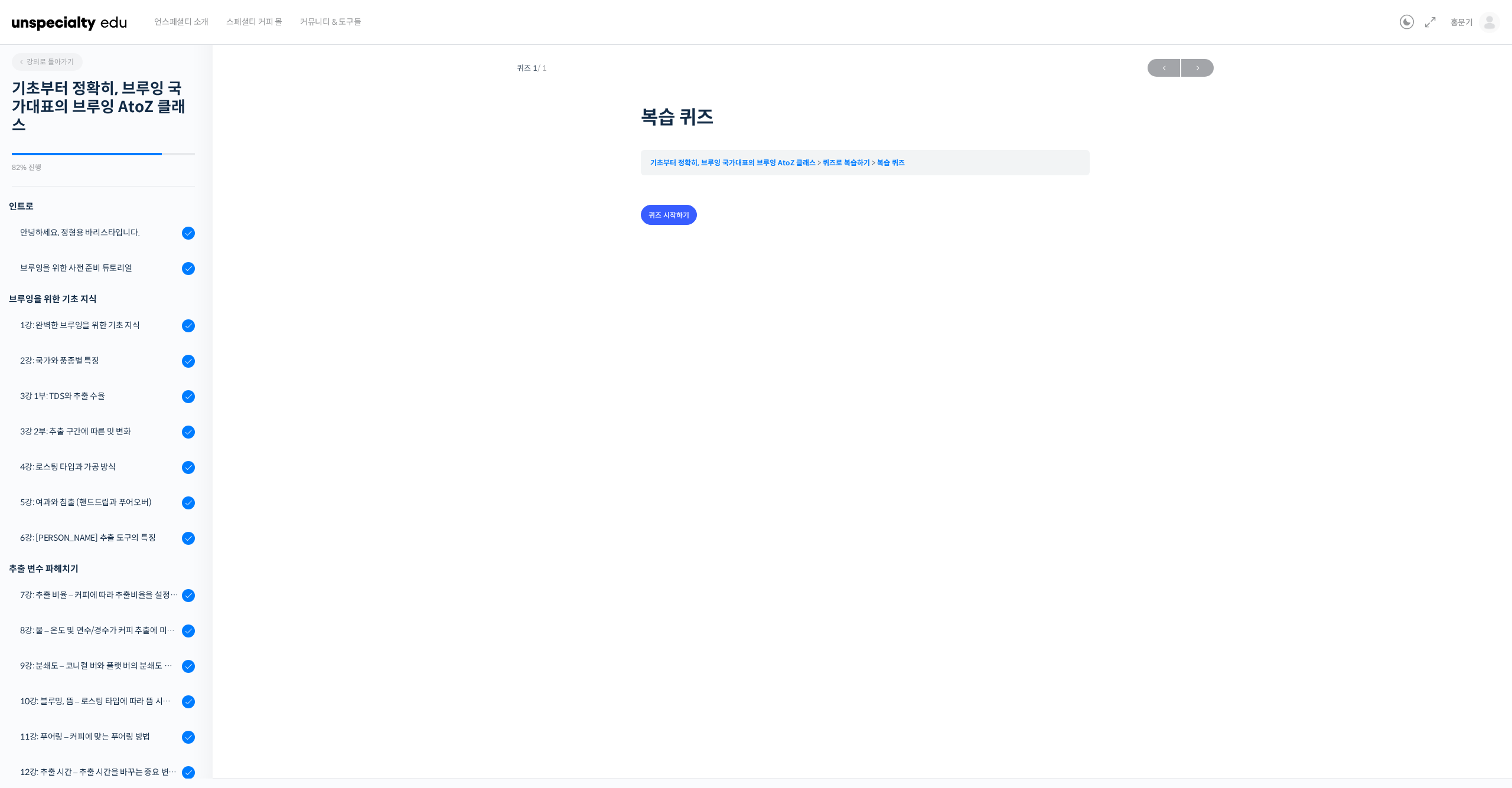
scroll to position [415, 0]
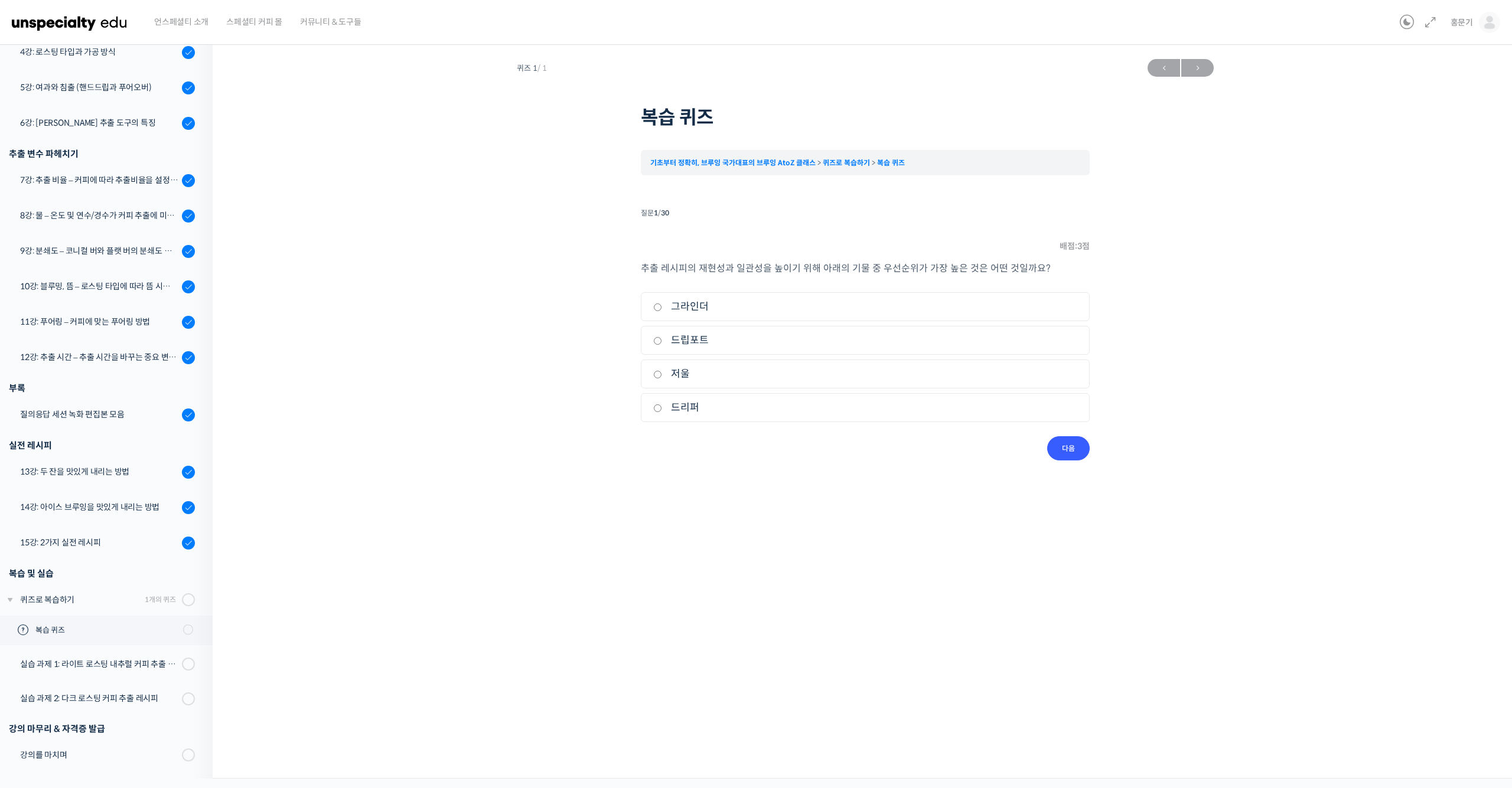
click at [697, 315] on li "1. 그라인더" at bounding box center [866, 306] width 449 height 29
click at [711, 311] on label "그라인더" at bounding box center [865, 306] width 424 height 15
click at [663, 311] on input "그라인더" at bounding box center [657, 307] width 9 height 8
radio input "true"
click at [1050, 440] on input "다음" at bounding box center [1069, 448] width 43 height 24
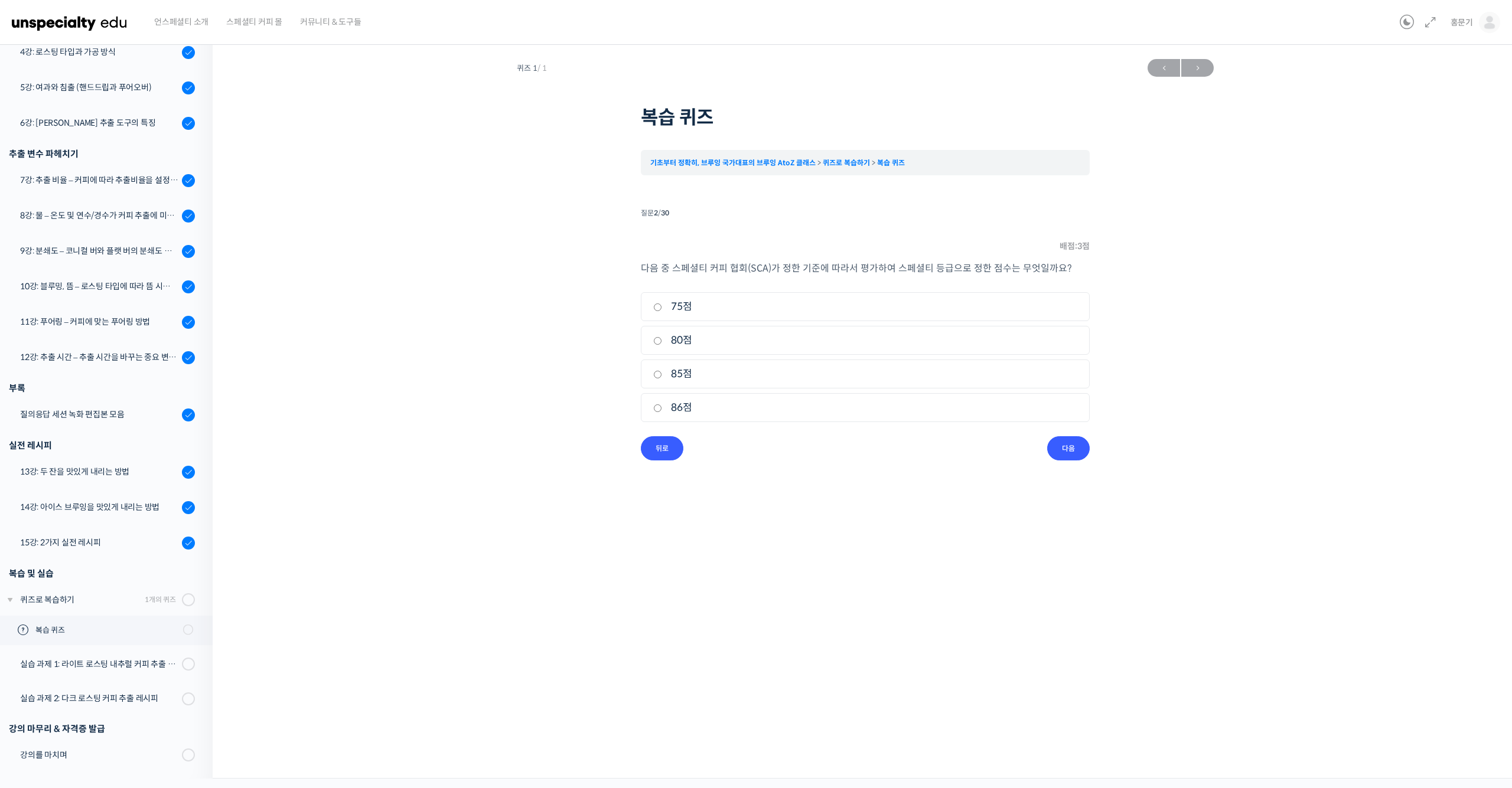
click at [663, 330] on li "2. 80점" at bounding box center [866, 340] width 449 height 29
click at [667, 336] on label "80점" at bounding box center [865, 340] width 424 height 15
click at [663, 337] on input "80점" at bounding box center [657, 341] width 9 height 8
radio input "true"
click at [1064, 441] on input "다음" at bounding box center [1069, 448] width 43 height 24
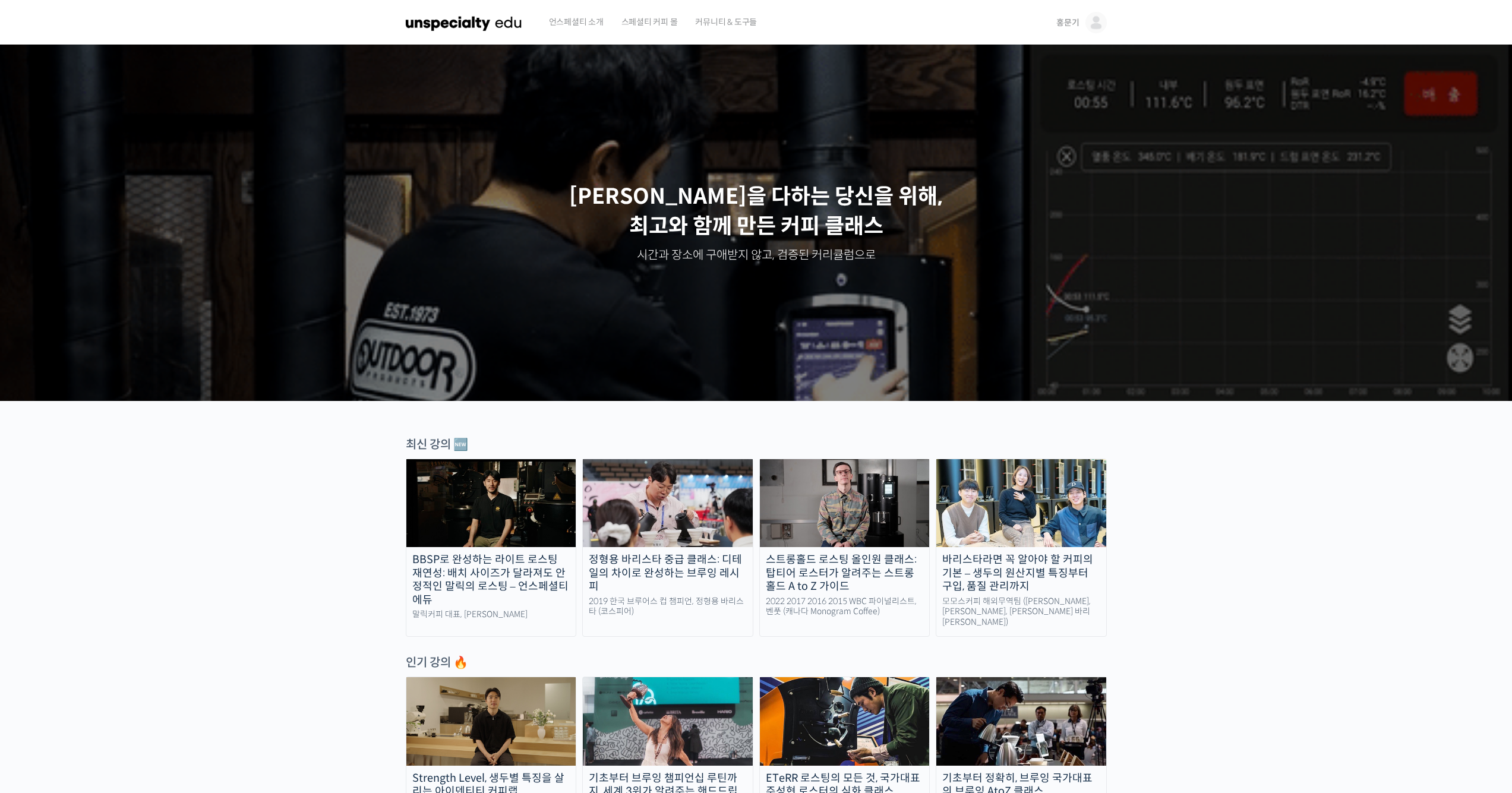
click at [1098, 28] on img at bounding box center [1097, 22] width 21 height 21
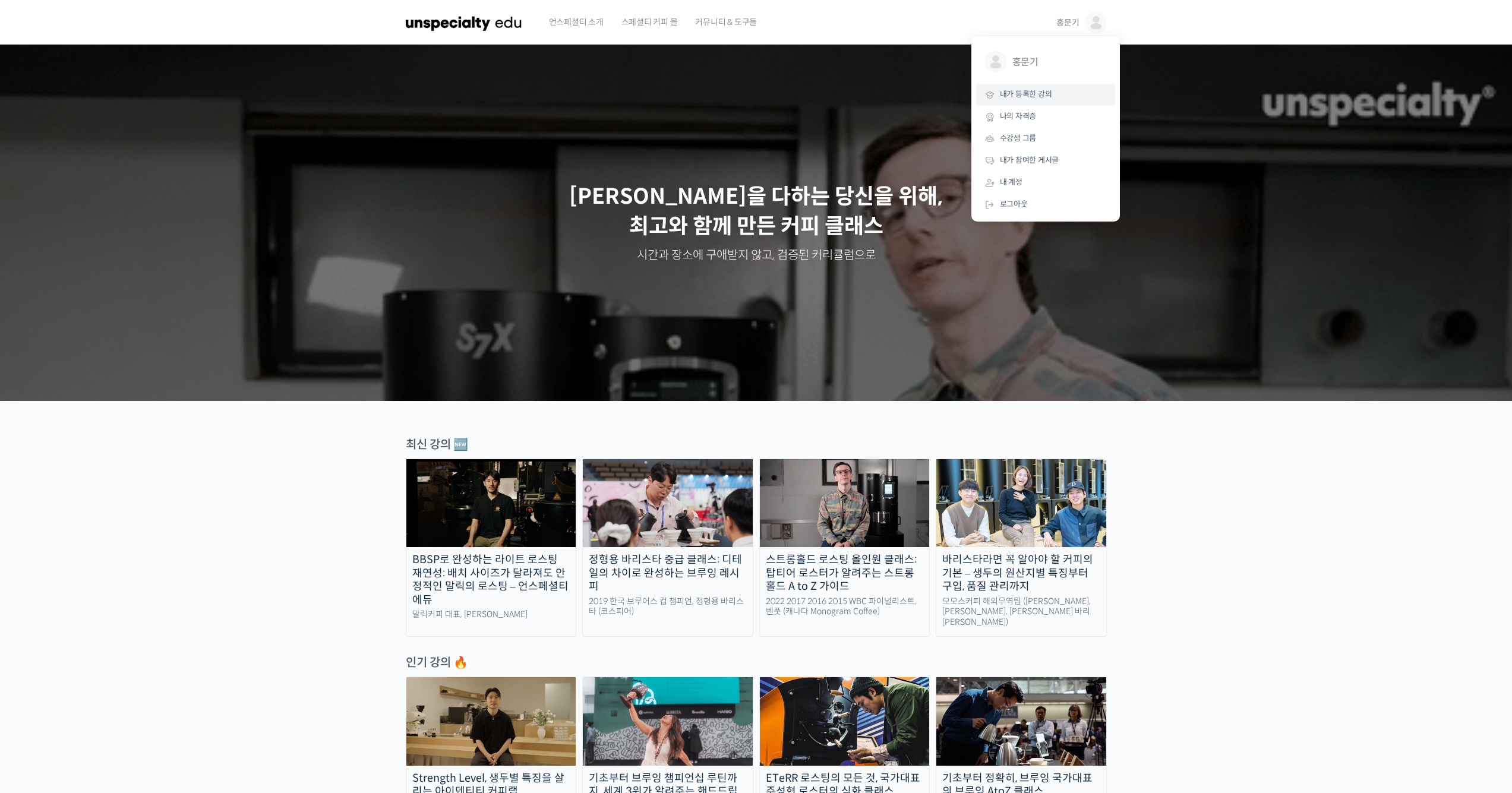
click at [1040, 98] on span "내가 등록한 강의" at bounding box center [1026, 94] width 53 height 10
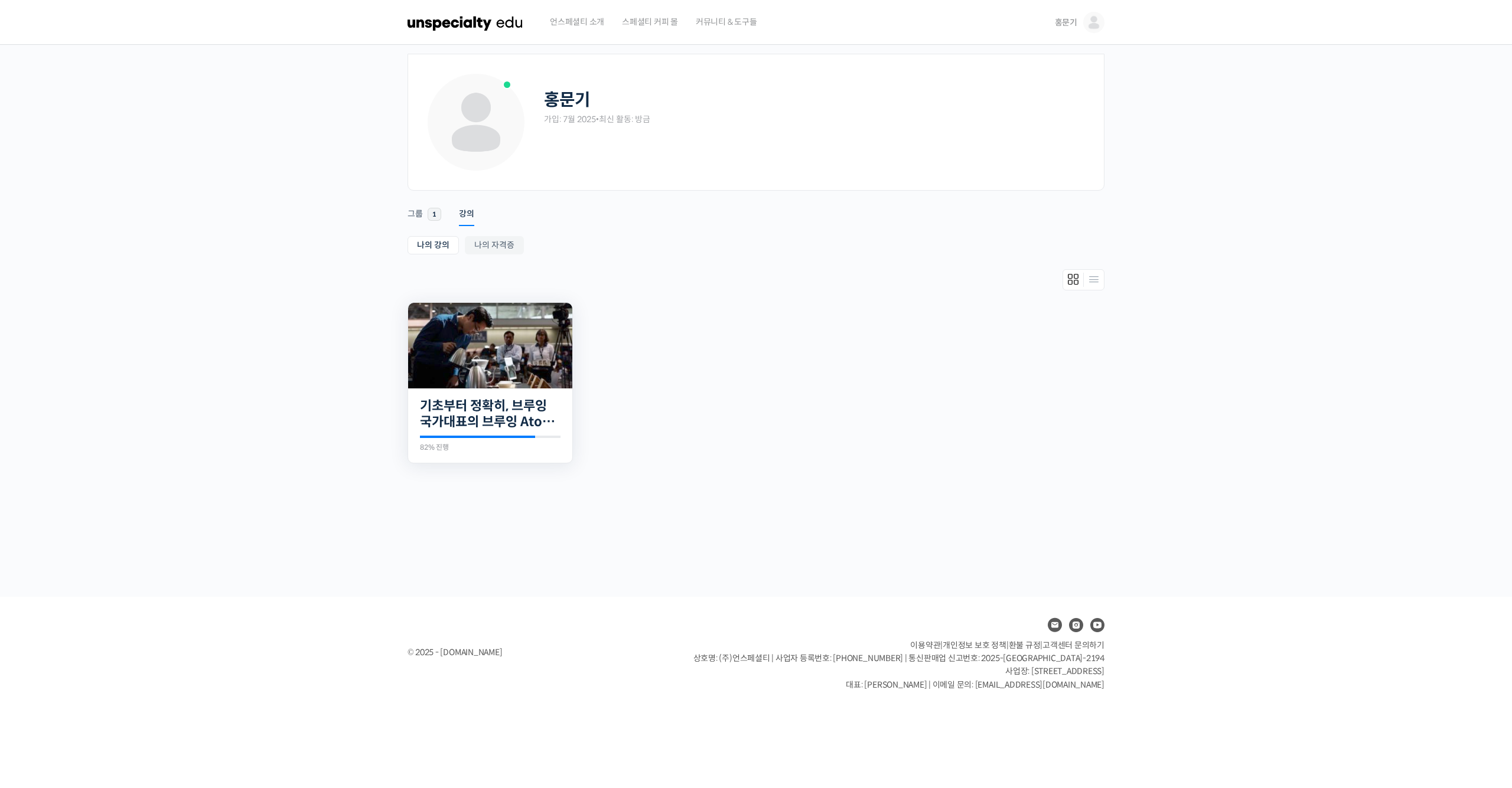
click at [495, 342] on img at bounding box center [490, 345] width 164 height 86
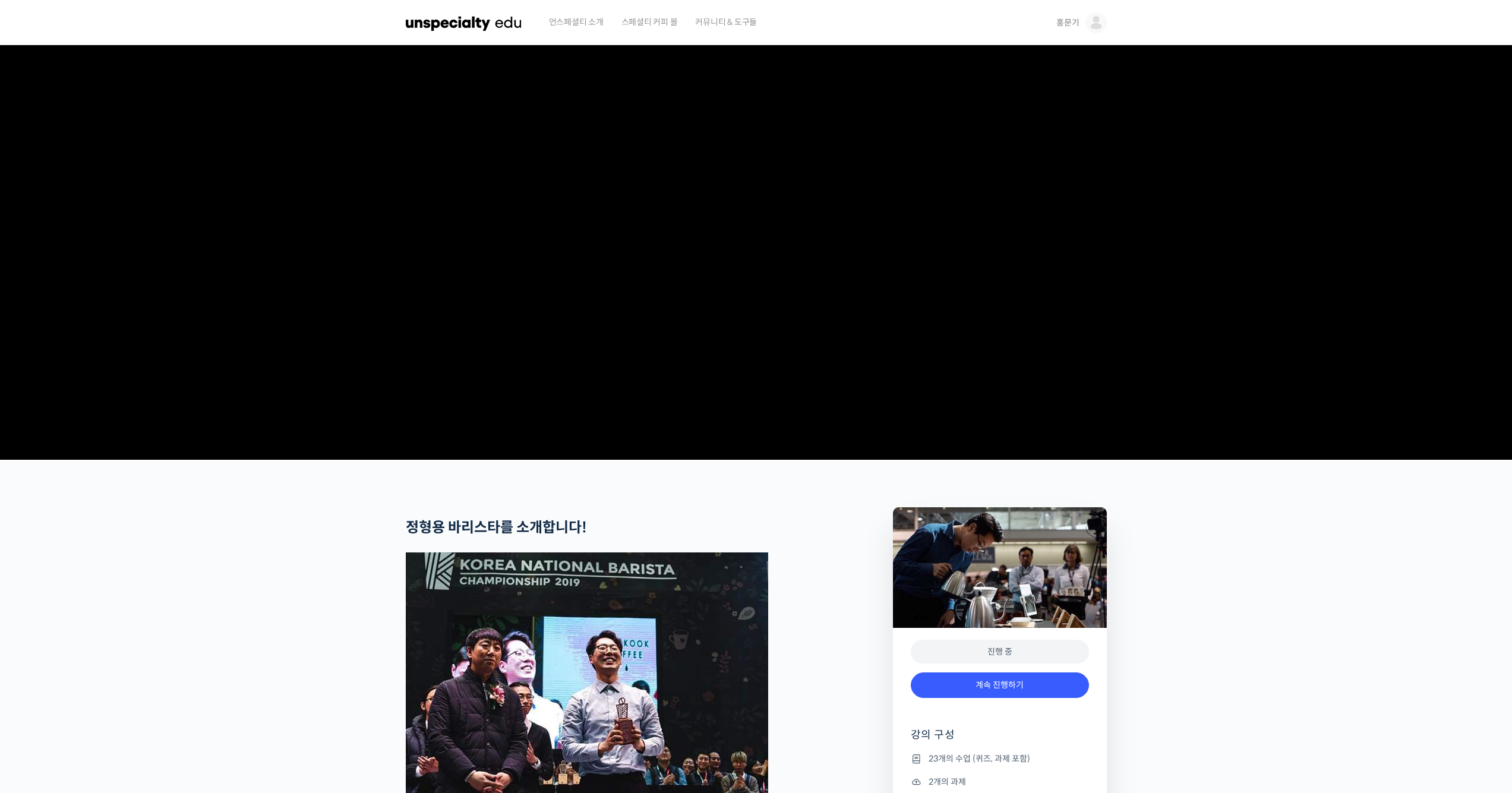
click at [1093, 28] on img at bounding box center [1097, 22] width 21 height 21
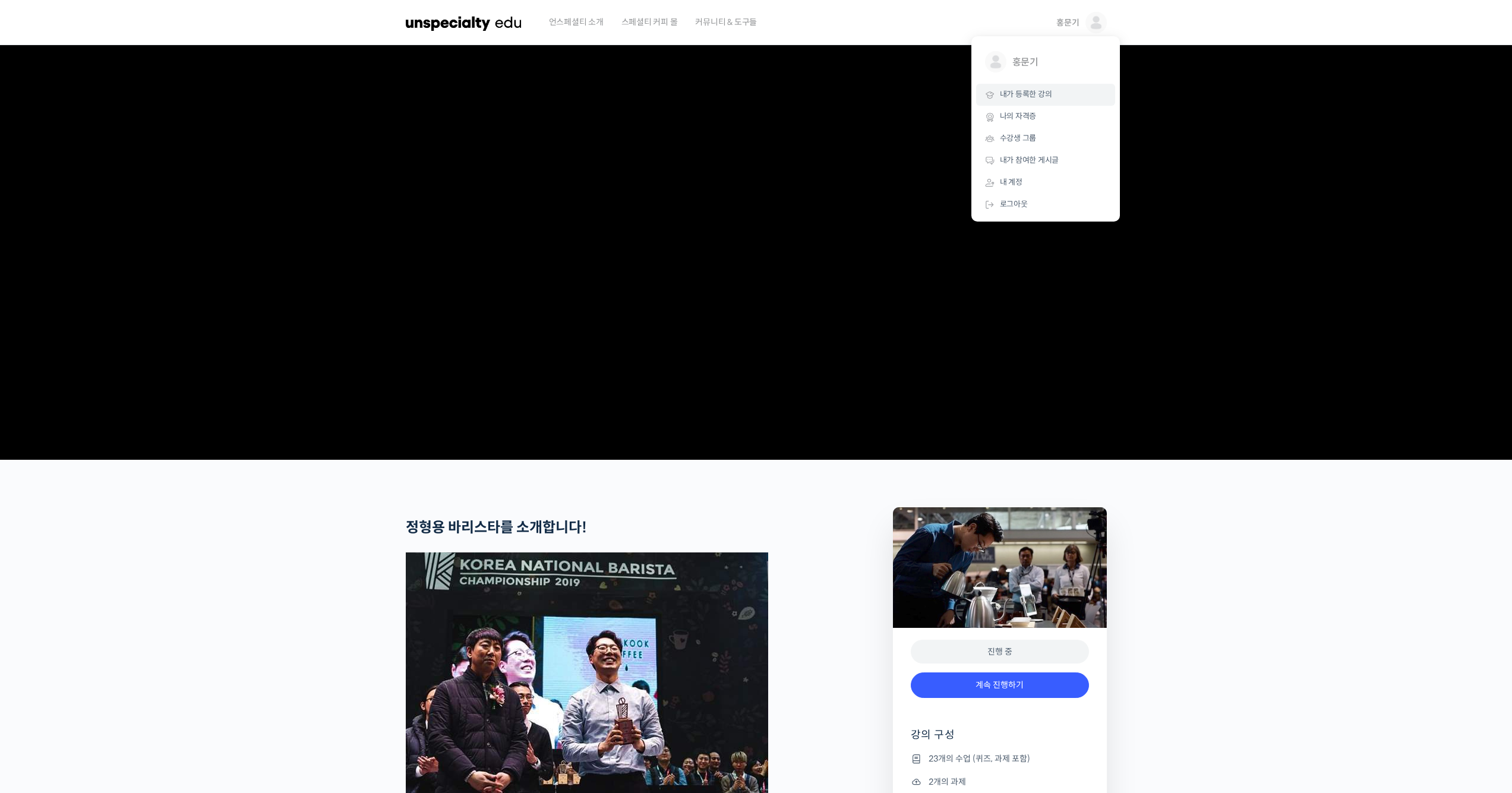
click at [1059, 85] on link "내가 등록한 강의" at bounding box center [1045, 94] width 139 height 22
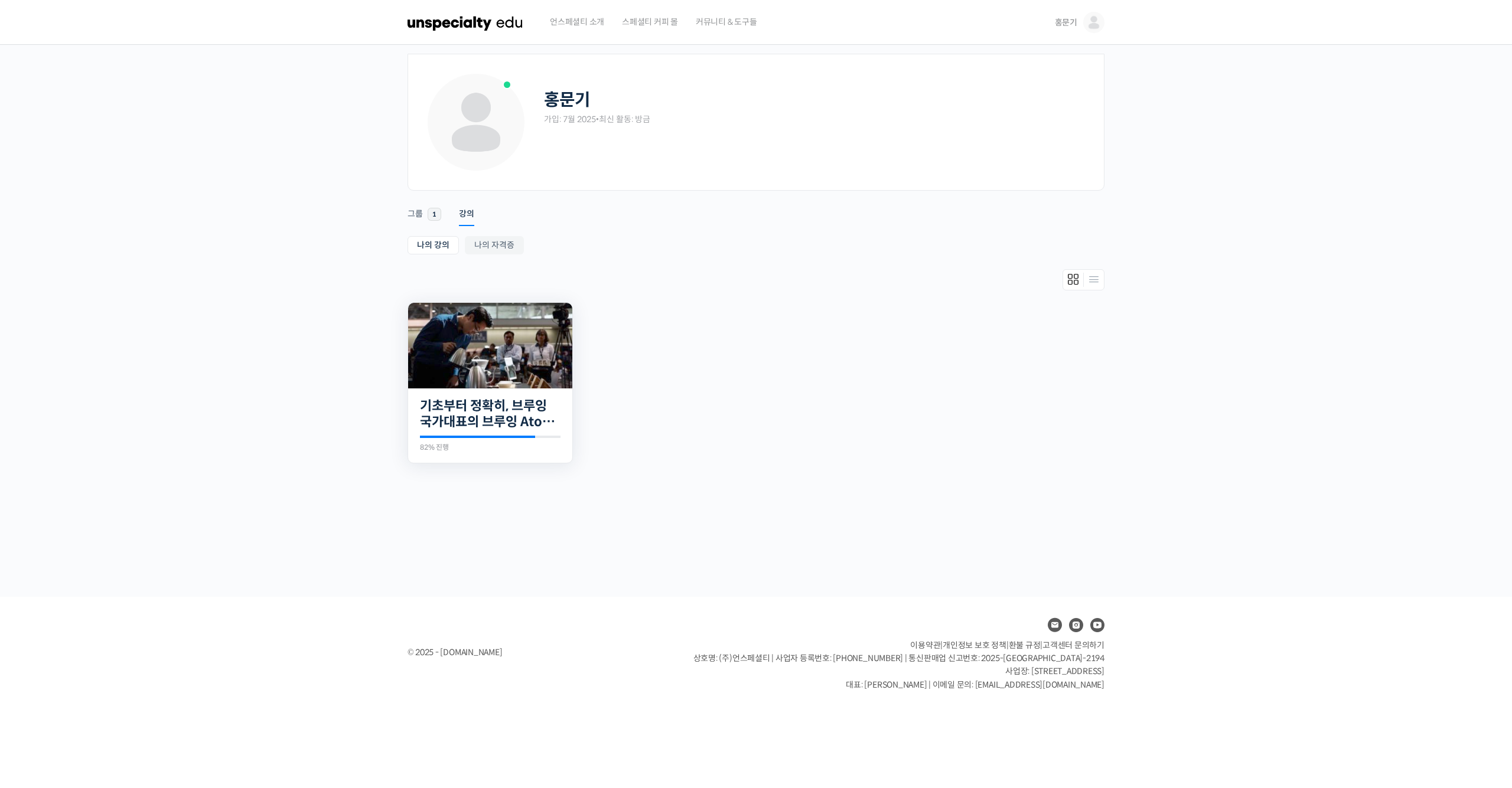
click at [547, 345] on img at bounding box center [490, 345] width 164 height 86
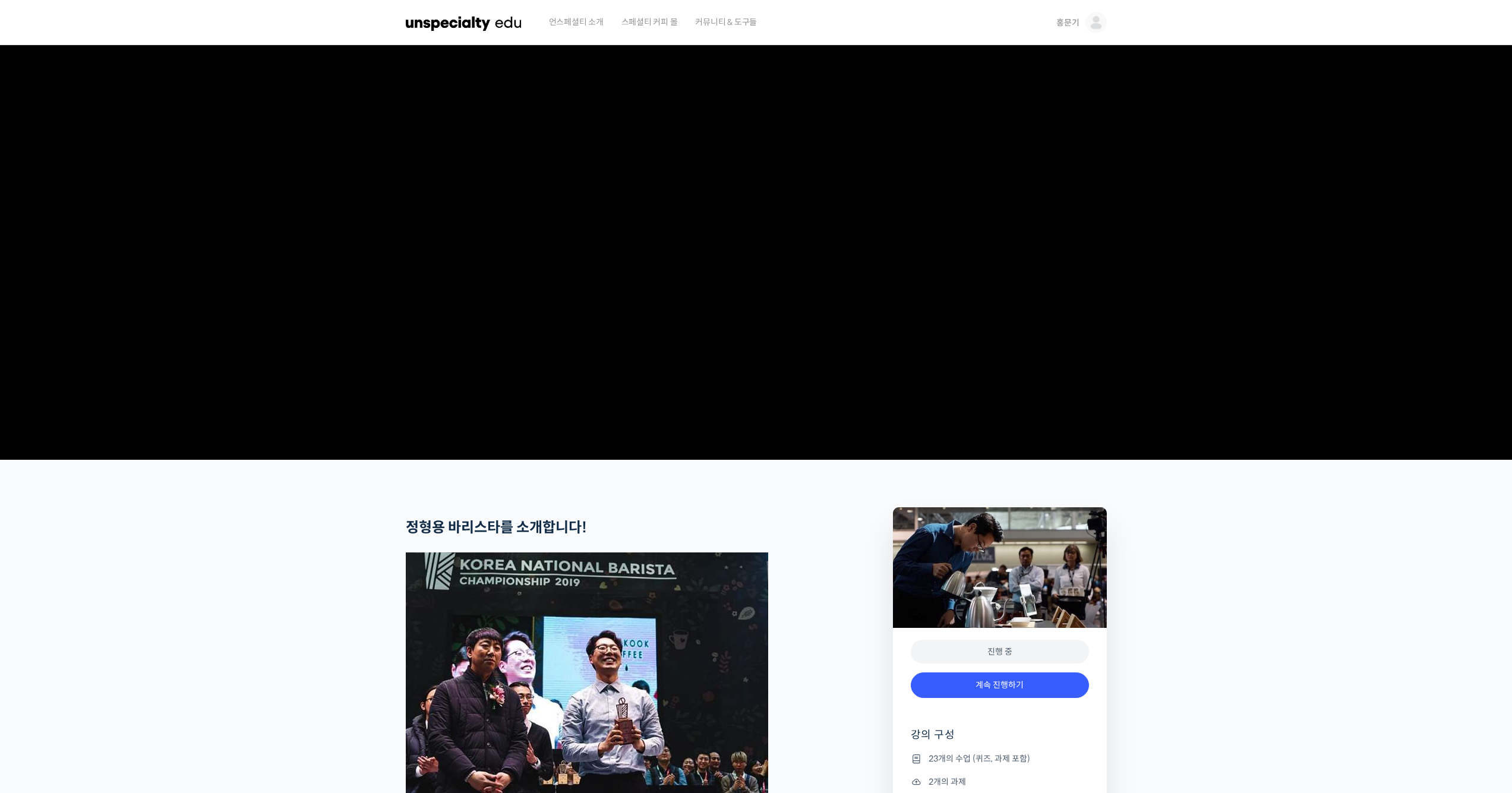
click at [1092, 30] on img at bounding box center [1097, 22] width 21 height 21
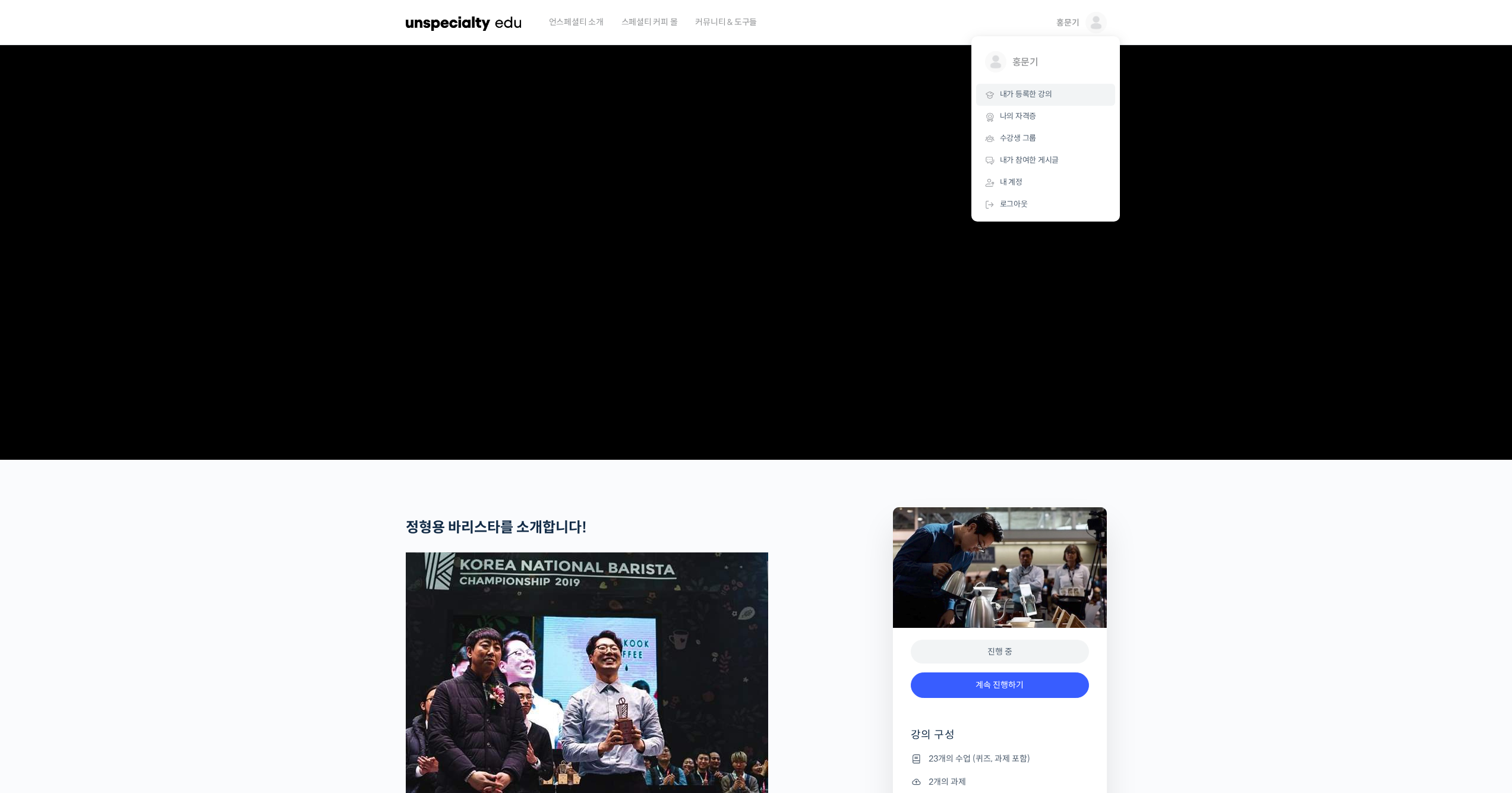
click at [1021, 98] on span "내가 등록한 강의" at bounding box center [1026, 94] width 53 height 10
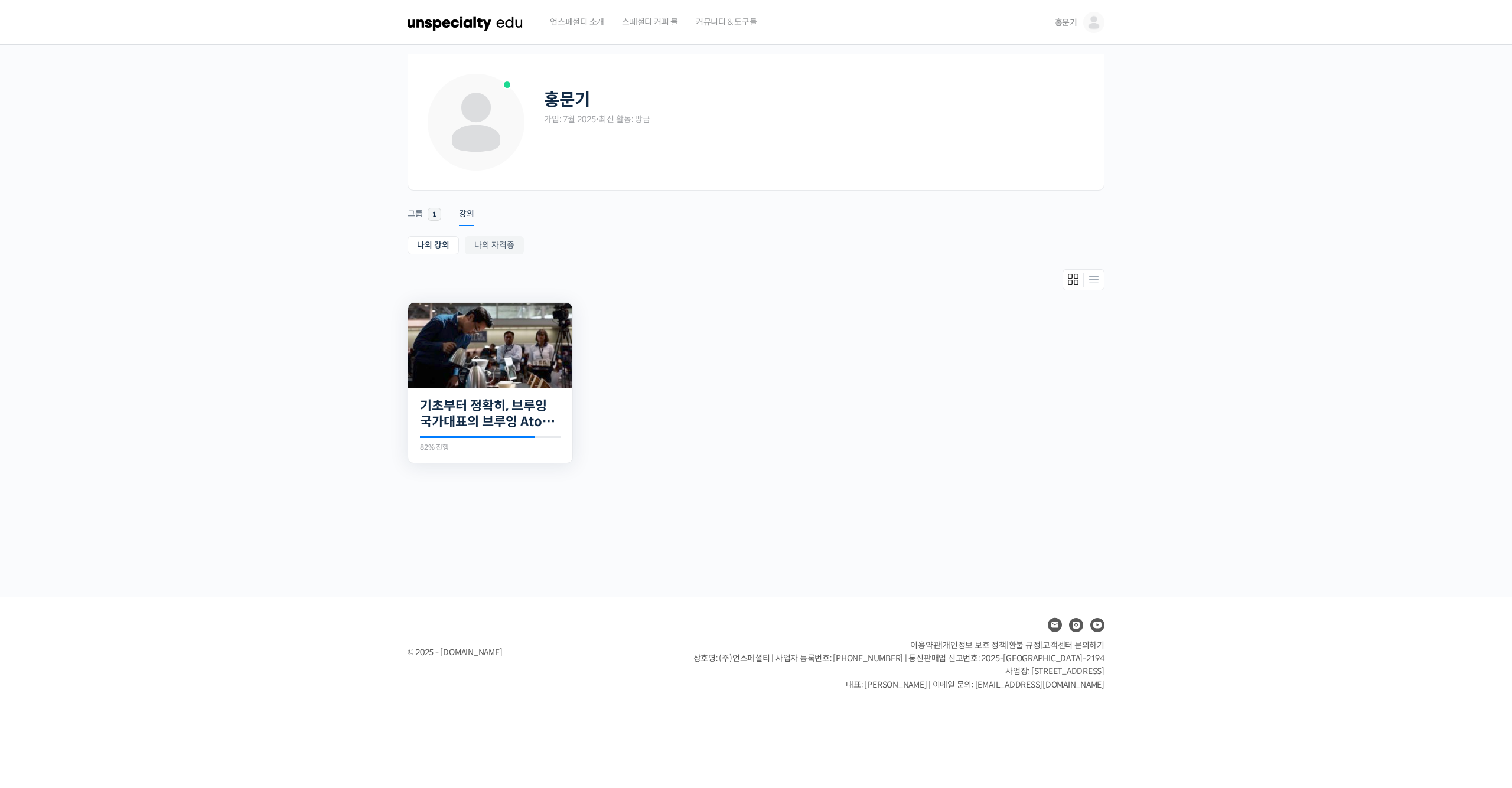
click at [459, 436] on div at bounding box center [477, 437] width 115 height 2
click at [463, 420] on link "기초부터 정확히, 브루잉 국가대표의 브루잉 AtoZ 클래스" at bounding box center [489, 415] width 140 height 33
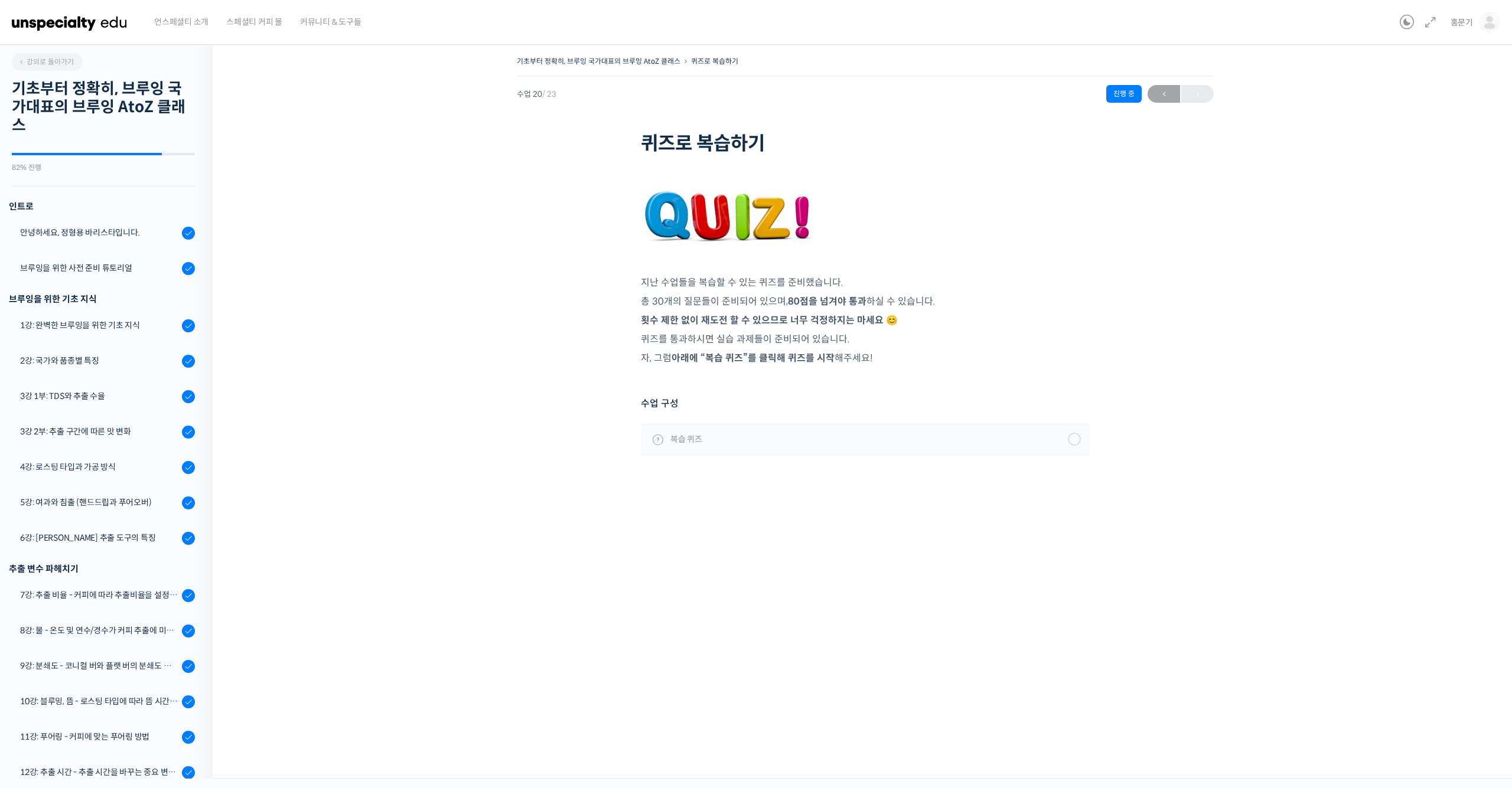
scroll to position [415, 0]
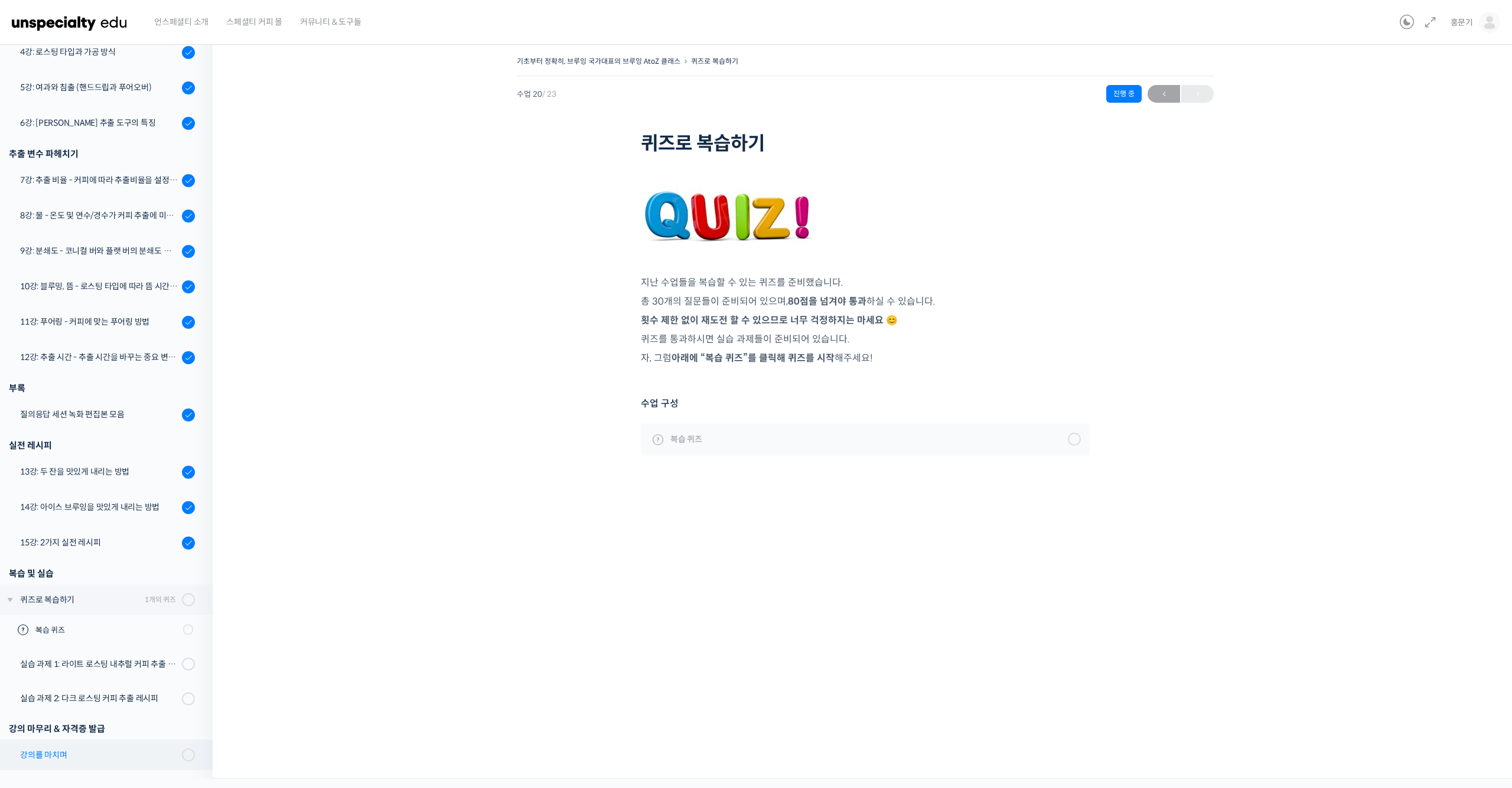
click at [96, 758] on div "강의를 마치며" at bounding box center [100, 754] width 159 height 13
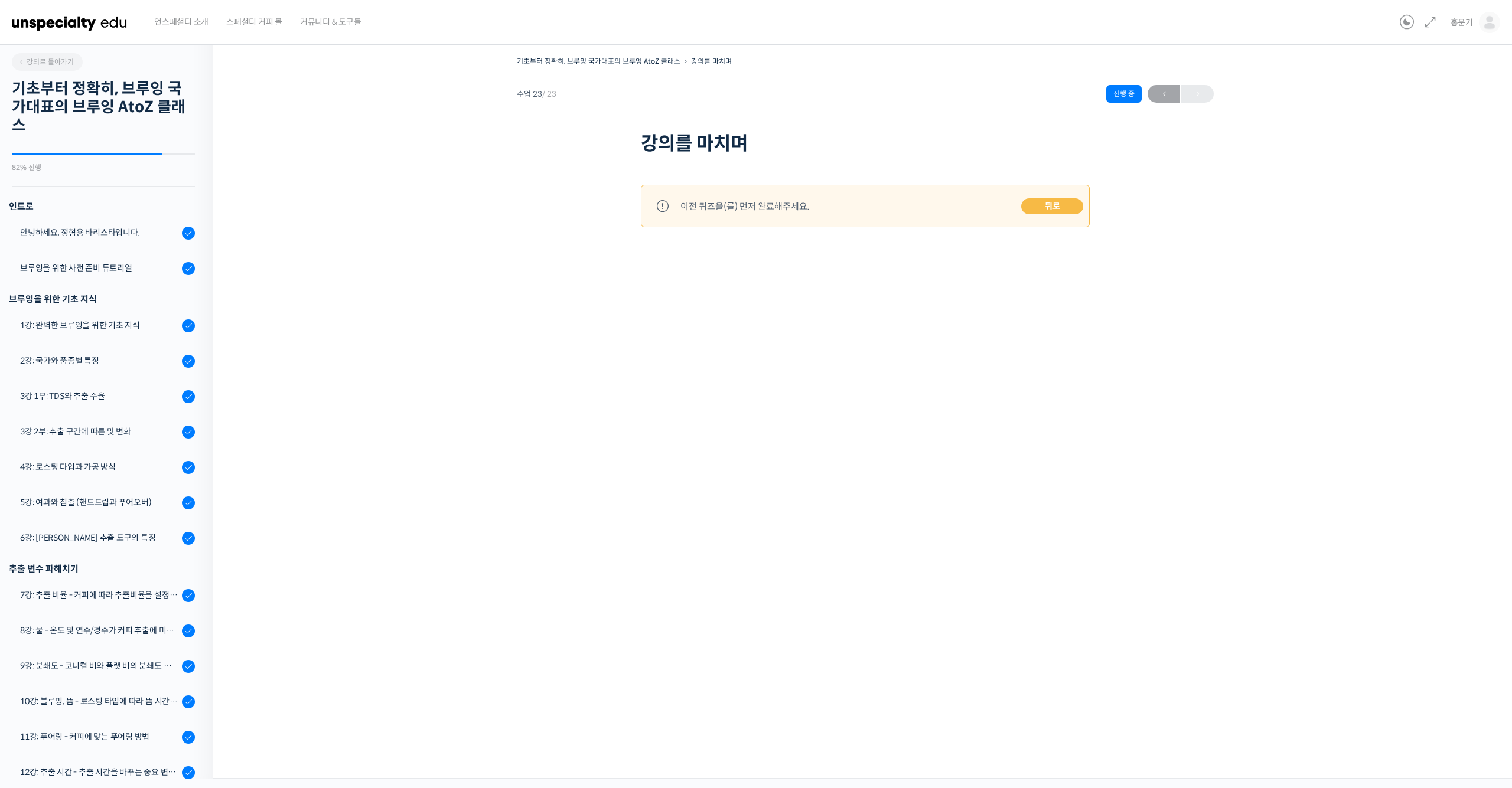
scroll to position [385, 0]
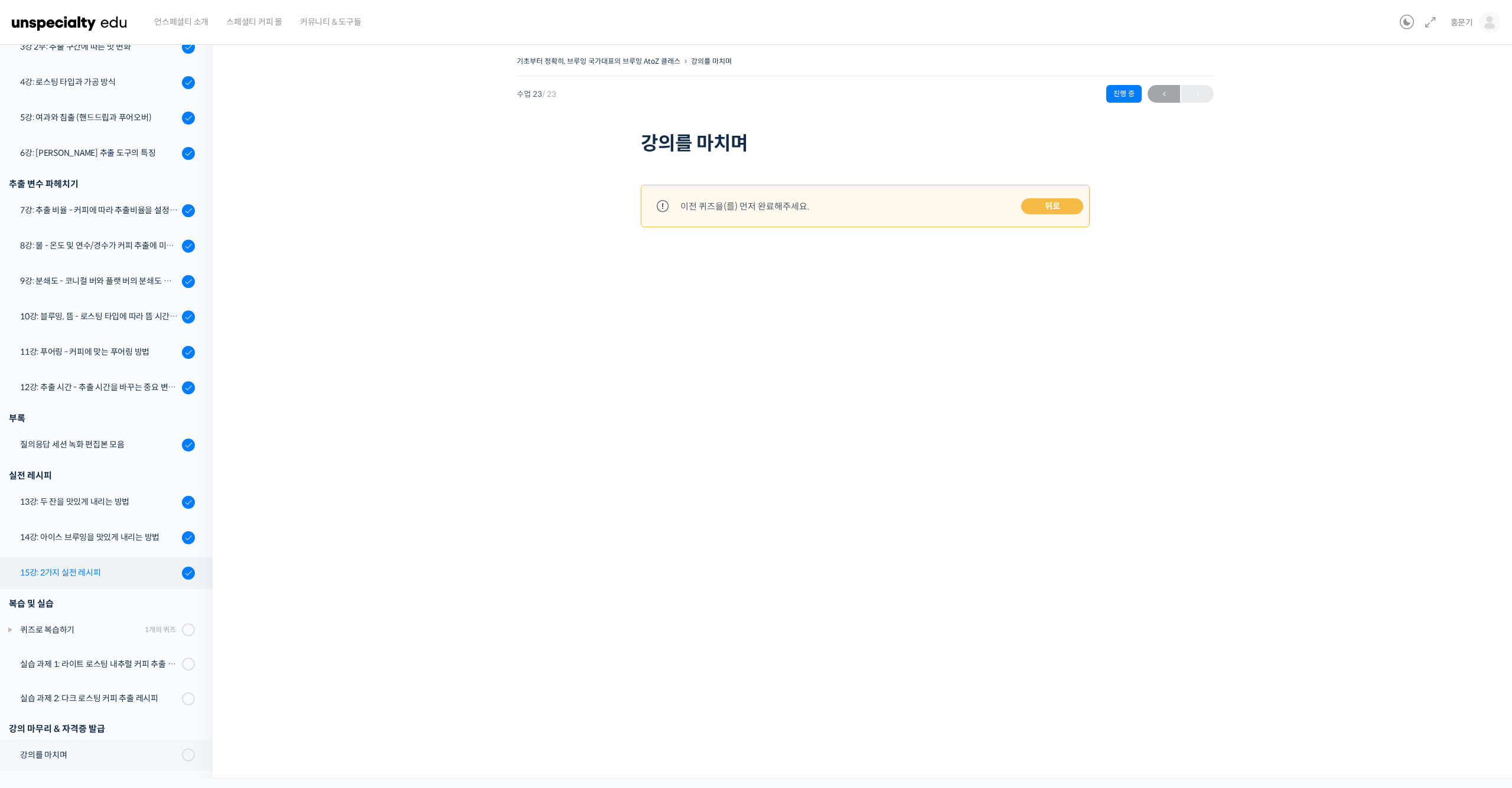
click at [84, 573] on div "15강: 2가지 실전 레시피" at bounding box center [100, 572] width 159 height 13
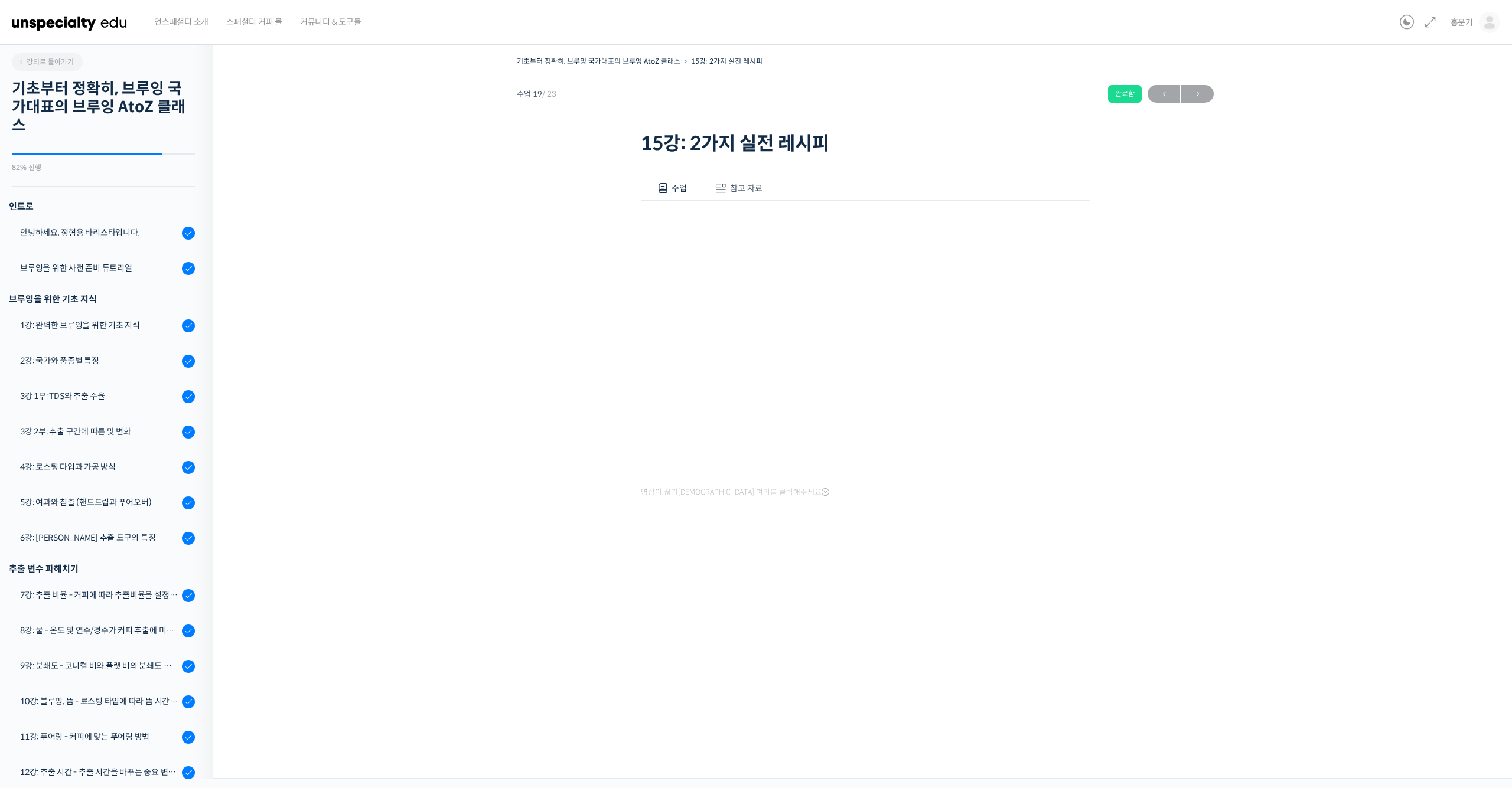
scroll to position [385, 0]
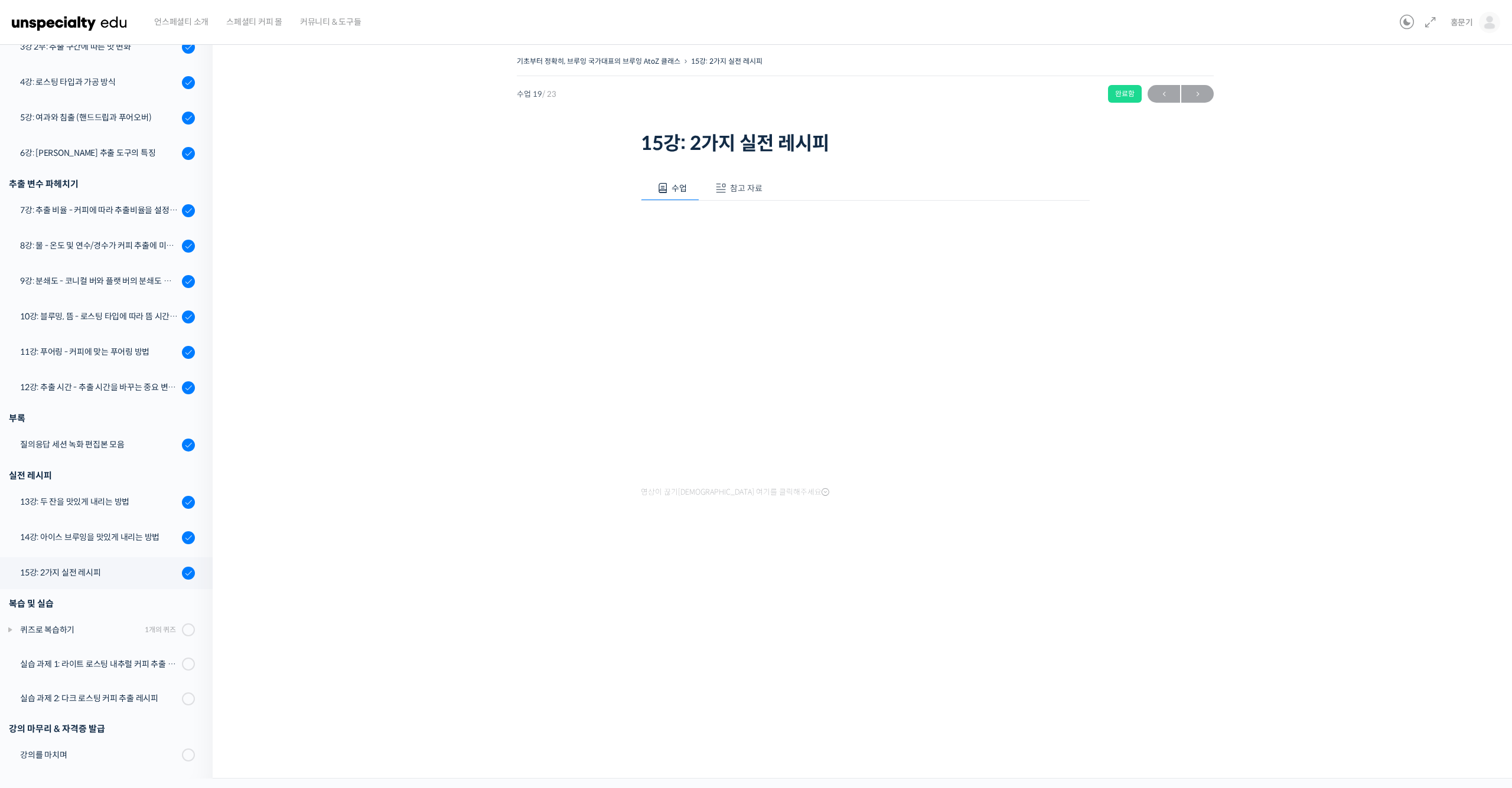
click at [758, 180] on button "참고 자료" at bounding box center [737, 189] width 75 height 25
